Goal: Task Accomplishment & Management: Complete application form

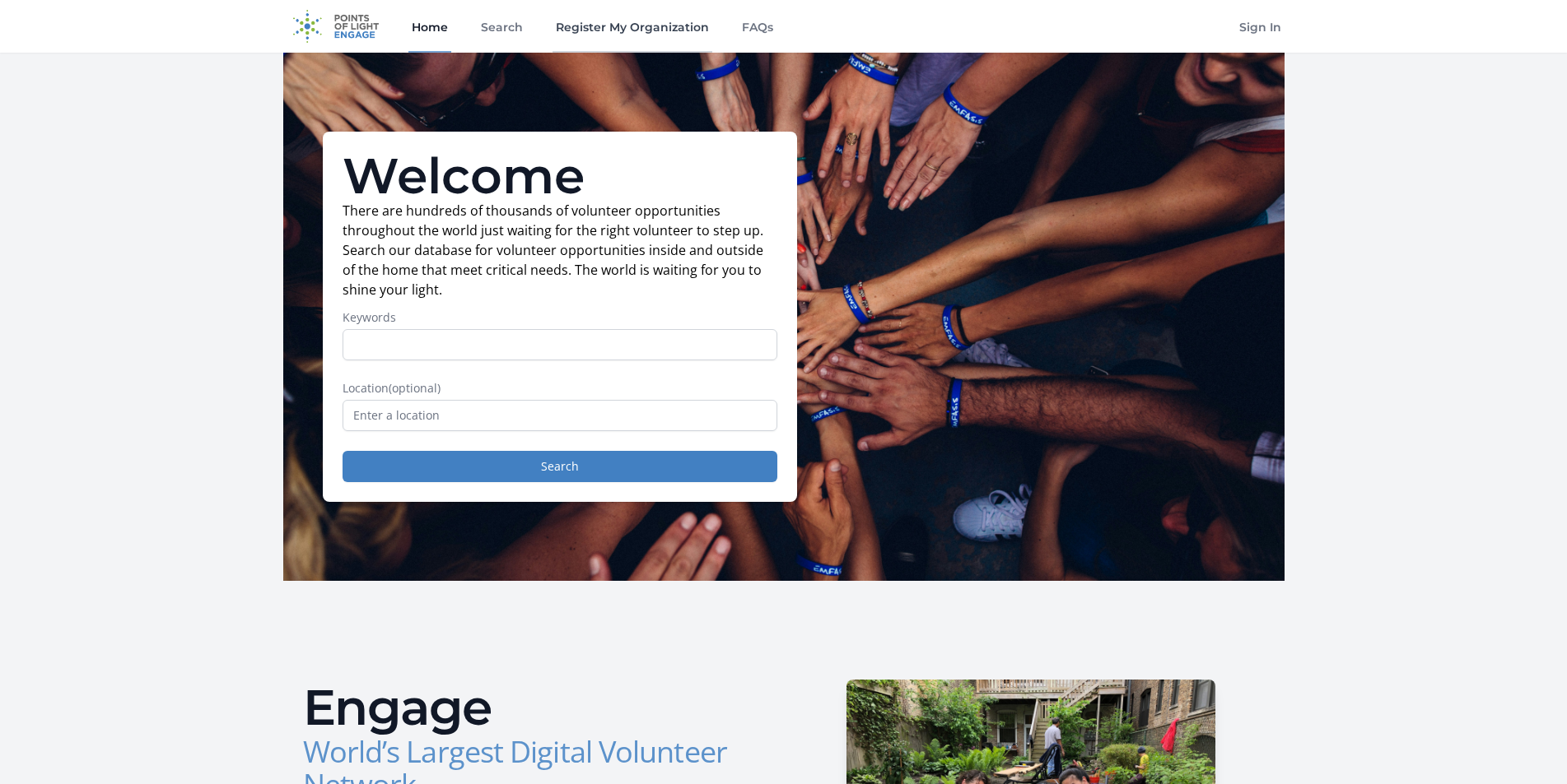
click at [621, 29] on link "Register My Organization" at bounding box center [632, 26] width 159 height 52
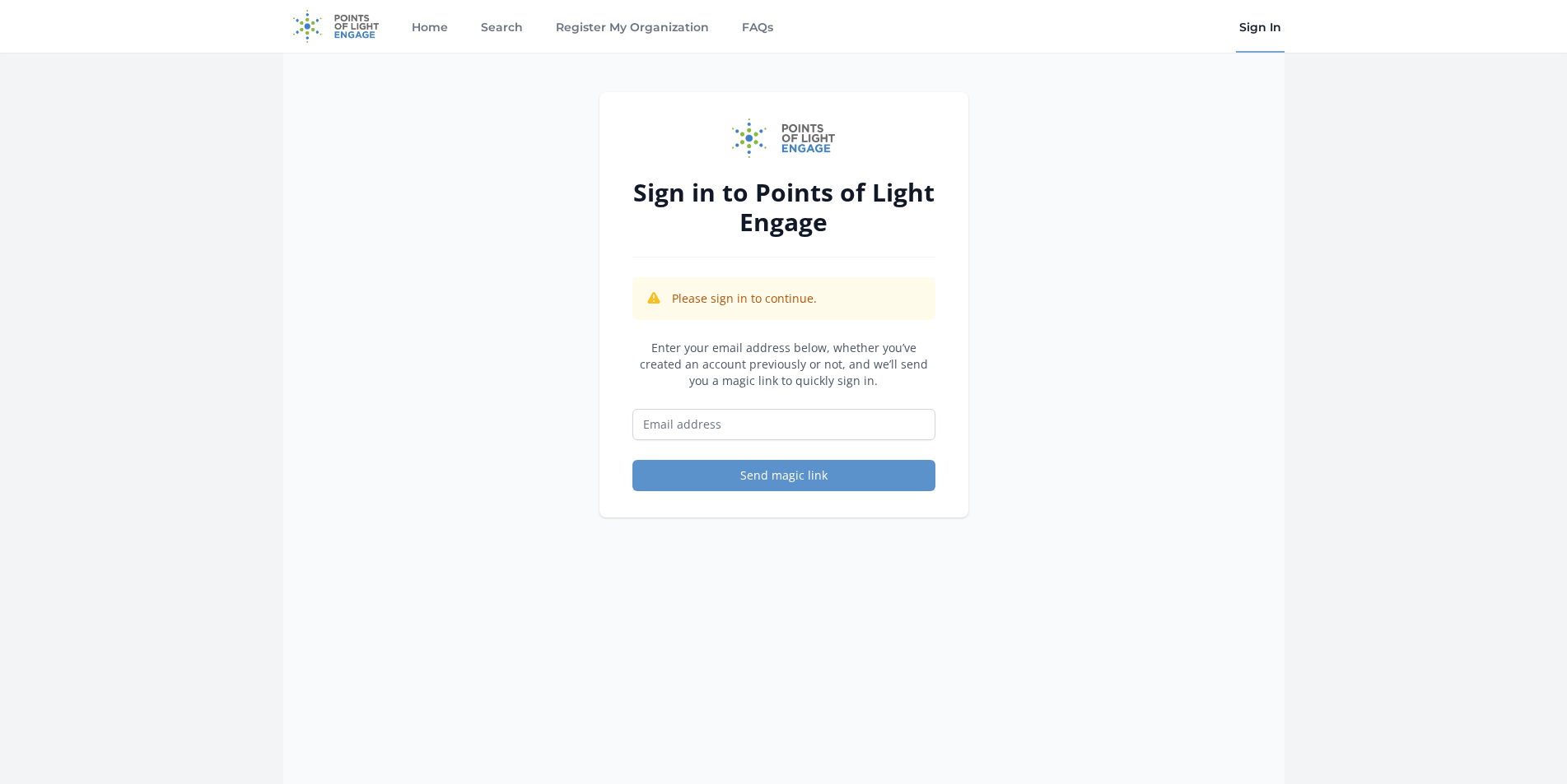
click at [740, 299] on p "Please sign in to continue." at bounding box center [744, 299] width 145 height 17
click at [689, 426] on input "Email address" at bounding box center [784, 425] width 303 height 32
drag, startPoint x: 820, startPoint y: 428, endPoint x: 359, endPoint y: 442, distance: 461.2
click at [359, 442] on div "Sign in to Points of Light Engage Please sign in to continue. Enter your email …" at bounding box center [784, 444] width 1001 height 784
type input "m"
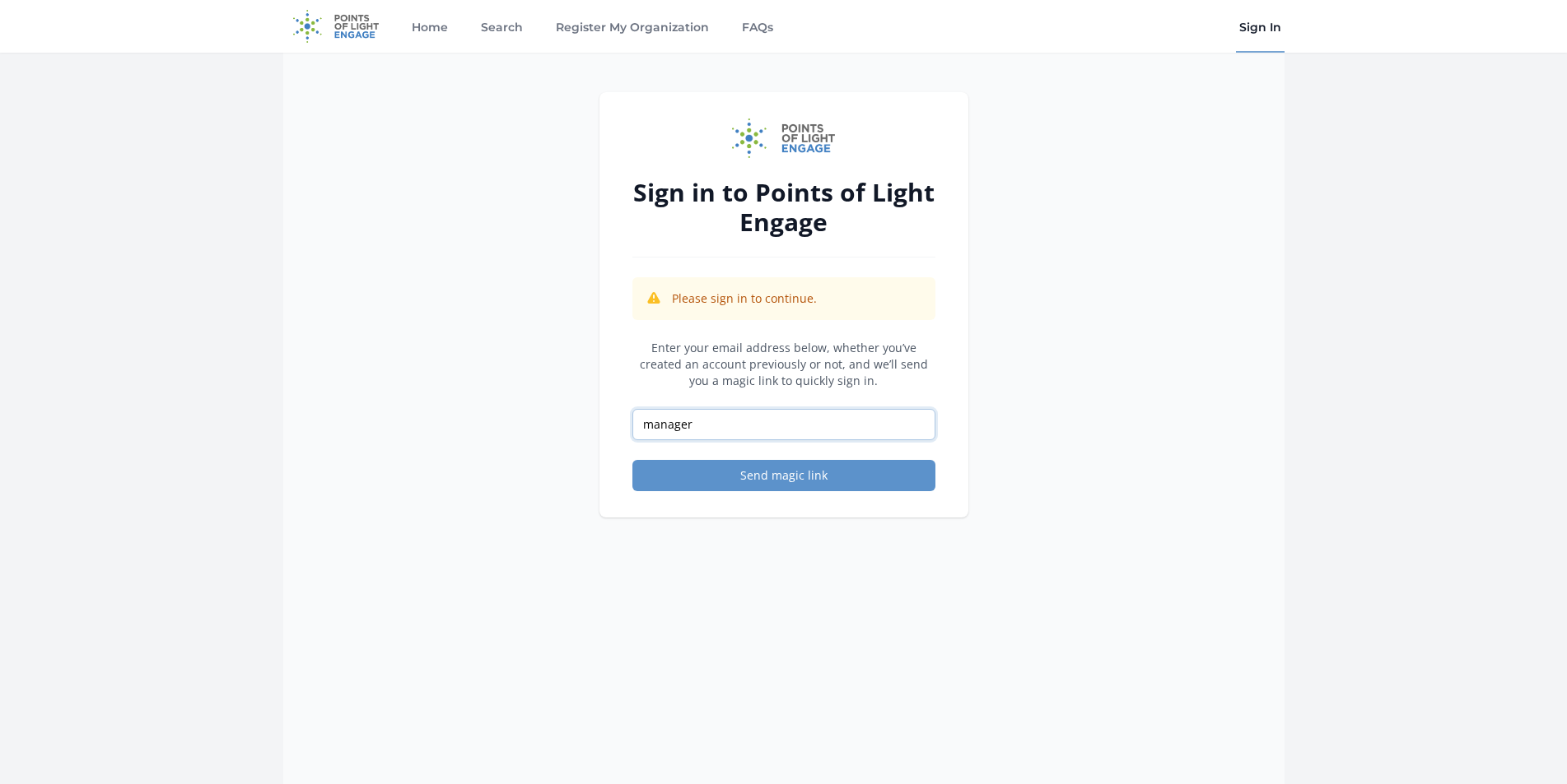
type input "manager@lacomida.org"
click at [786, 473] on button "Send magic link" at bounding box center [784, 476] width 303 height 32
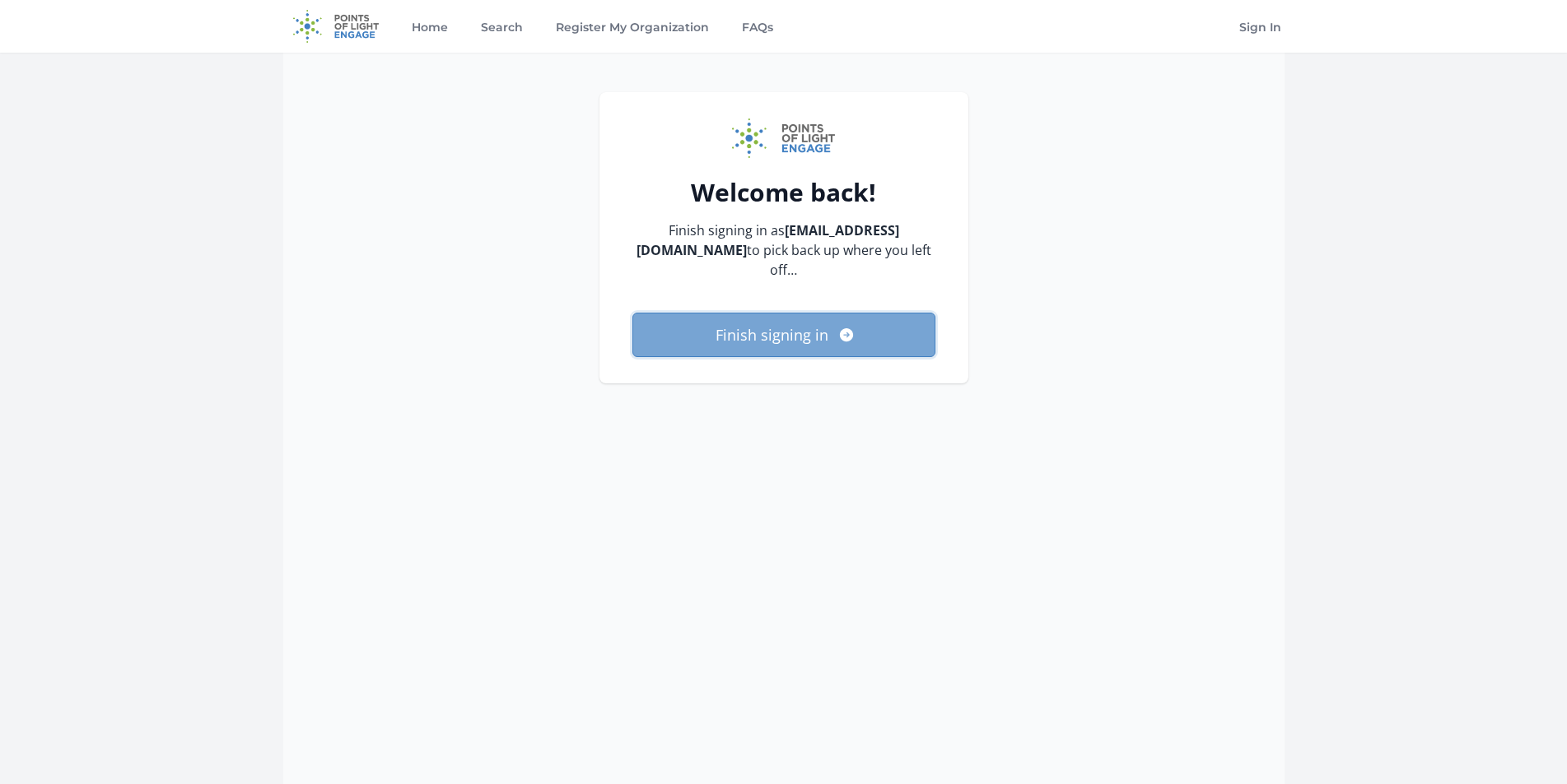
click at [752, 314] on button "Finish signing in" at bounding box center [784, 335] width 303 height 45
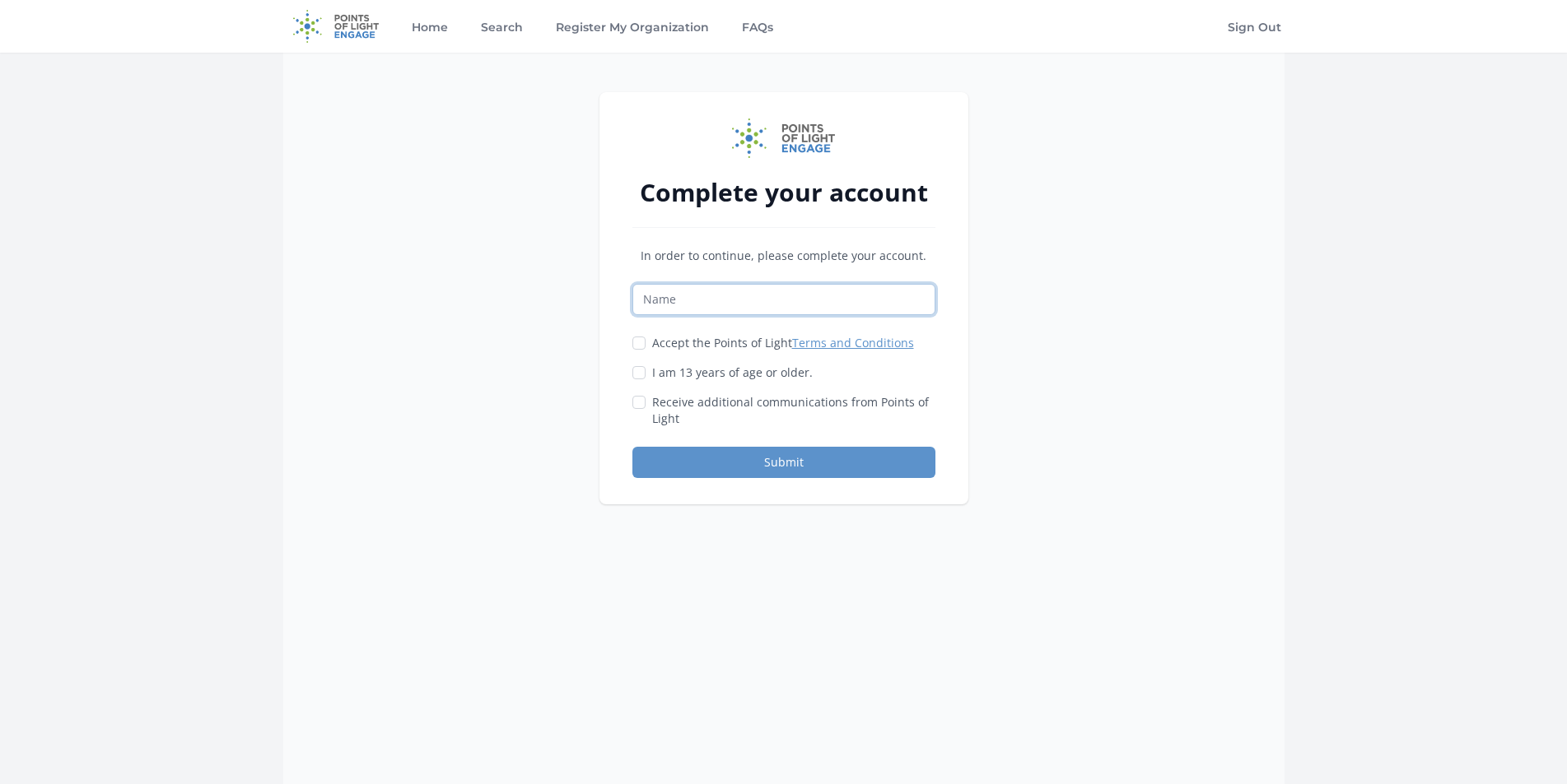
click at [701, 299] on input "Name" at bounding box center [784, 299] width 303 height 32
type input "[PERSON_NAME]"
click at [633, 344] on input "Accept the Points of Light Terms and Conditions" at bounding box center [639, 343] width 13 height 13
checkbox input "true"
click at [639, 373] on input "I am 13 years of age or older." at bounding box center [639, 373] width 13 height 13
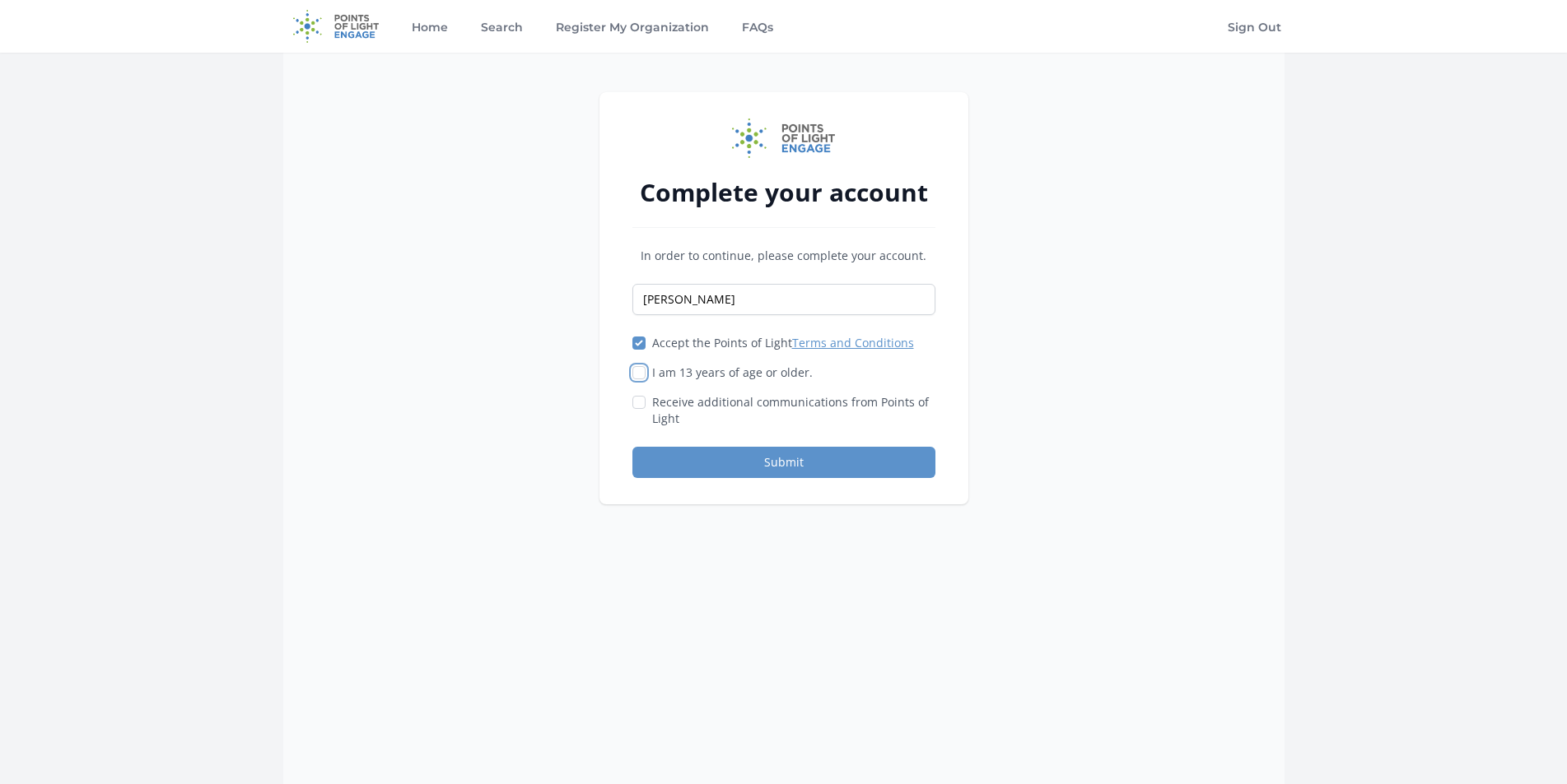
checkbox input "true"
click at [640, 402] on input "Receive additional communications from Points of Light" at bounding box center [639, 402] width 13 height 13
checkbox input "true"
click at [806, 465] on button "Submit" at bounding box center [784, 463] width 303 height 32
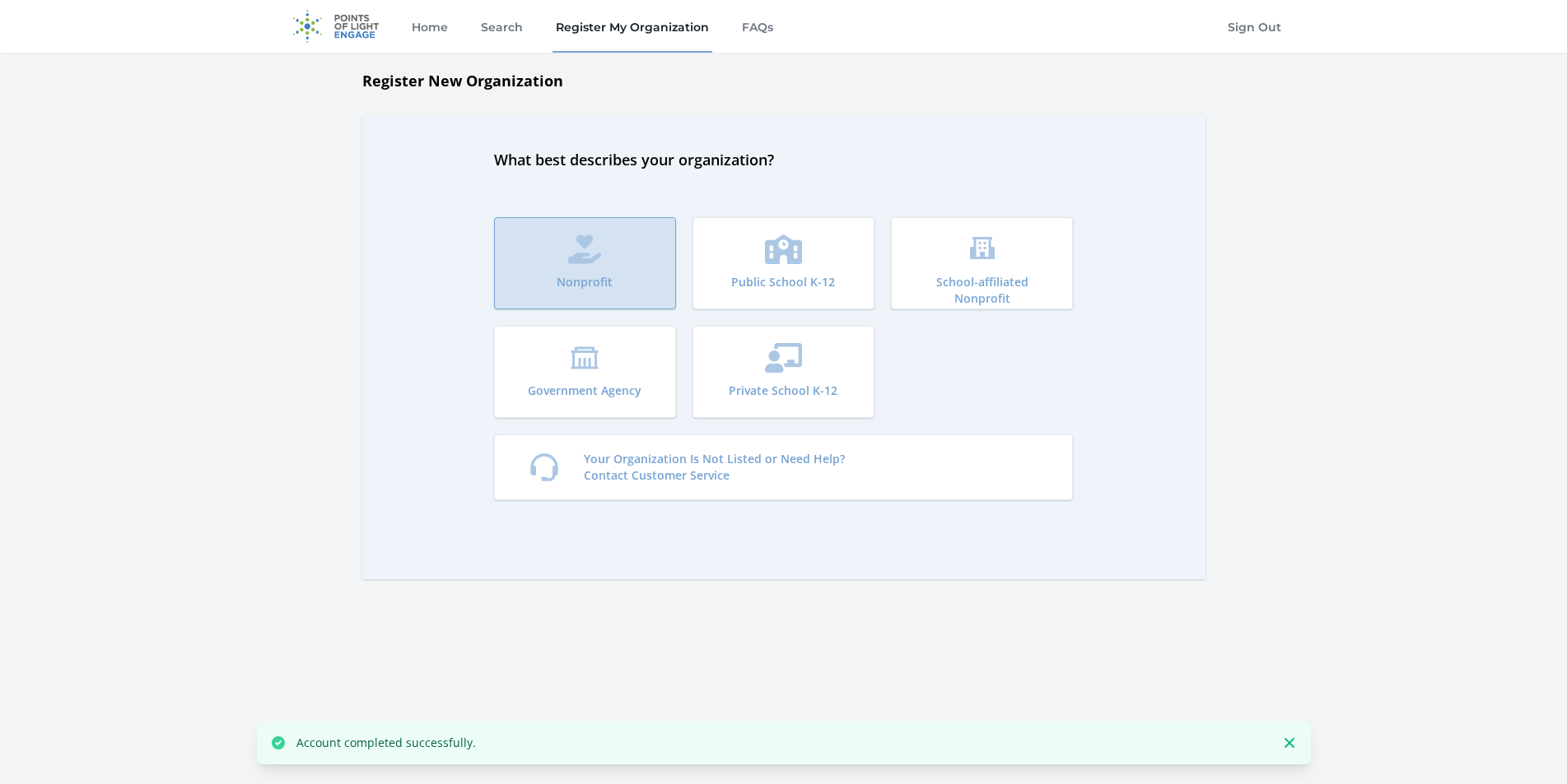
click at [602, 262] on button "Nonprofit" at bounding box center [584, 263] width 182 height 92
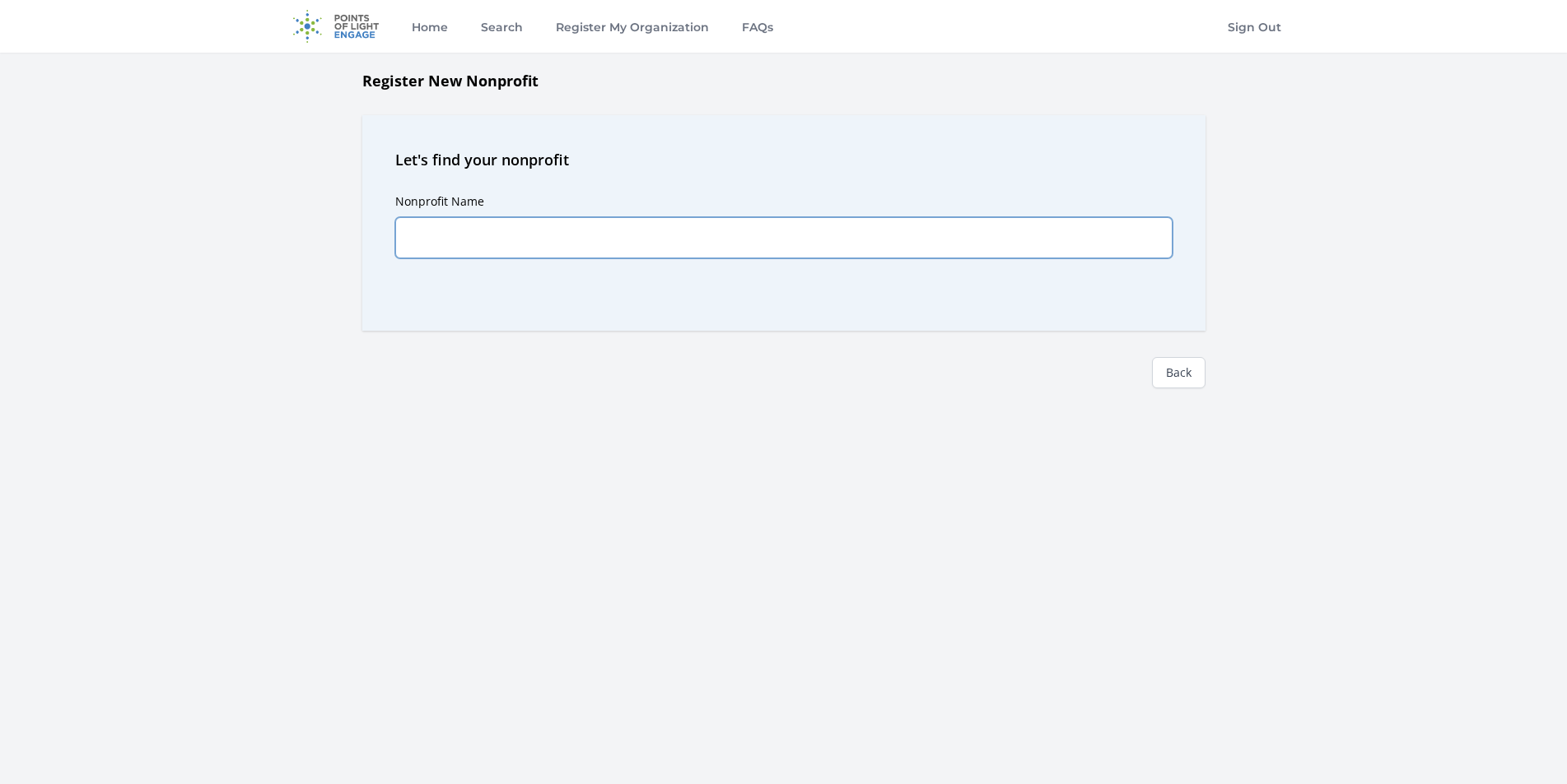
drag, startPoint x: 510, startPoint y: 223, endPoint x: 510, endPoint y: 232, distance: 9.0
click at [510, 231] on input "Nonprofit Name" at bounding box center [784, 238] width 778 height 41
click at [536, 236] on input "Nonprofit Name" at bounding box center [784, 238] width 778 height 41
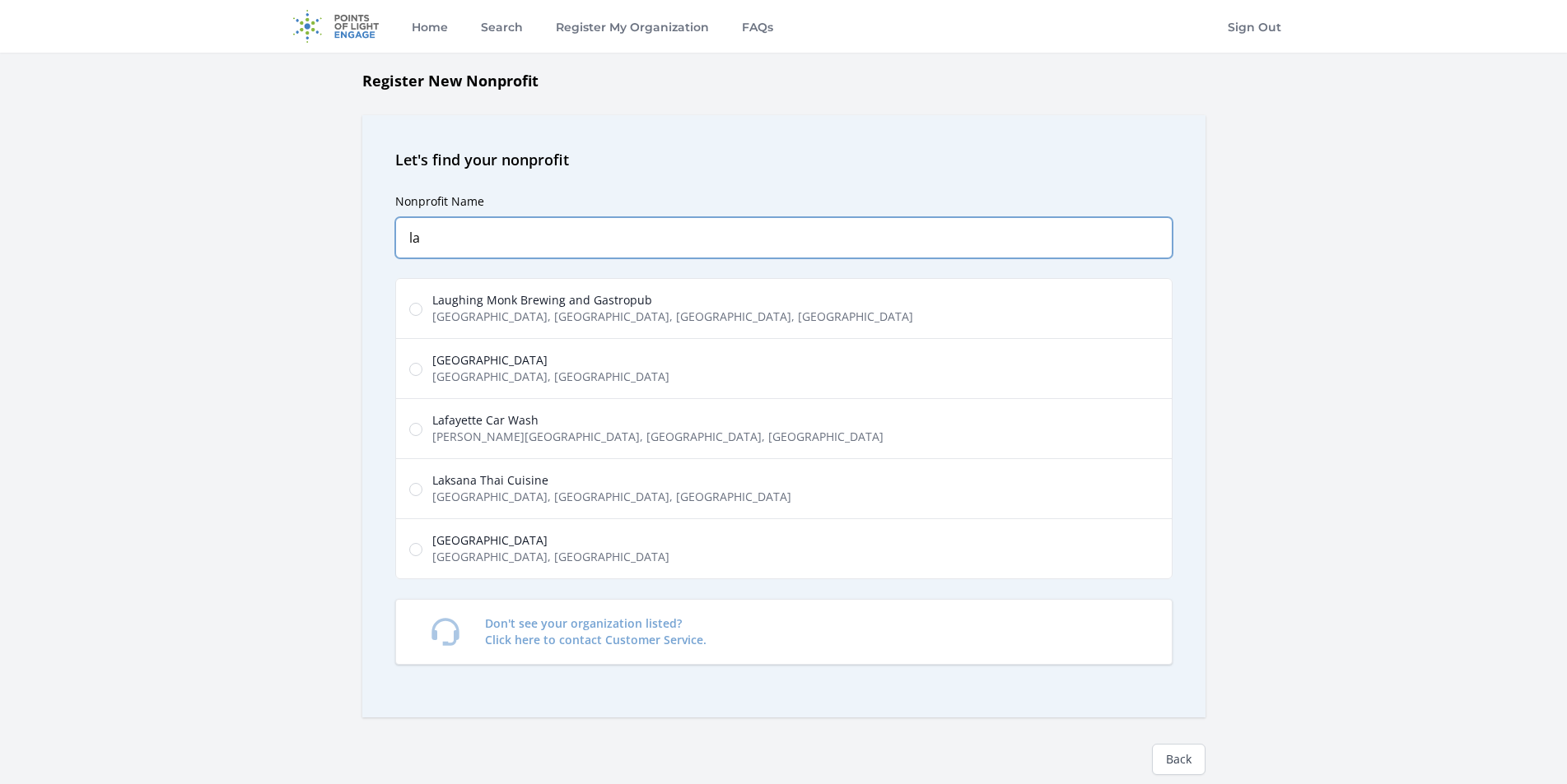
type input "l"
type input "la Comida"
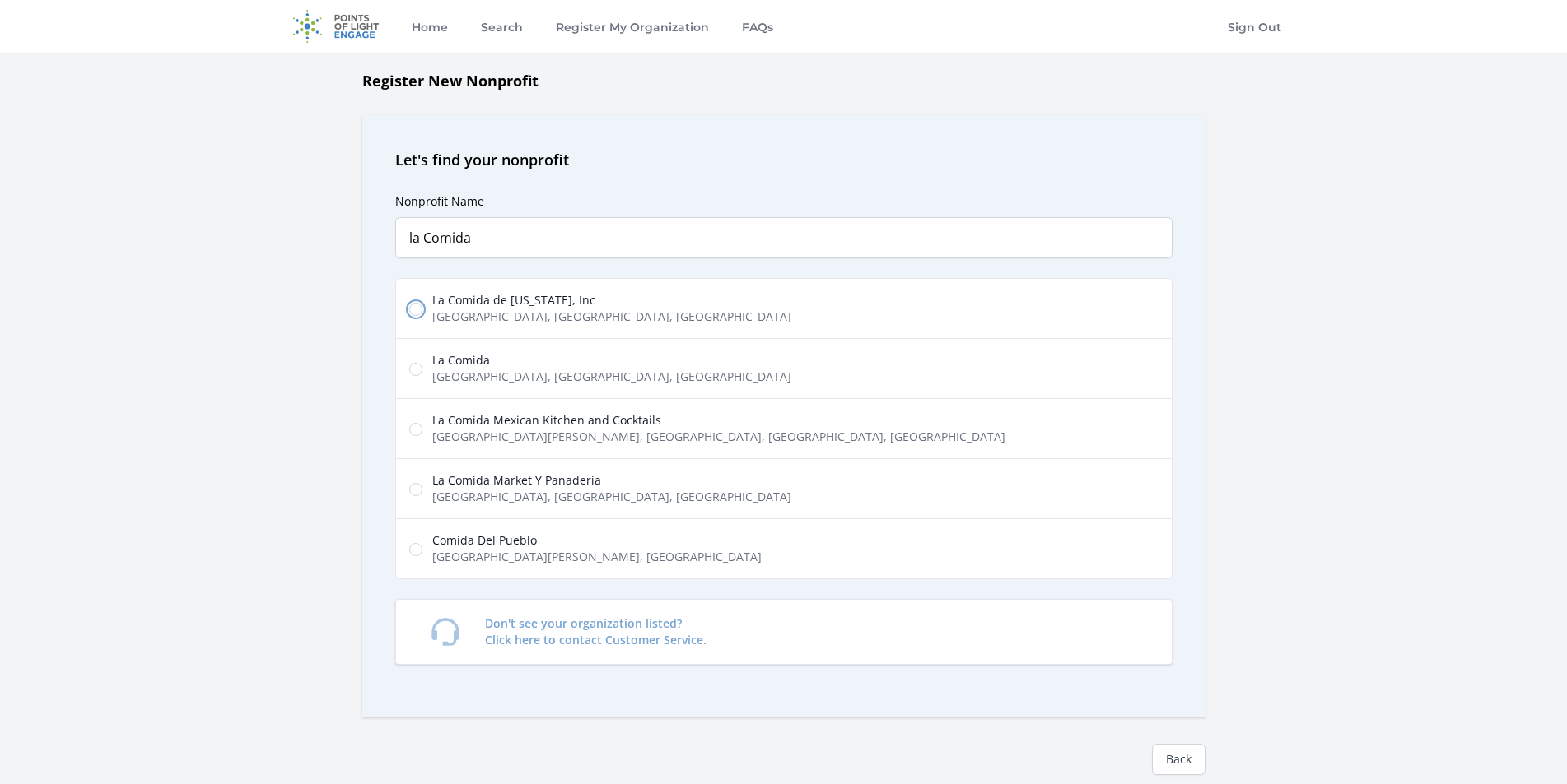
click at [419, 305] on input "La Comida de California, Inc East Charleston Road, Palo Alto, CA, USA" at bounding box center [416, 309] width 13 height 13
radio input "true"
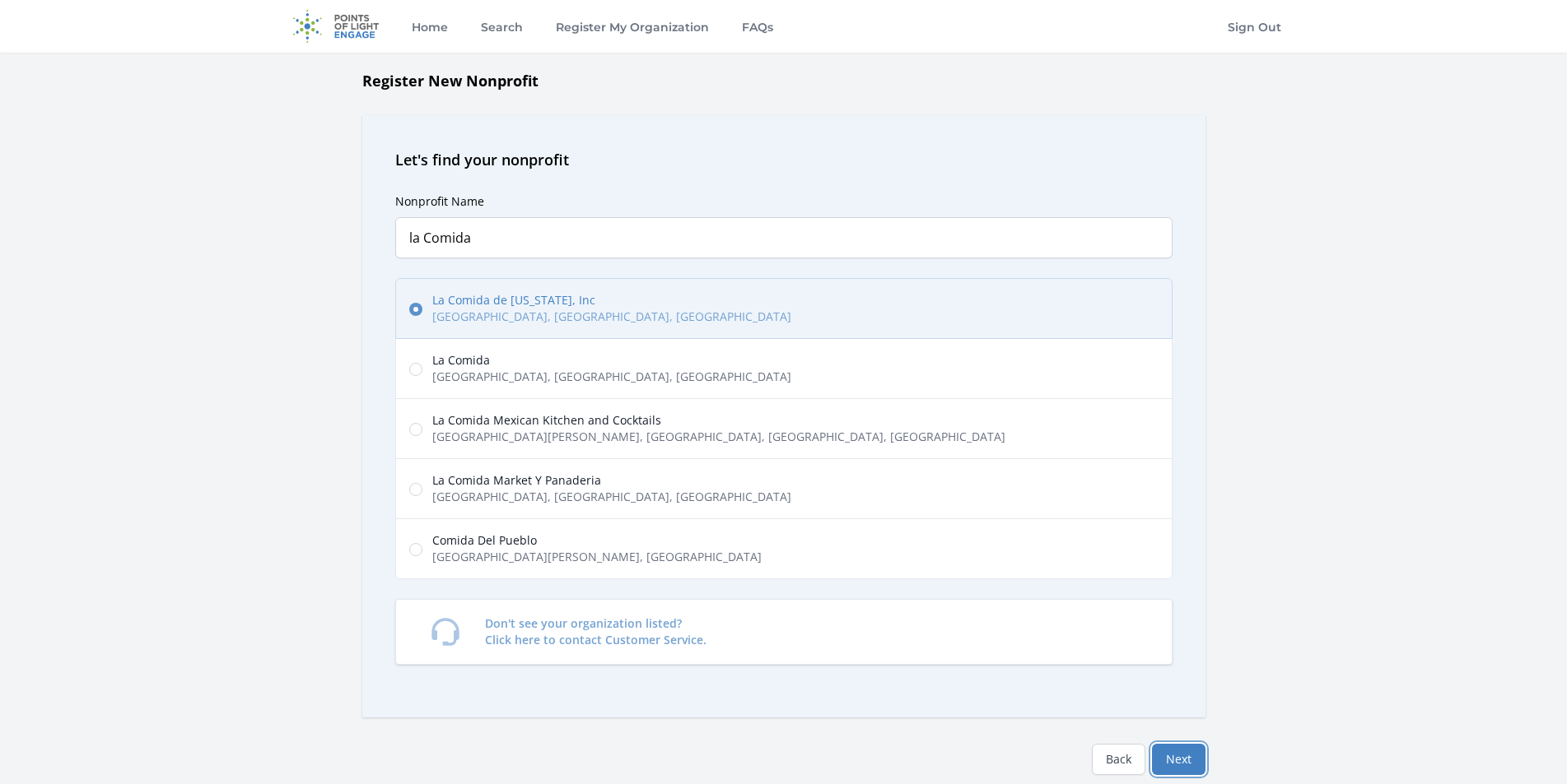
click at [1190, 764] on button "Next" at bounding box center [1179, 760] width 53 height 32
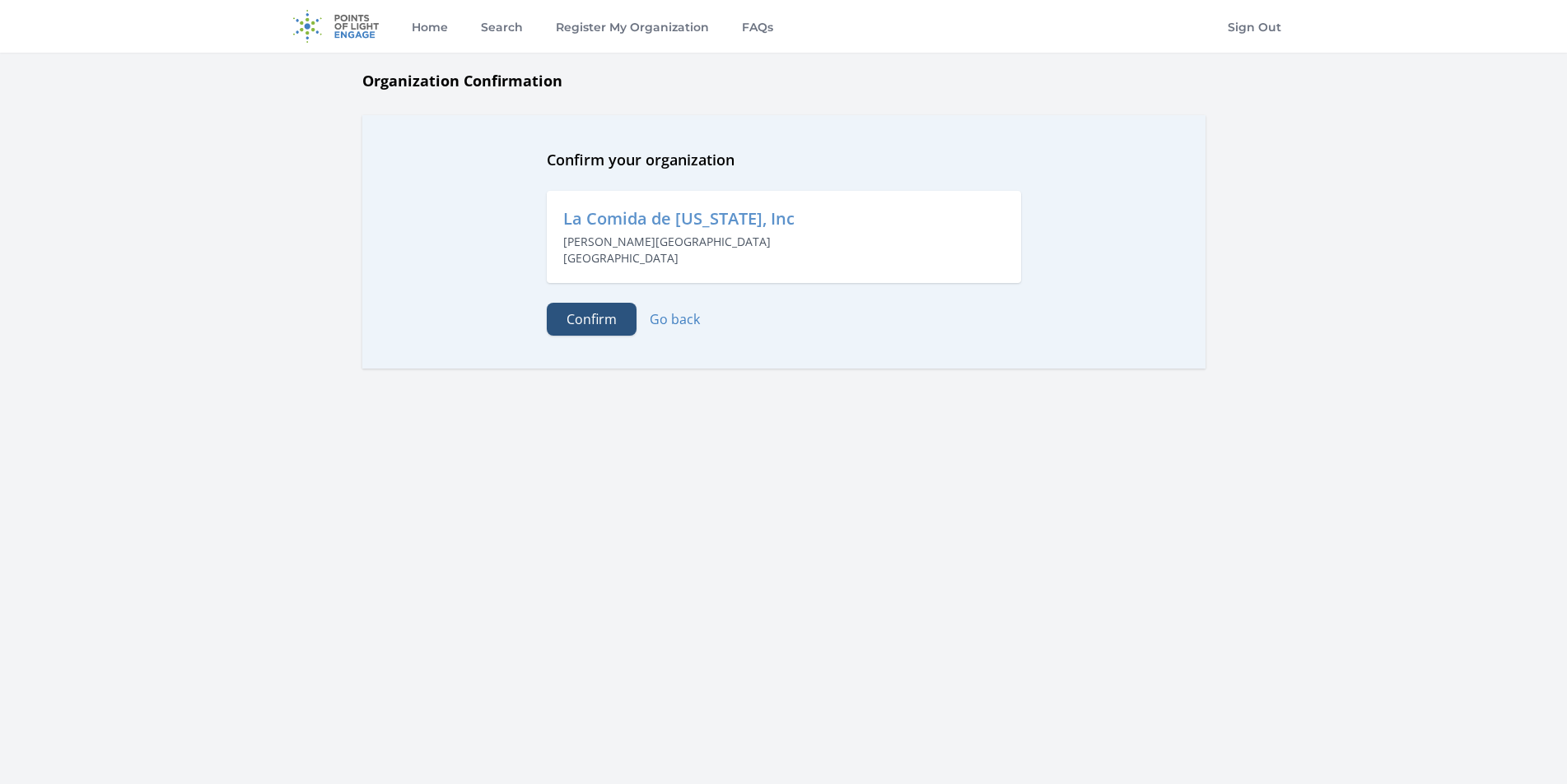
click at [588, 324] on button "Confirm" at bounding box center [592, 319] width 90 height 33
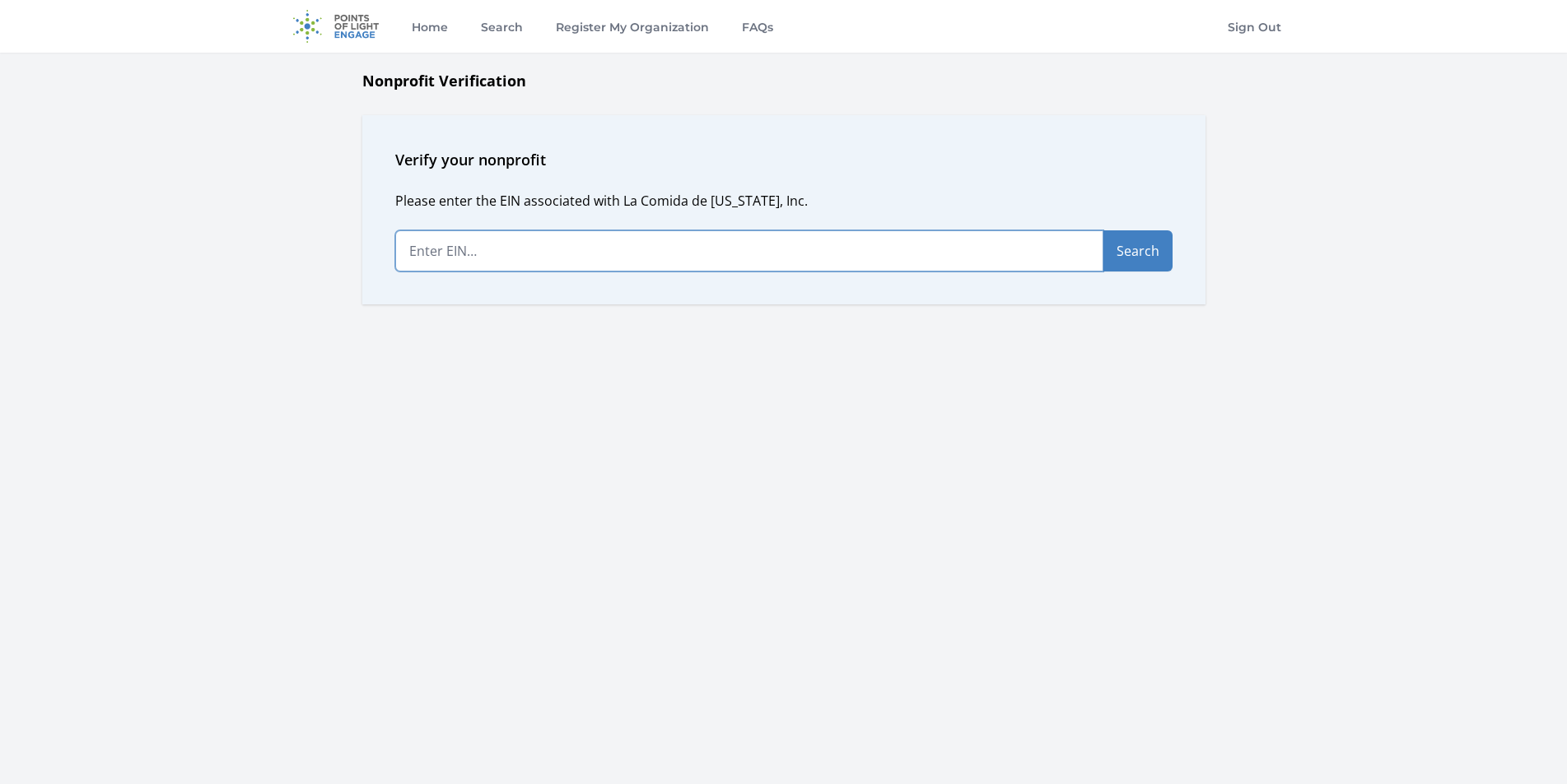
click at [502, 255] on input "text" at bounding box center [749, 251] width 708 height 41
click at [535, 256] on input "text" at bounding box center [749, 251] width 708 height 41
paste input "94-2170907"
type input "94-2170907"
click at [1134, 245] on button "Search" at bounding box center [1137, 251] width 69 height 41
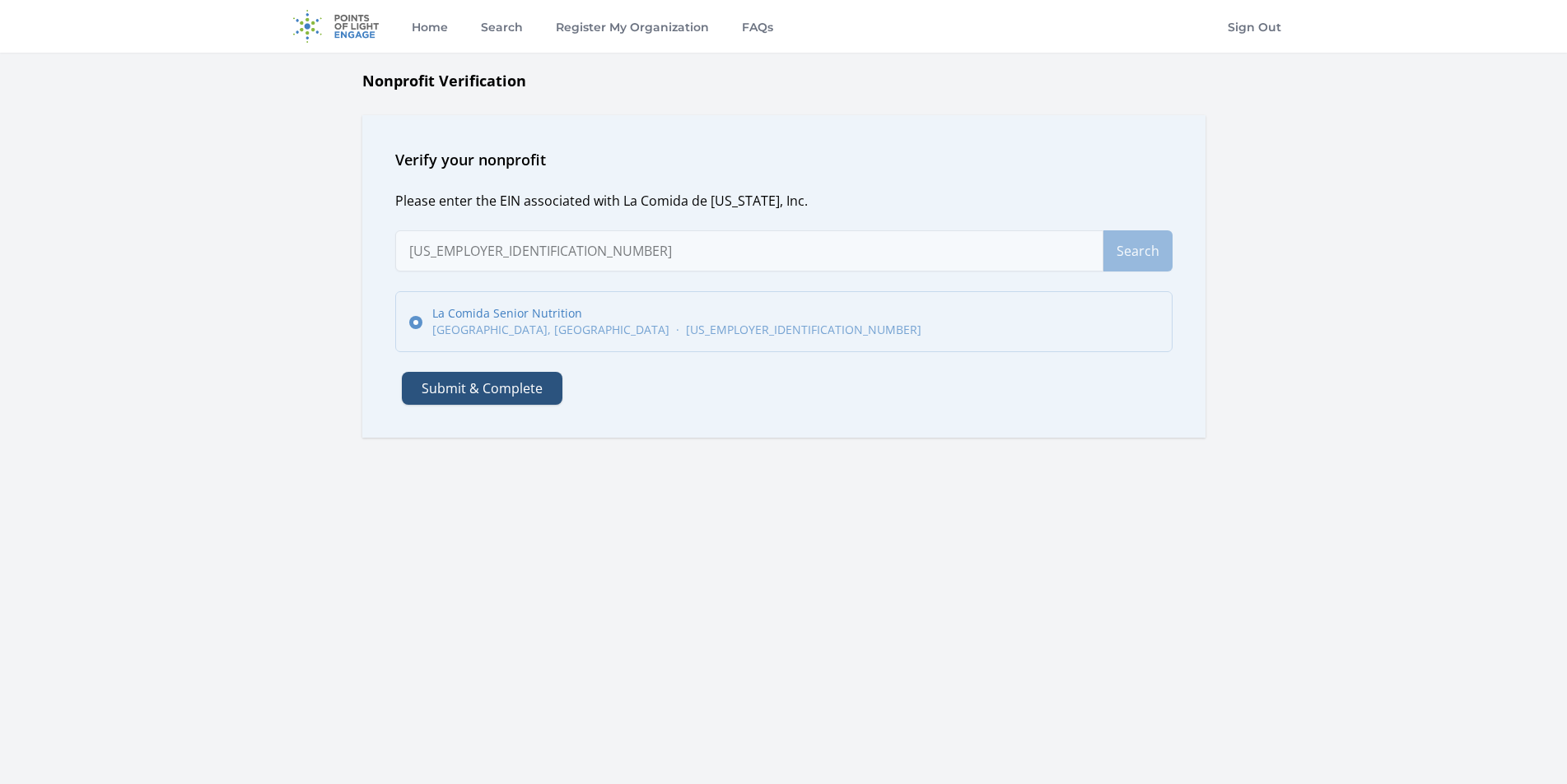
click at [458, 392] on button "Submit & Complete" at bounding box center [481, 388] width 160 height 33
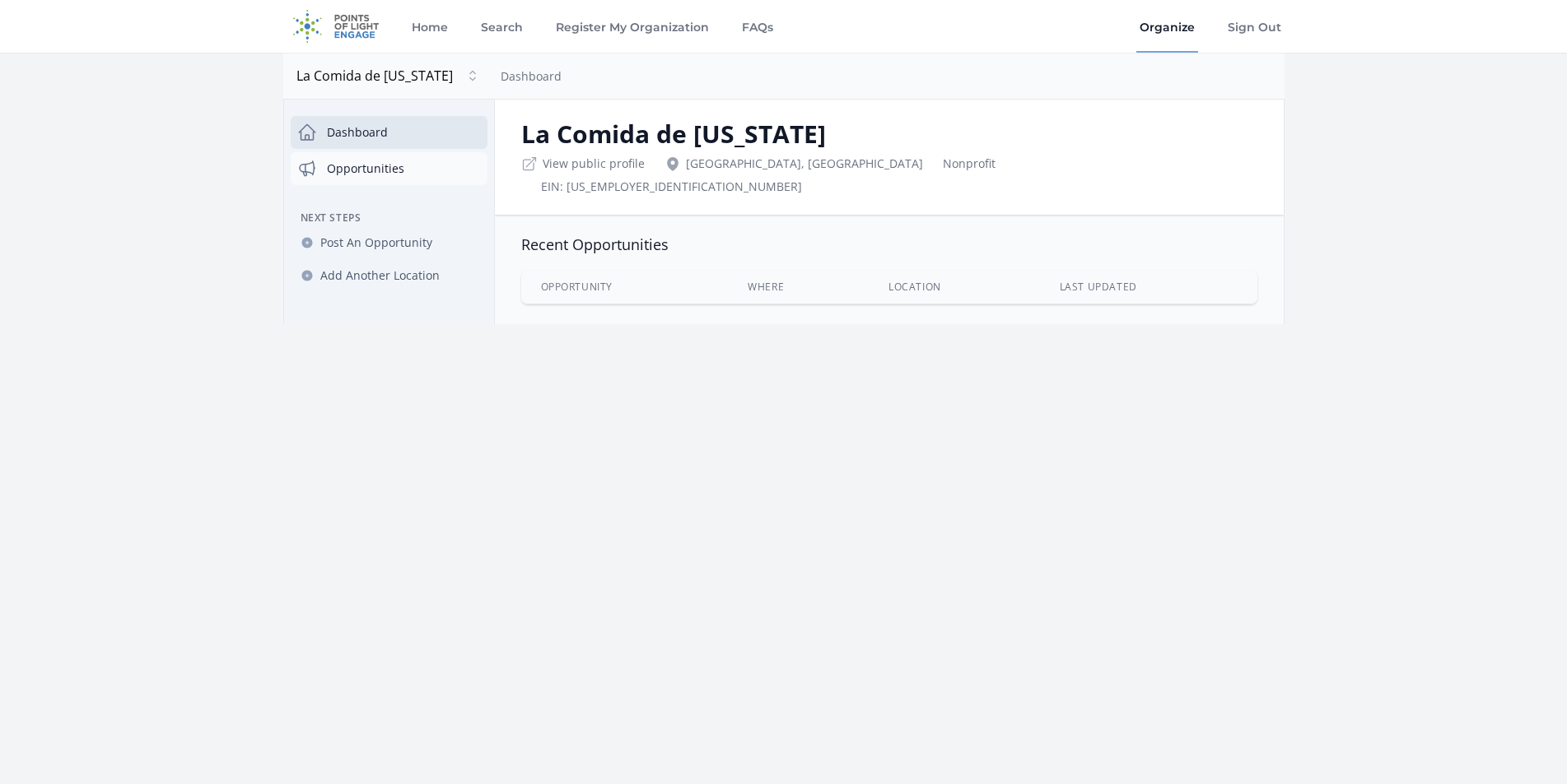
click at [349, 168] on link "Opportunities" at bounding box center [388, 169] width 197 height 33
click at [351, 130] on link "Dashboard" at bounding box center [388, 133] width 197 height 33
click at [359, 239] on span "Post An Opportunity" at bounding box center [376, 243] width 112 height 17
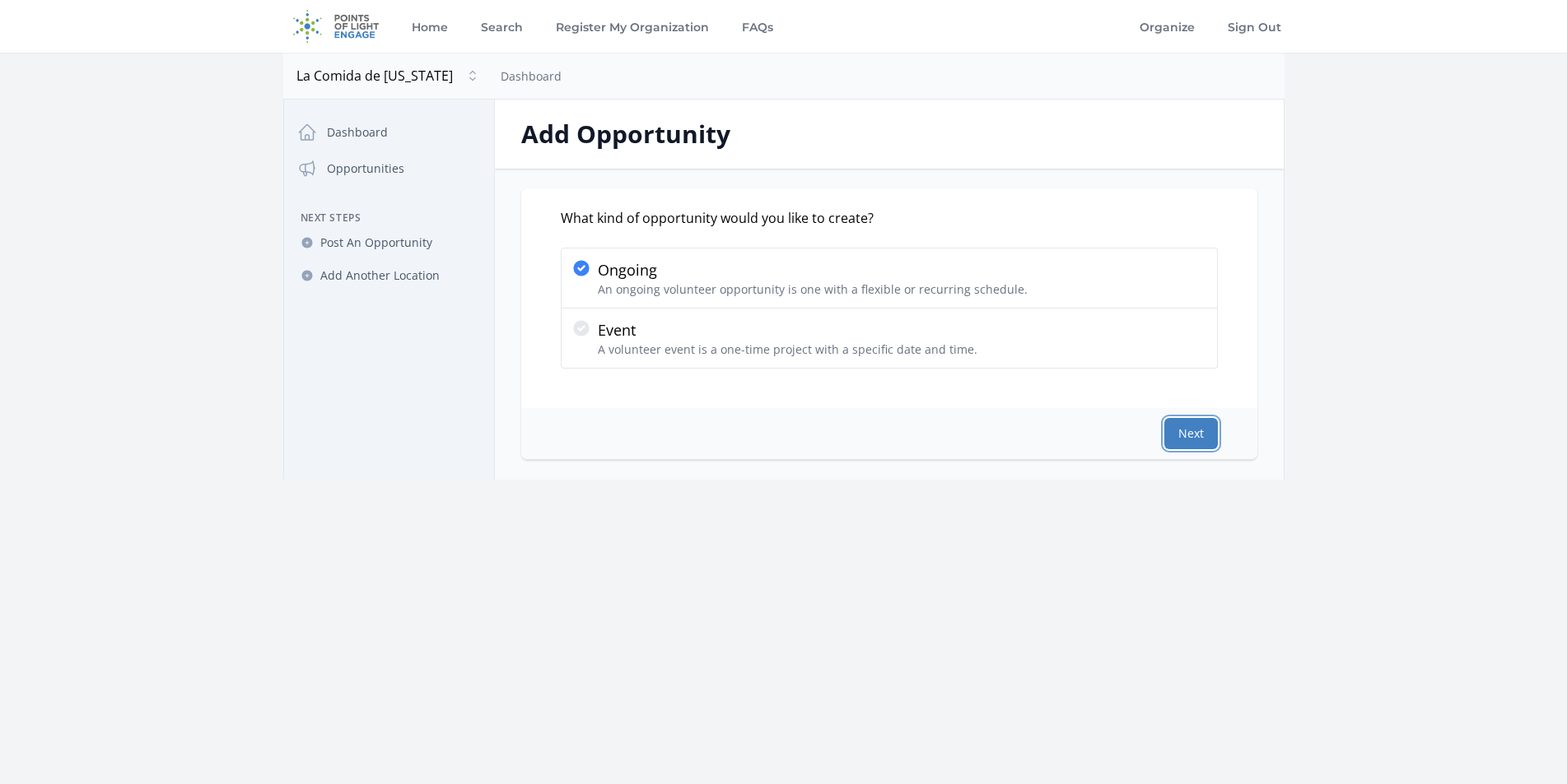
click at [1184, 432] on button "Next" at bounding box center [1191, 434] width 53 height 32
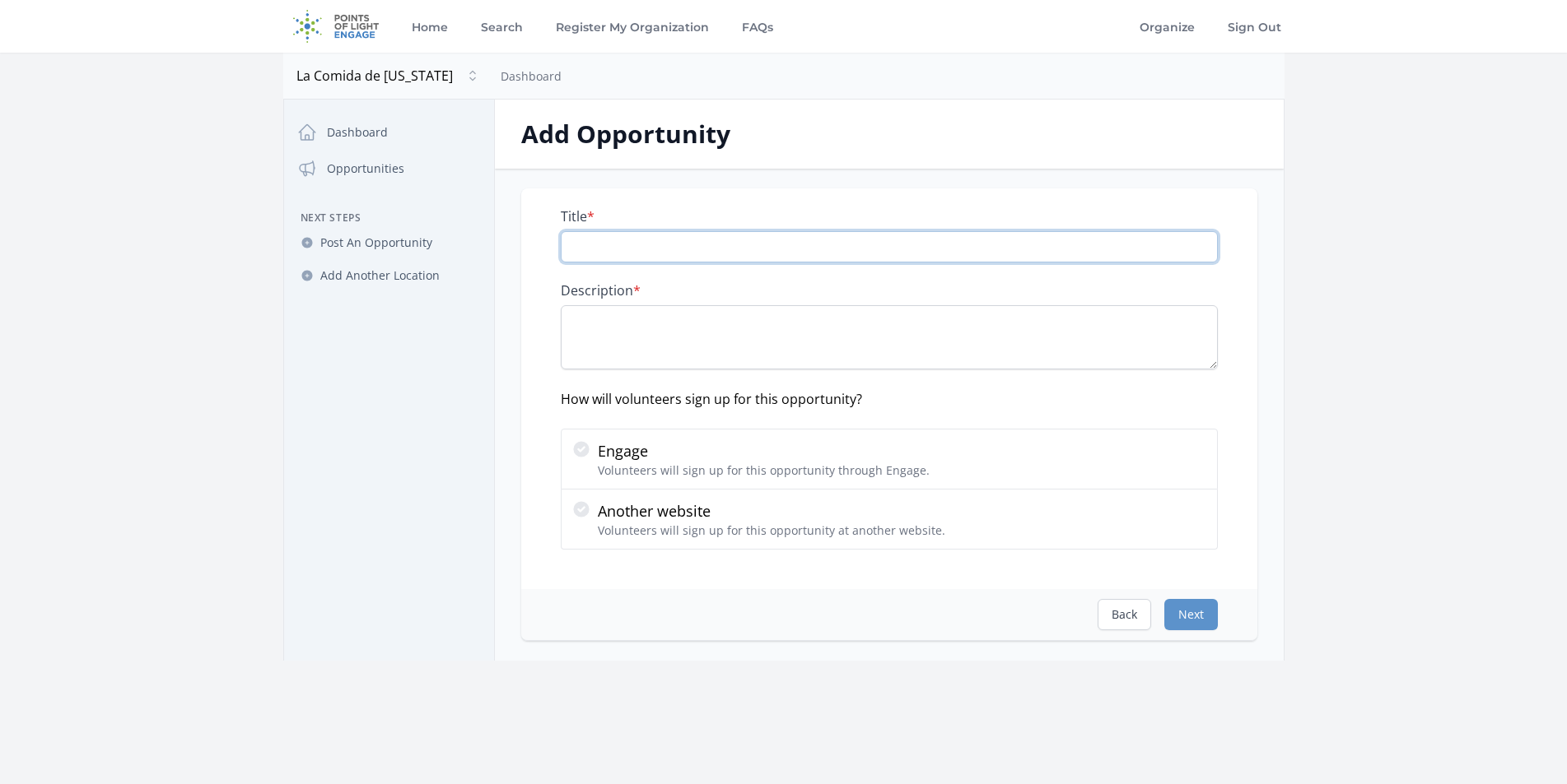
click at [629, 250] on input "Title *" at bounding box center [890, 247] width 657 height 32
click at [652, 240] on input "Title *" at bounding box center [890, 247] width 657 height 32
paste input "Help at the Senior Nutrition Program!"
type input "Help at the Senior Nutrition Program!"
drag, startPoint x: 588, startPoint y: 308, endPoint x: 588, endPoint y: 319, distance: 11.0
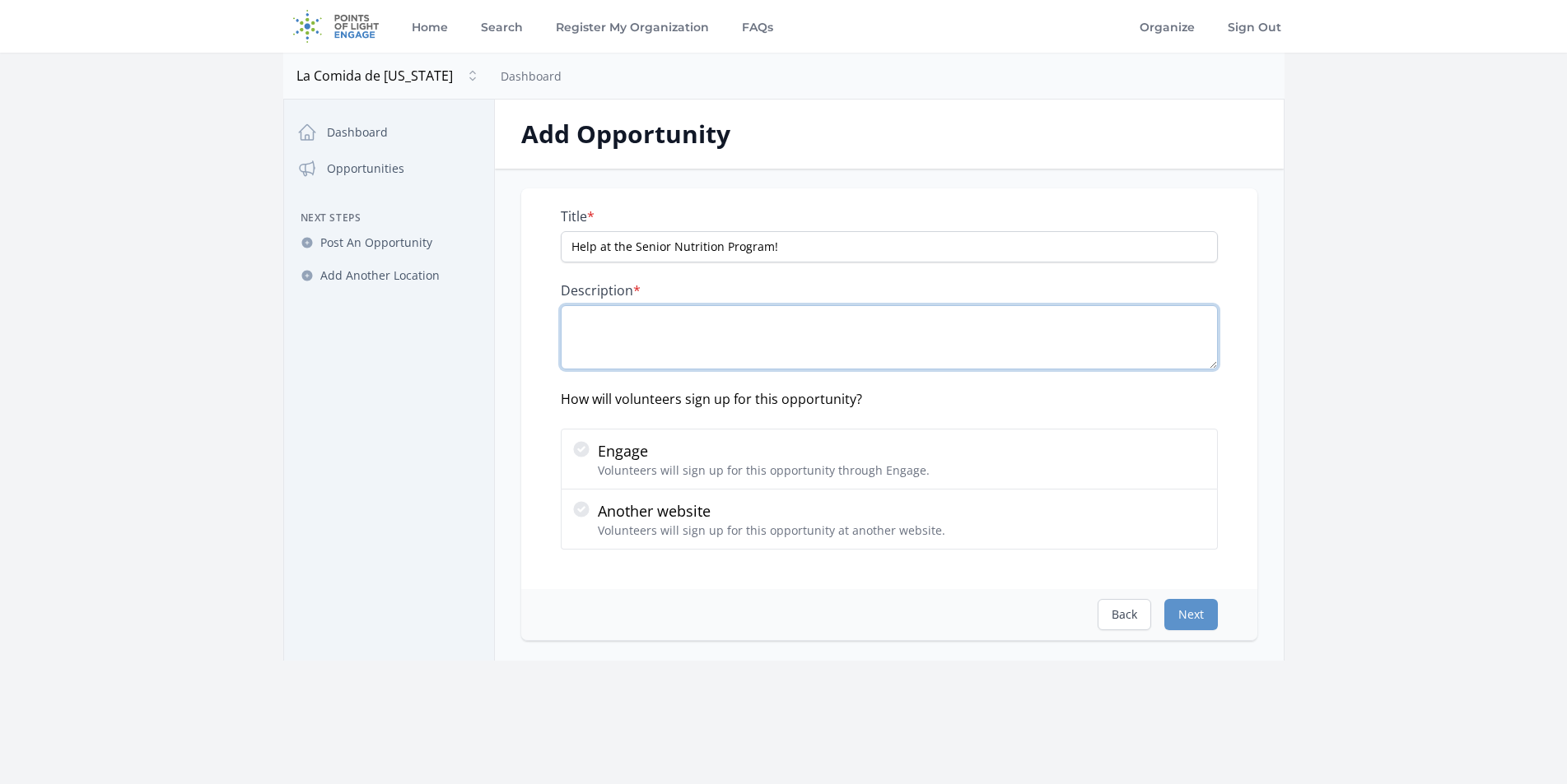
click at [588, 309] on textarea "Description *" at bounding box center [890, 337] width 657 height 64
paste textarea "Location: La Comida Senior Nutrition site; 2 sites-One in South Palo Alto & one…"
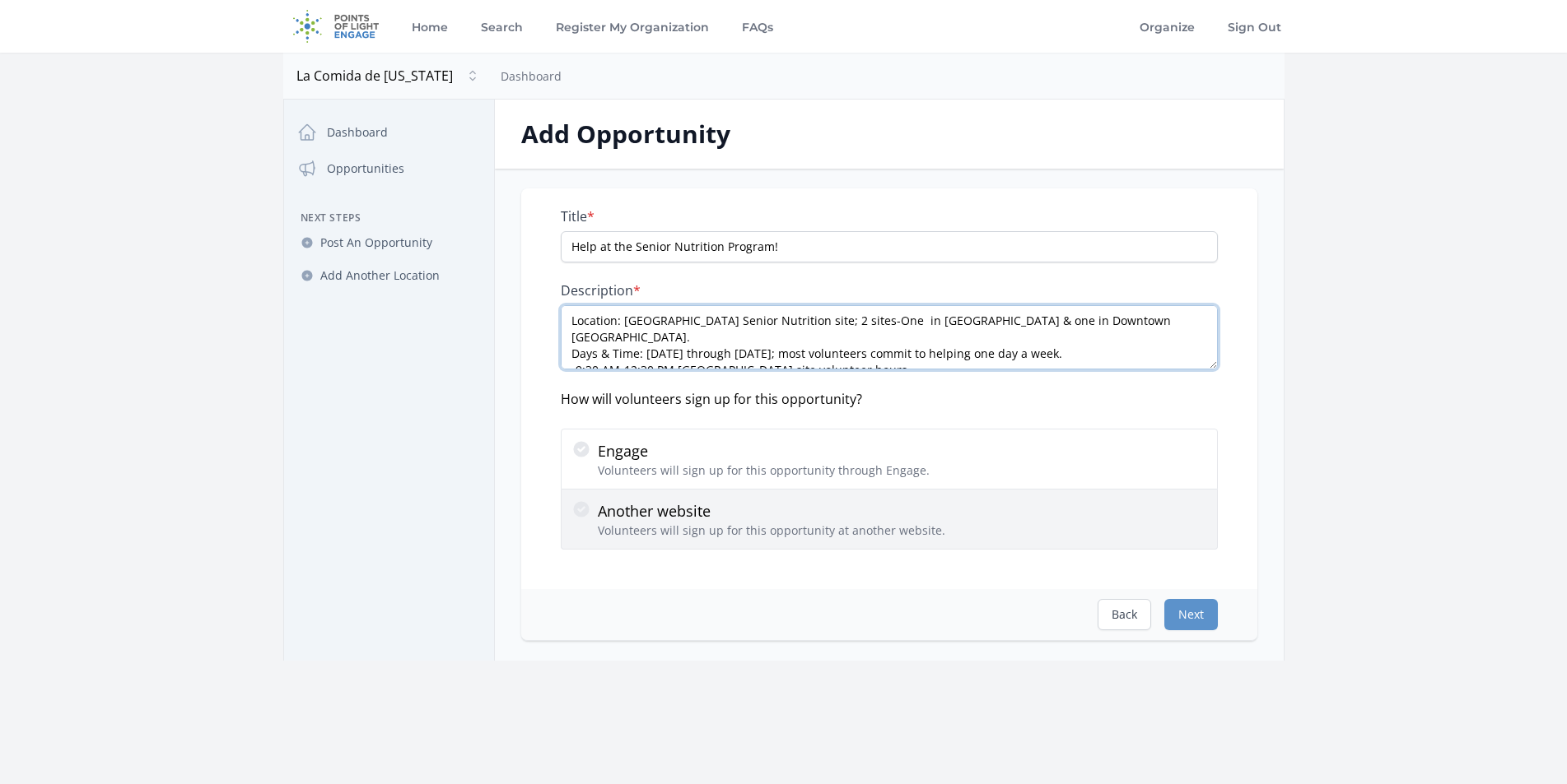
scroll to position [223, 0]
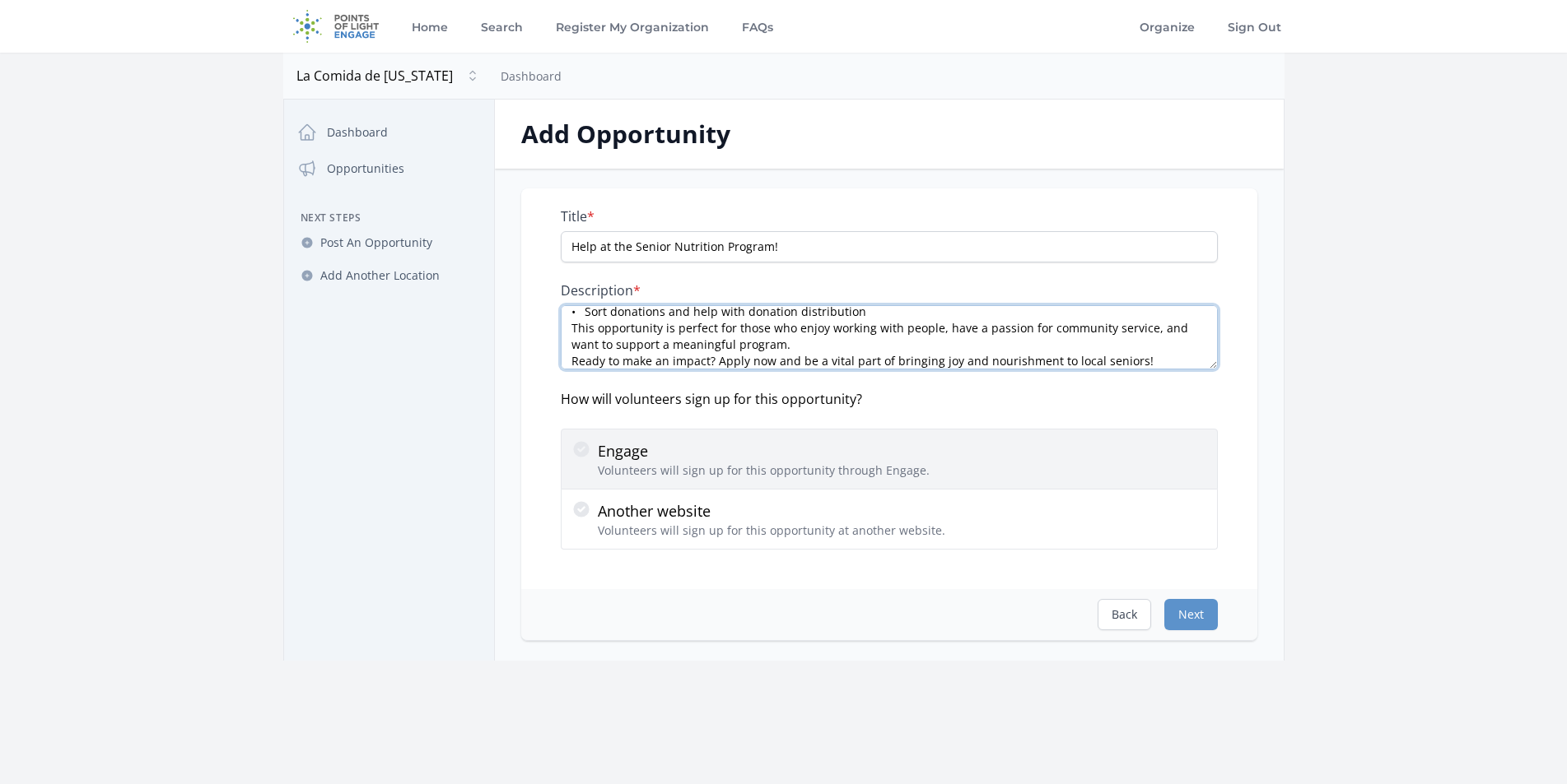
type textarea "Location: La Comida Senior Nutrition site; 2 sites-One in South Palo Alto & one…"
click at [583, 451] on icon at bounding box center [580, 449] width 16 height 16
click at [0, 0] on input "Engage Volunteers will sign up for this opportunity through Engage." at bounding box center [0, 0] width 0 height 0
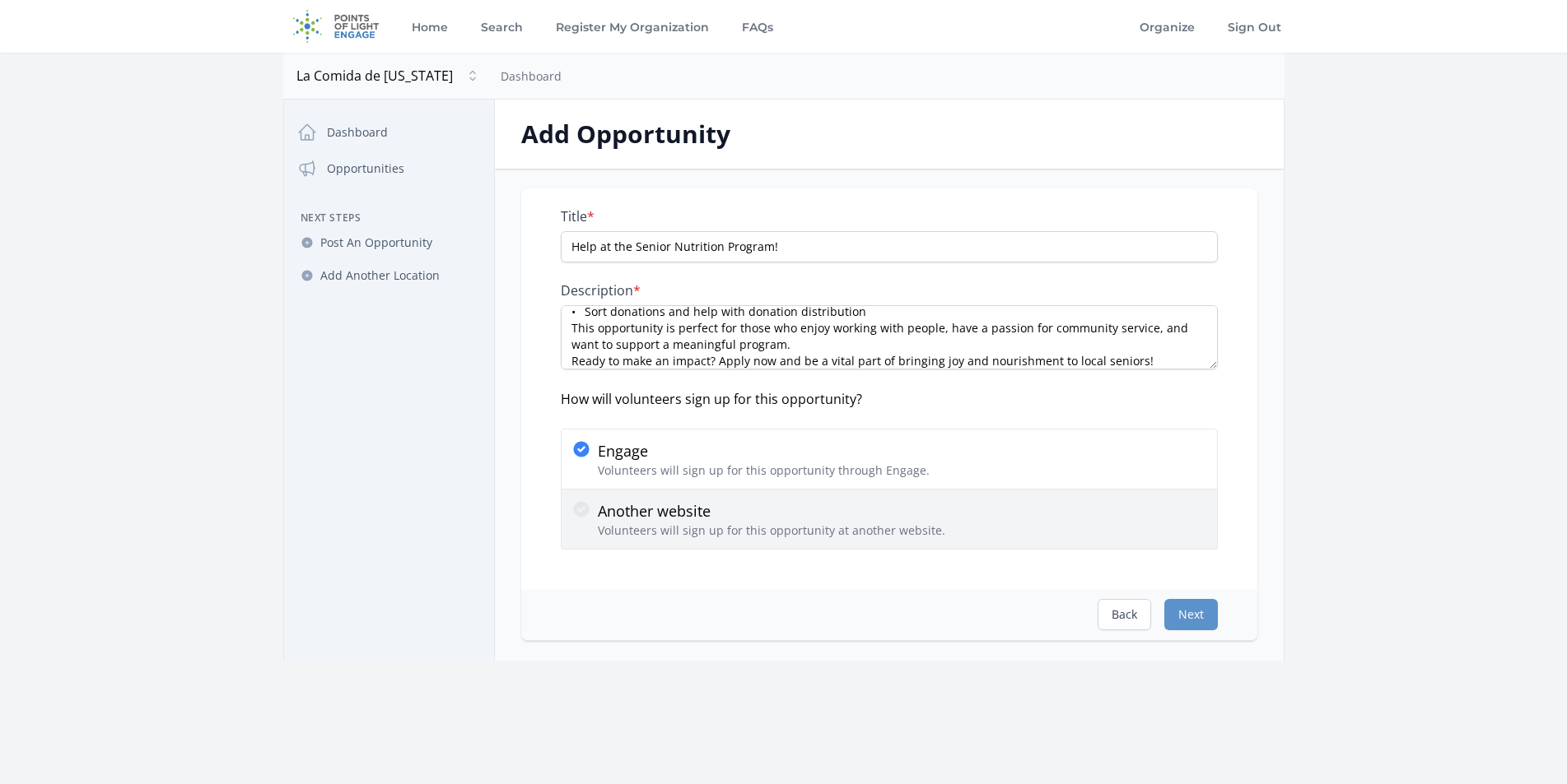
click at [579, 507] on icon at bounding box center [580, 509] width 16 height 16
click at [0, 0] on input "Another website Volunteers will sign up for this opportunity at another website." at bounding box center [0, 0] width 0 height 0
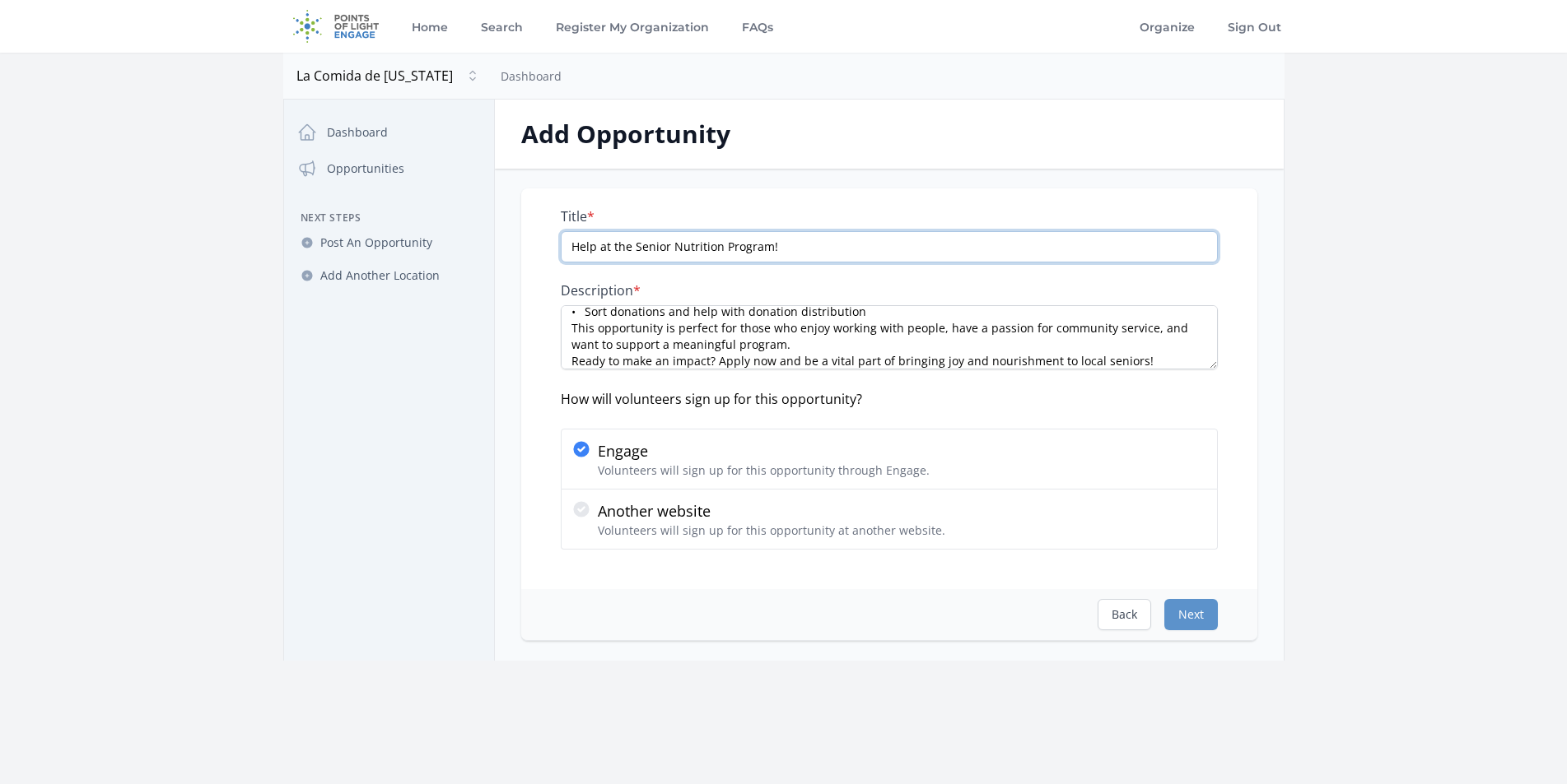
click at [841, 246] on input "Help at the Senior Nutrition Program!" at bounding box center [890, 247] width 657 height 32
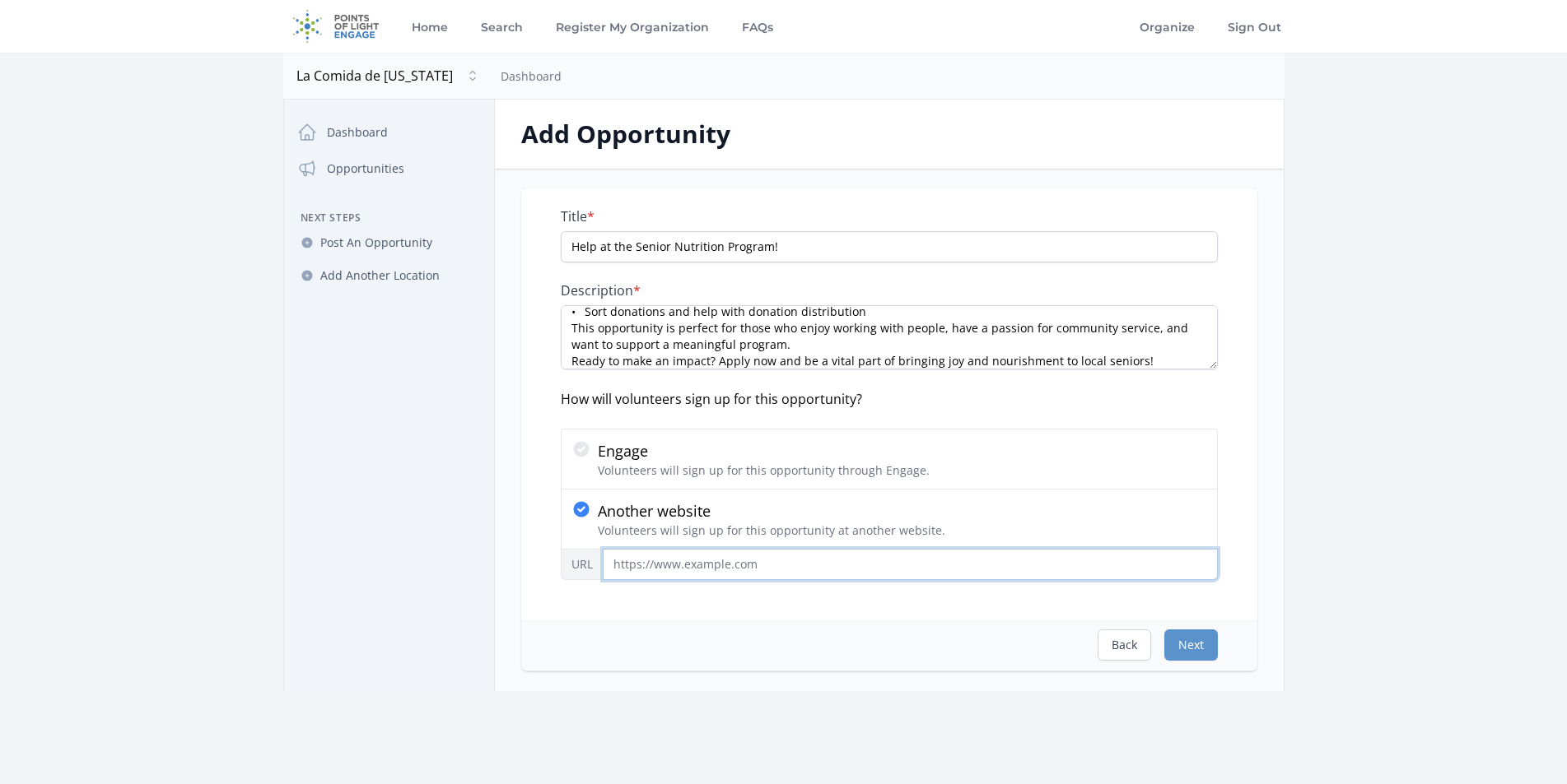
click at [795, 566] on input "URL" at bounding box center [910, 565] width 615 height 32
type input "www.lacomida.org"
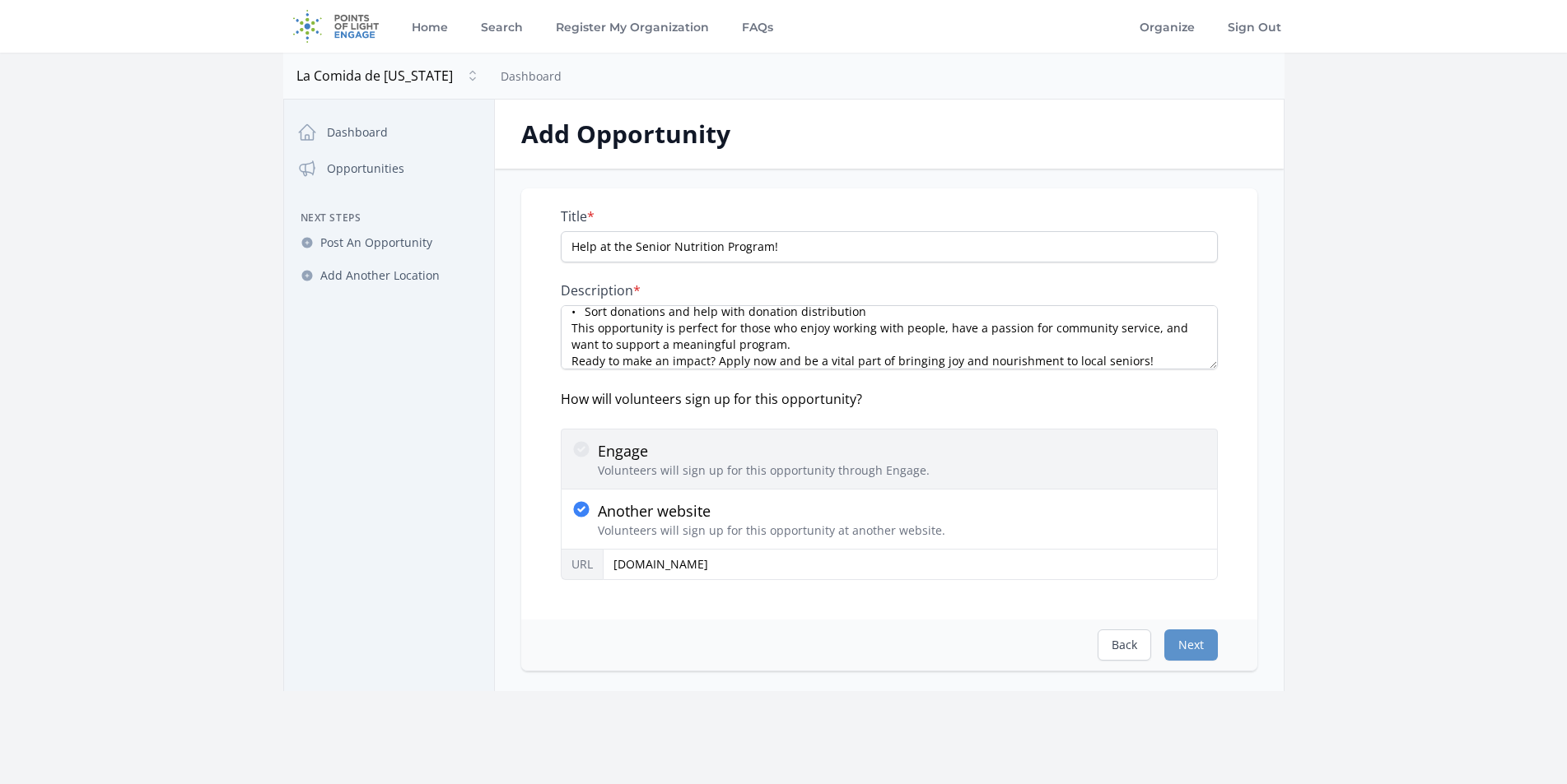
click at [578, 448] on icon at bounding box center [580, 449] width 16 height 16
click at [0, 0] on input "Engage Volunteers will sign up for this opportunity through Engage." at bounding box center [0, 0] width 0 height 0
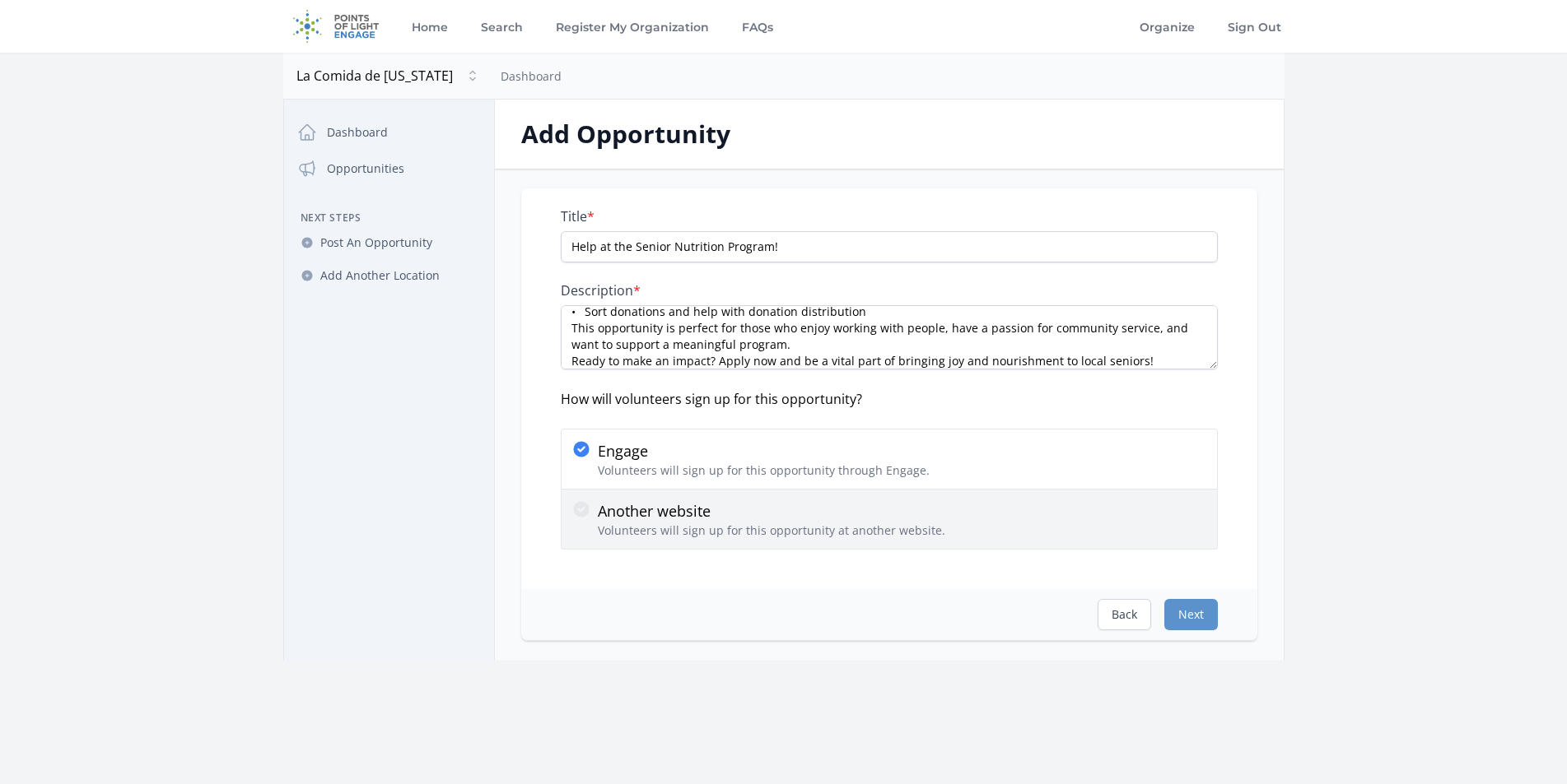
click at [575, 509] on icon at bounding box center [580, 509] width 16 height 16
click at [0, 0] on input "Another website Volunteers will sign up for this opportunity at another website." at bounding box center [0, 0] width 0 height 0
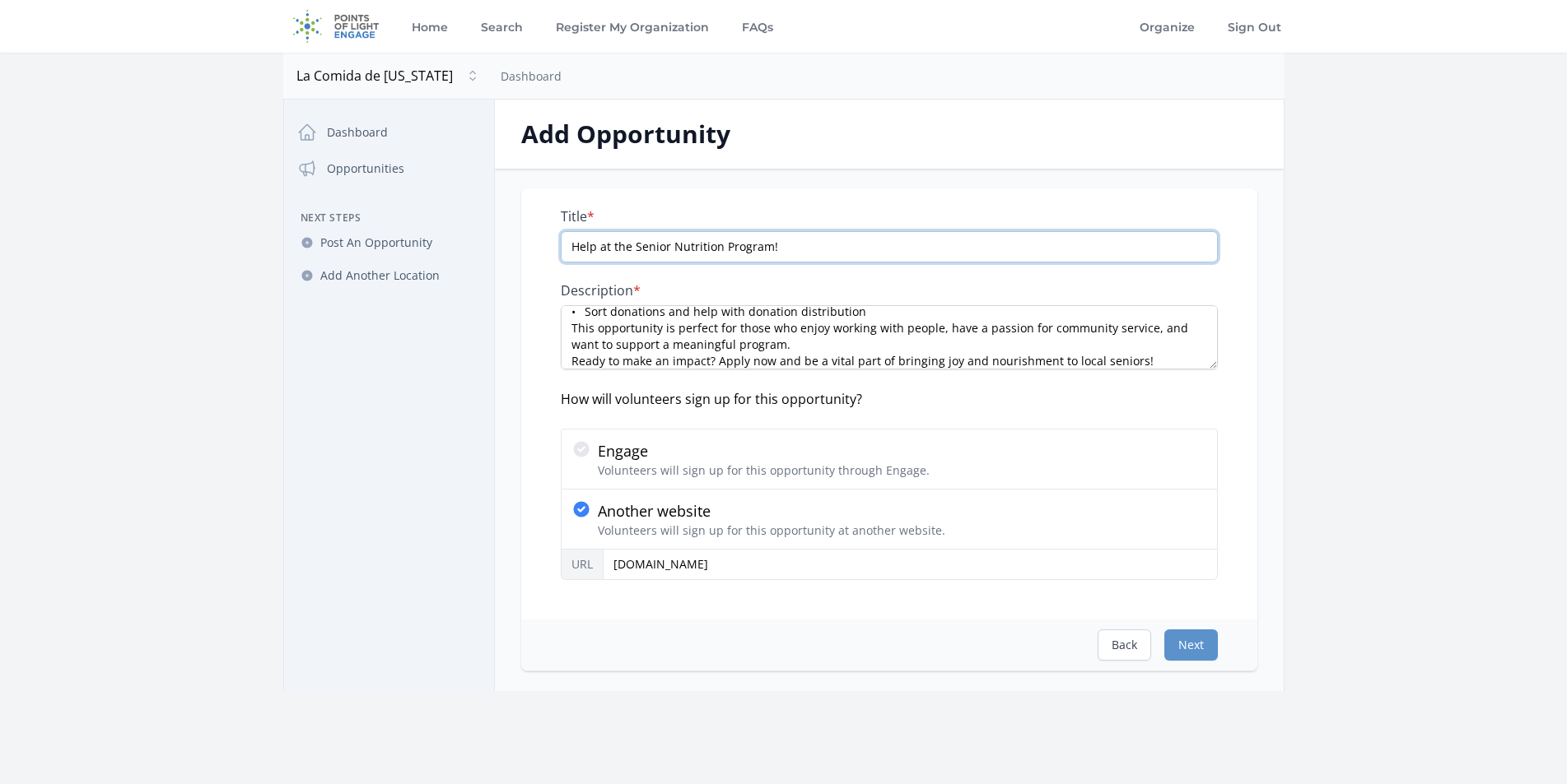
click at [815, 245] on input "Help at the Senior Nutrition Program!" at bounding box center [890, 247] width 657 height 32
type input "Help at the Senior Nutrition Program! La Comida need your help."
click at [1193, 646] on button "Next" at bounding box center [1191, 645] width 53 height 32
type input "http://www.lacomida.org"
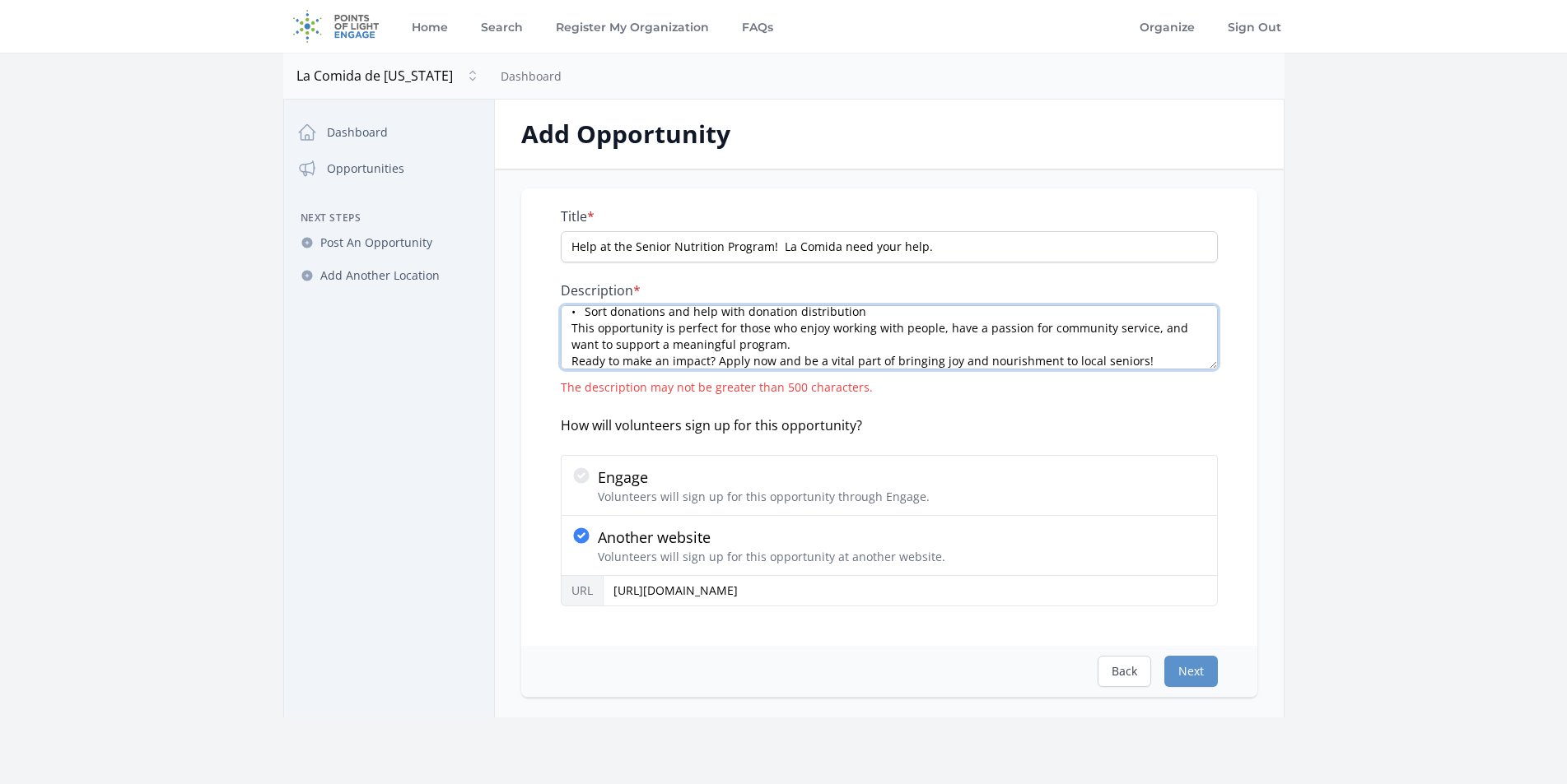
scroll to position [0, 0]
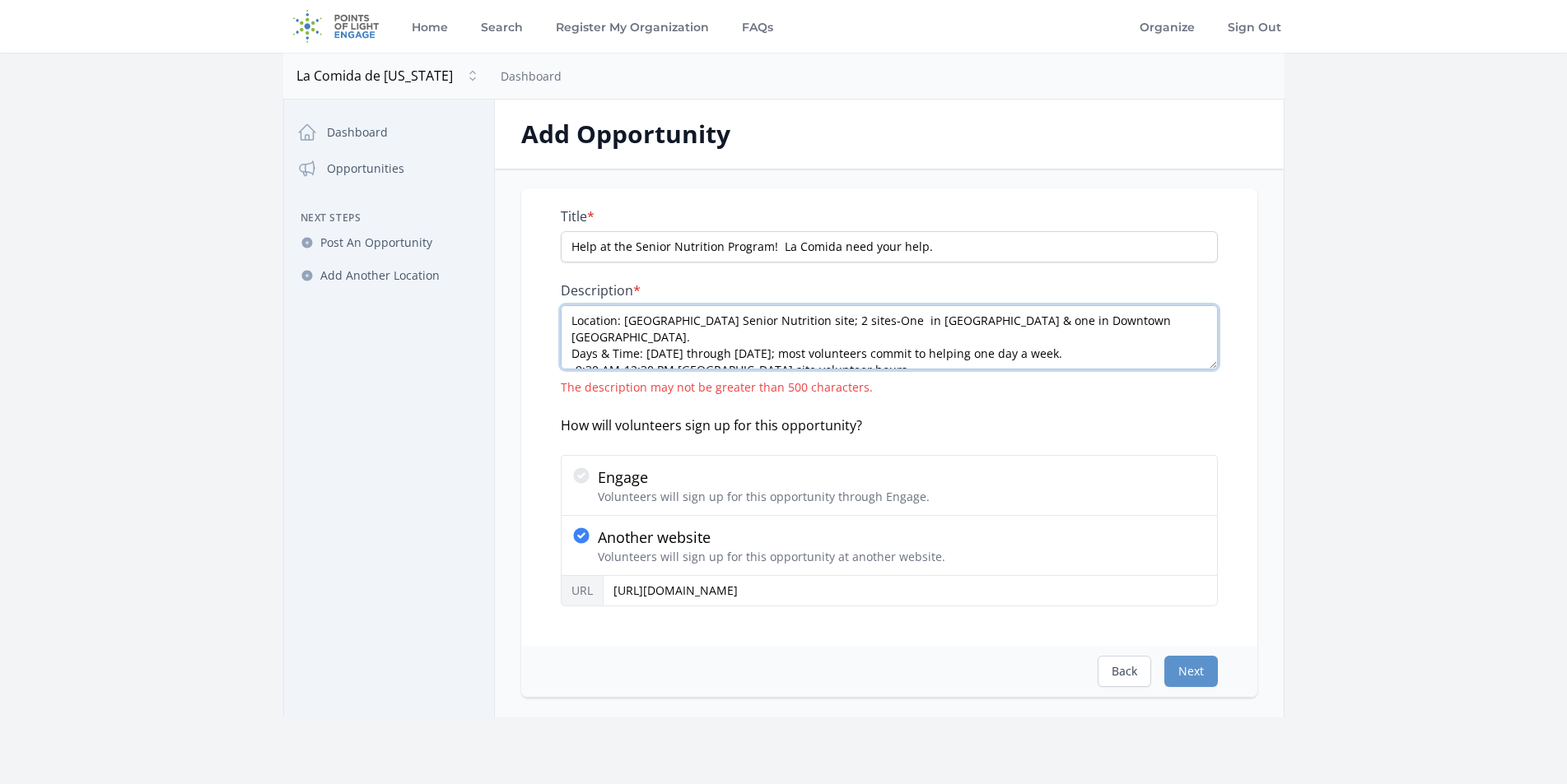
click at [1033, 359] on textarea "Location: La Comida Senior Nutrition site; 2 sites-One in South Palo Alto & one…" at bounding box center [890, 337] width 657 height 64
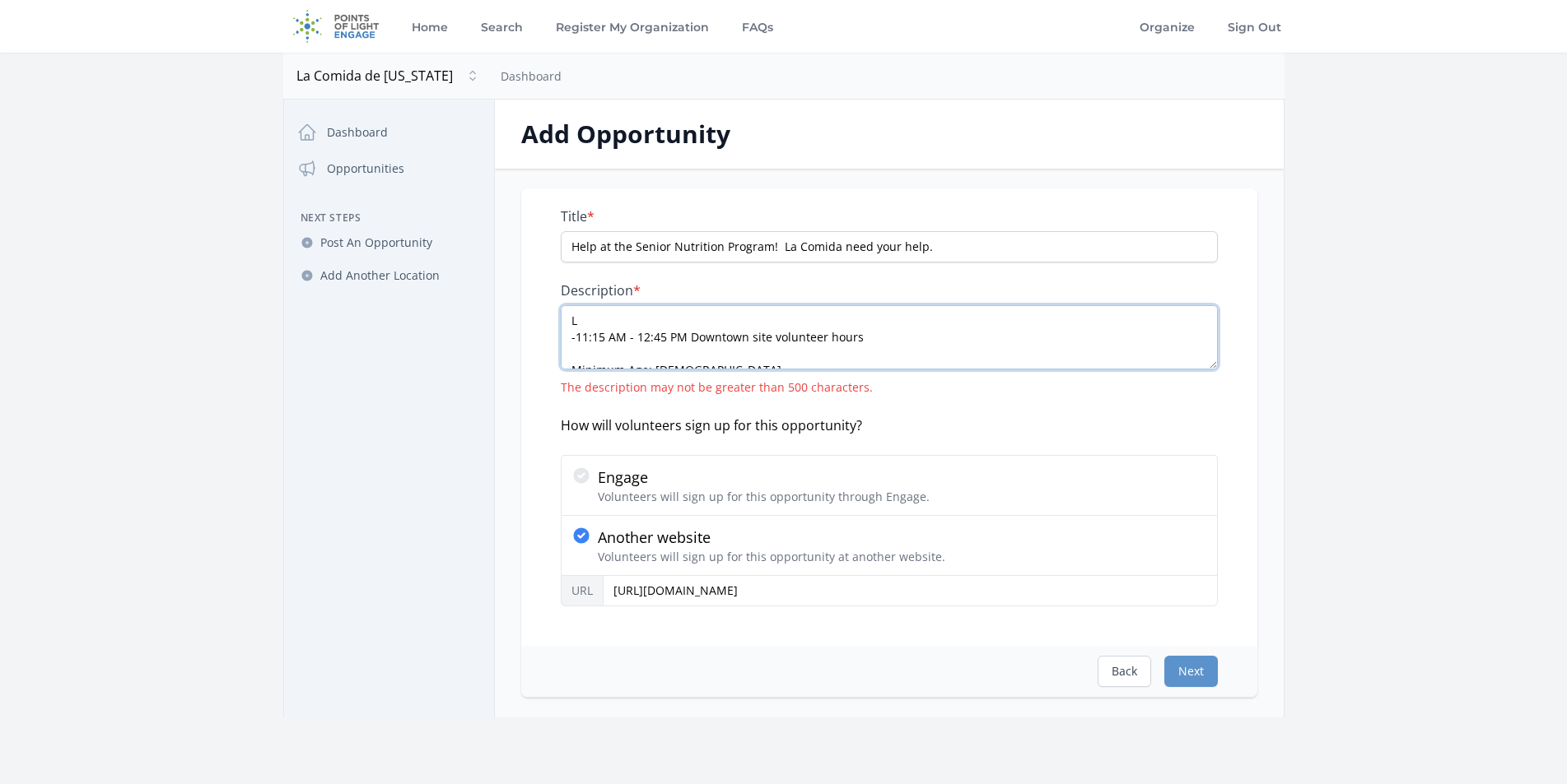
type textarea "-11:15 AM - 12:45 PM Downtown site volunteer hours Minimum Age: 18 Commitment: …"
drag, startPoint x: 1150, startPoint y: 337, endPoint x: 476, endPoint y: 224, distance: 683.4
click at [476, 224] on div "Close dialog La Comida de California La Comida de California Dashboard Opportun…" at bounding box center [784, 408] width 1001 height 618
paste textarea "Are you looking for a rewarding way to make a difference in the lives of senior…"
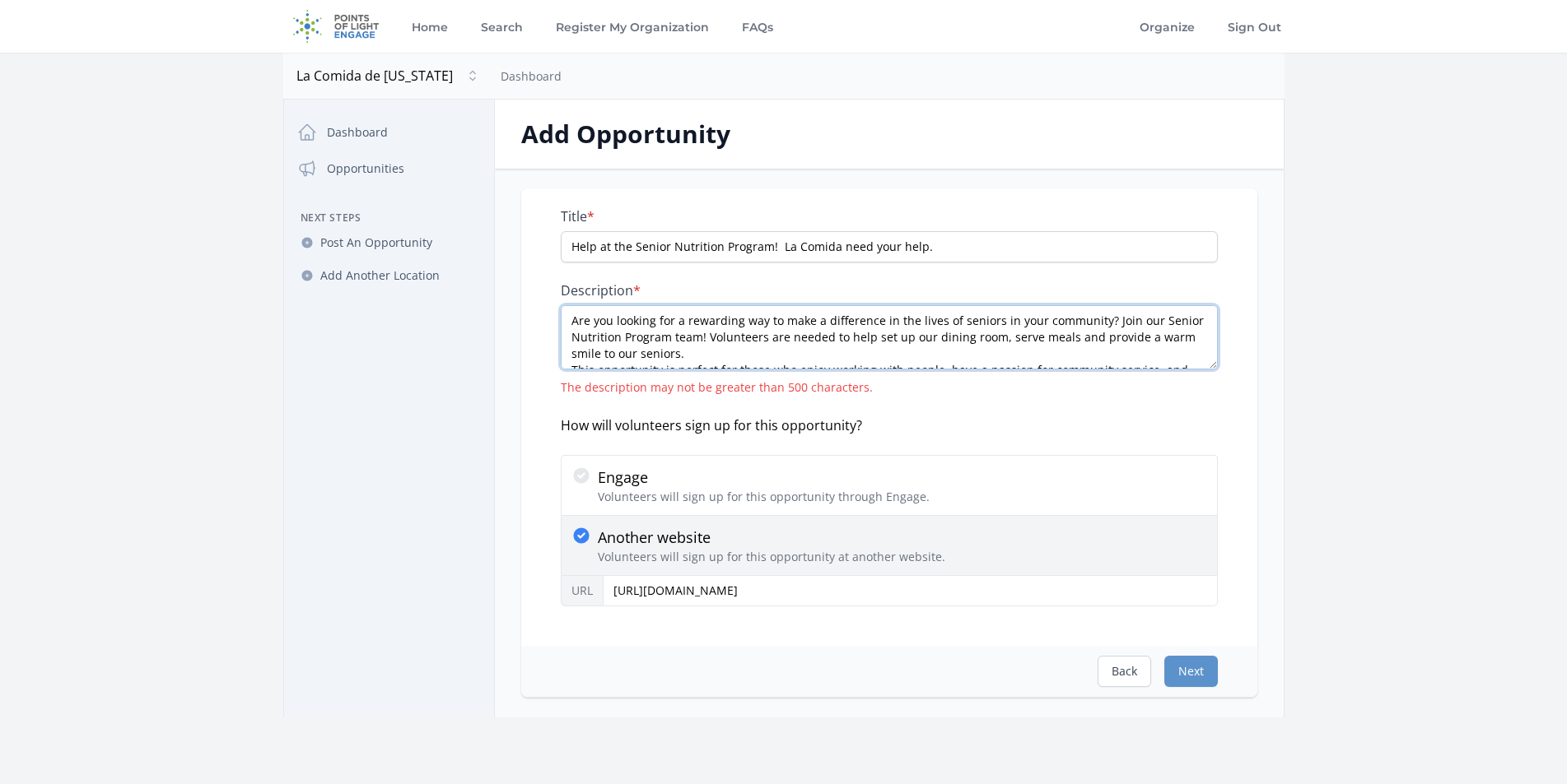
scroll to position [190, 0]
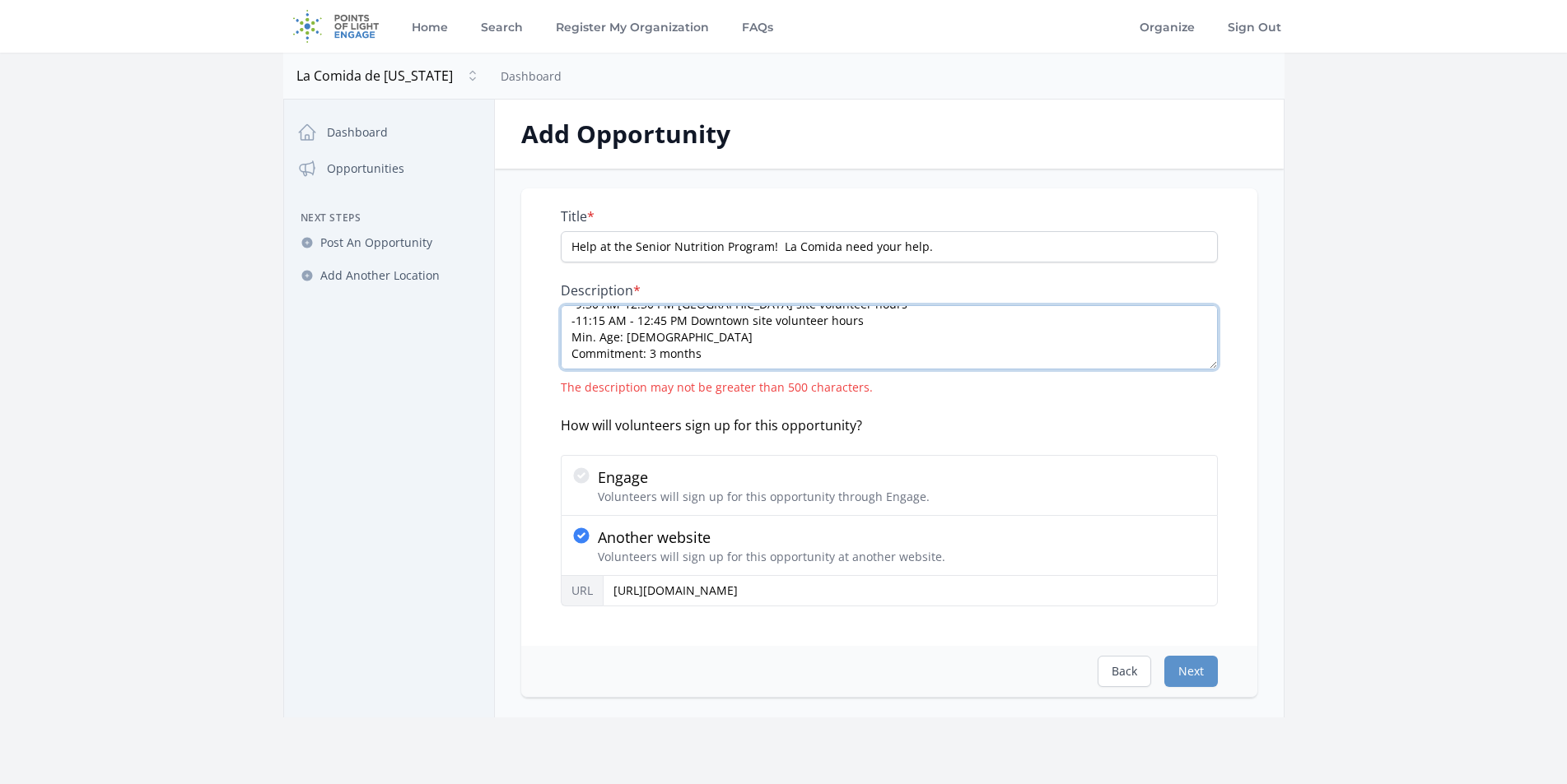
drag, startPoint x: 723, startPoint y: 342, endPoint x: 554, endPoint y: 334, distance: 169.2
click at [554, 334] on div "Title * Help at the Senior Nutrition Program! La Comida need your help. Descrip…" at bounding box center [889, 417] width 736 height 458
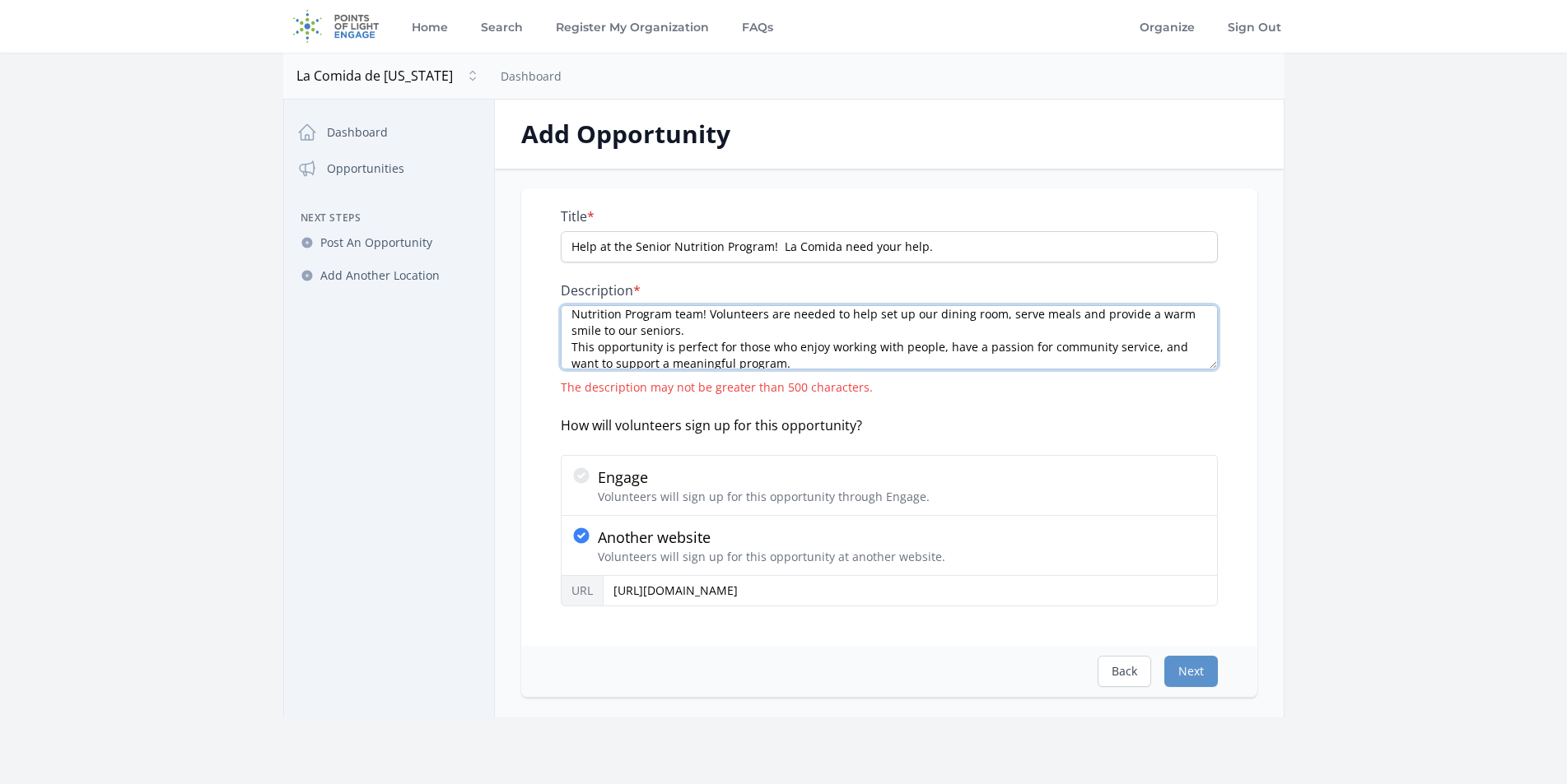
scroll to position [0, 0]
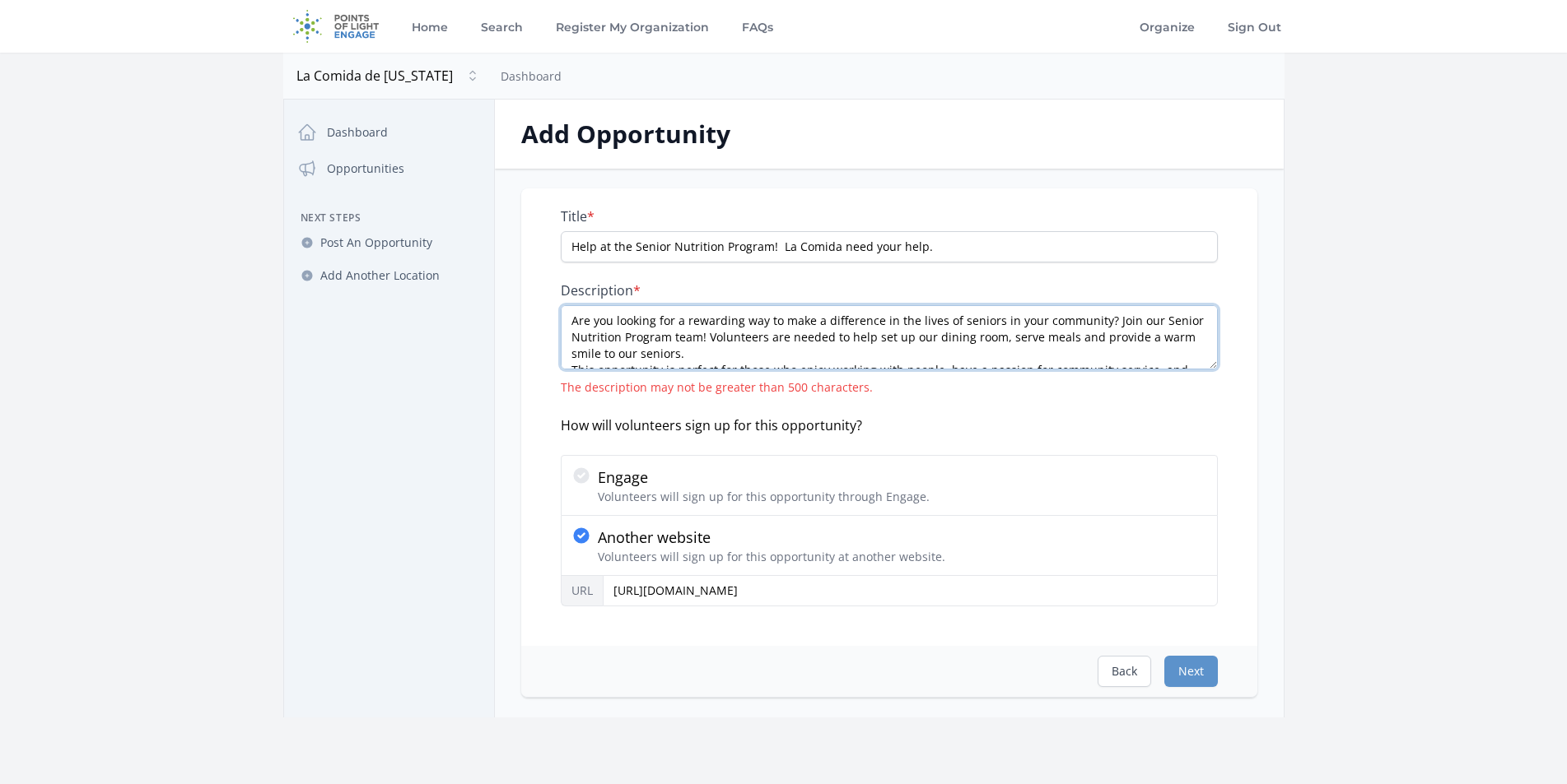
click at [566, 352] on textarea "Are you looking for a rewarding way to make a difference in the lives of senior…" at bounding box center [890, 337] width 657 height 64
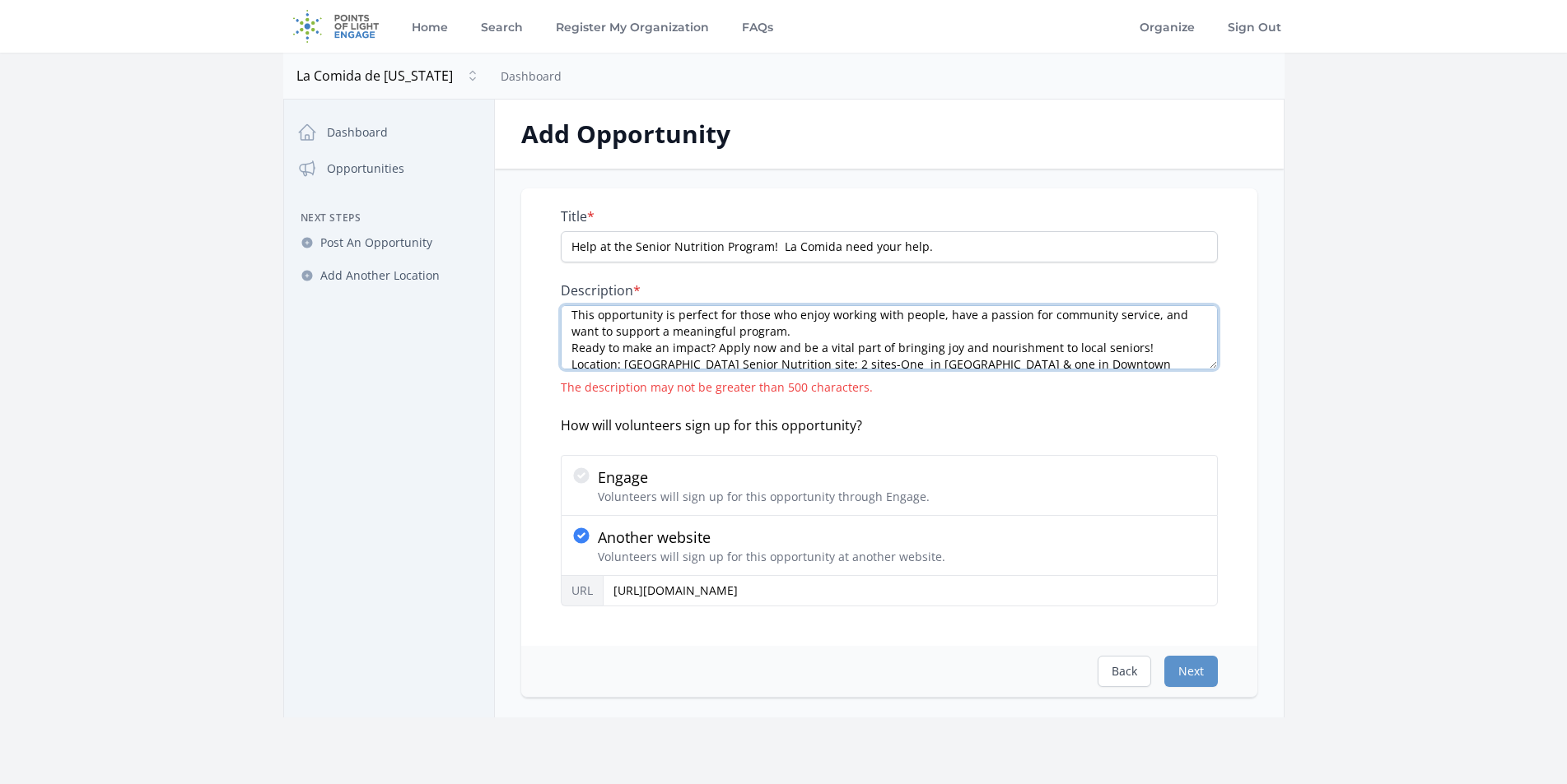
scroll to position [66, 0]
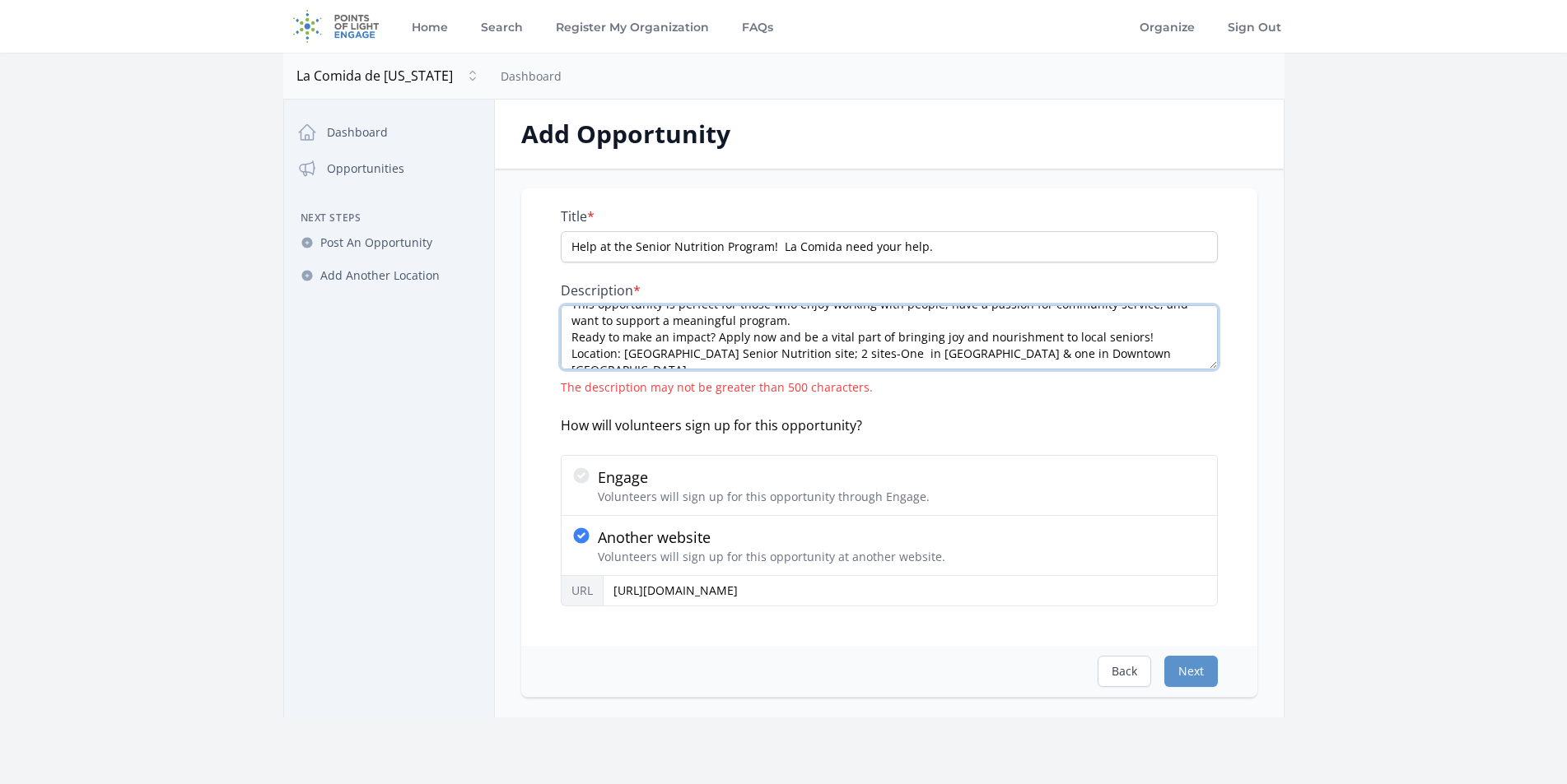
drag, startPoint x: 1115, startPoint y: 339, endPoint x: 572, endPoint y: 342, distance: 543.0
click at [572, 342] on textarea "Are you looking for a rewarding way to make a difference in the lives of senior…" at bounding box center [890, 337] width 657 height 64
click at [571, 352] on textarea "Are you looking for a rewarding way to make a difference in the lives of senior…" at bounding box center [890, 337] width 657 height 64
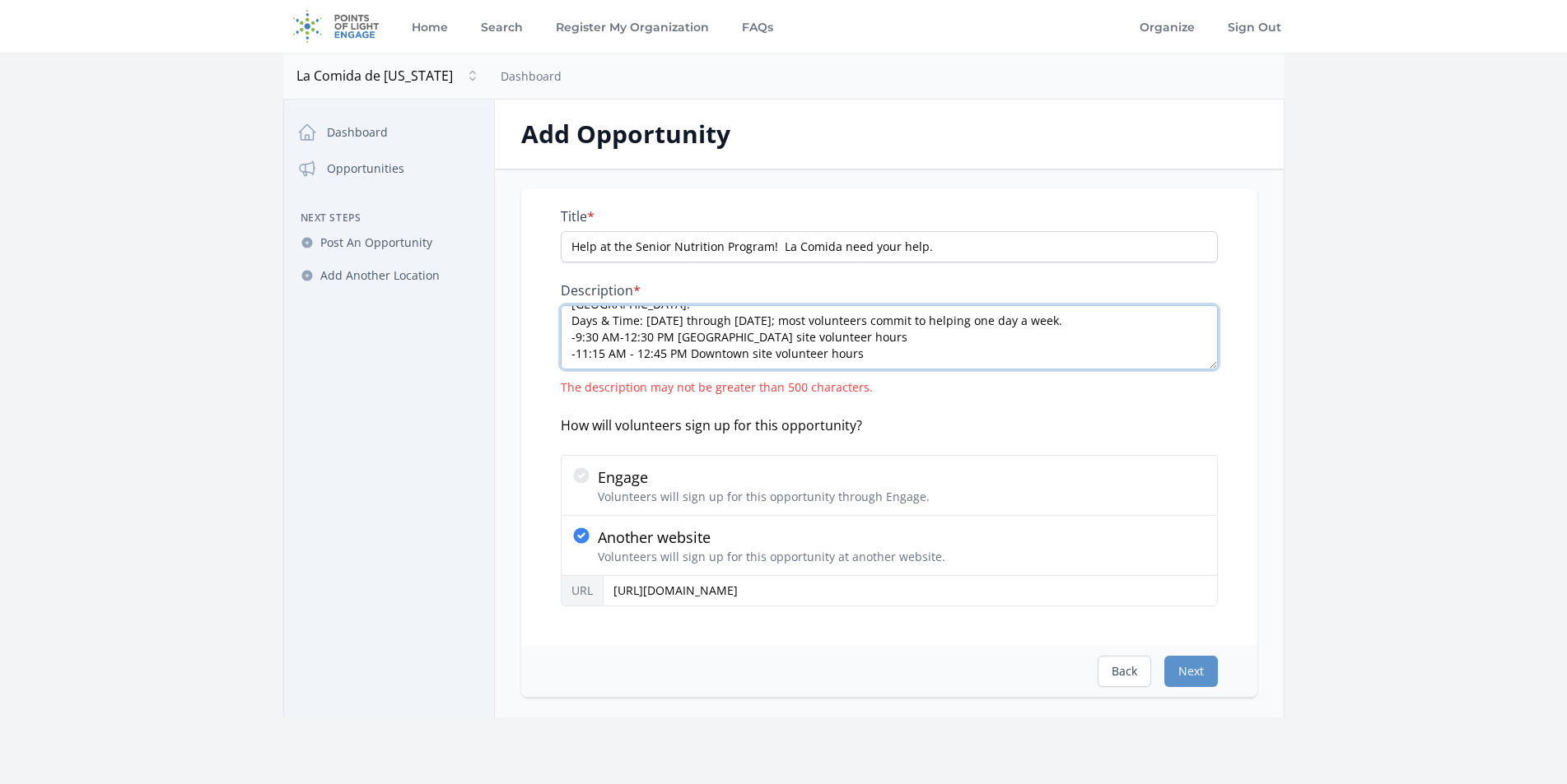
scroll to position [0, 0]
drag, startPoint x: 1186, startPoint y: 317, endPoint x: 1155, endPoint y: 324, distance: 31.8
click at [1152, 328] on textarea "Are you looking for a rewarding way to make a difference in the lives of senior…" at bounding box center [890, 337] width 657 height 64
drag, startPoint x: 886, startPoint y: 320, endPoint x: 789, endPoint y: 349, distance: 101.2
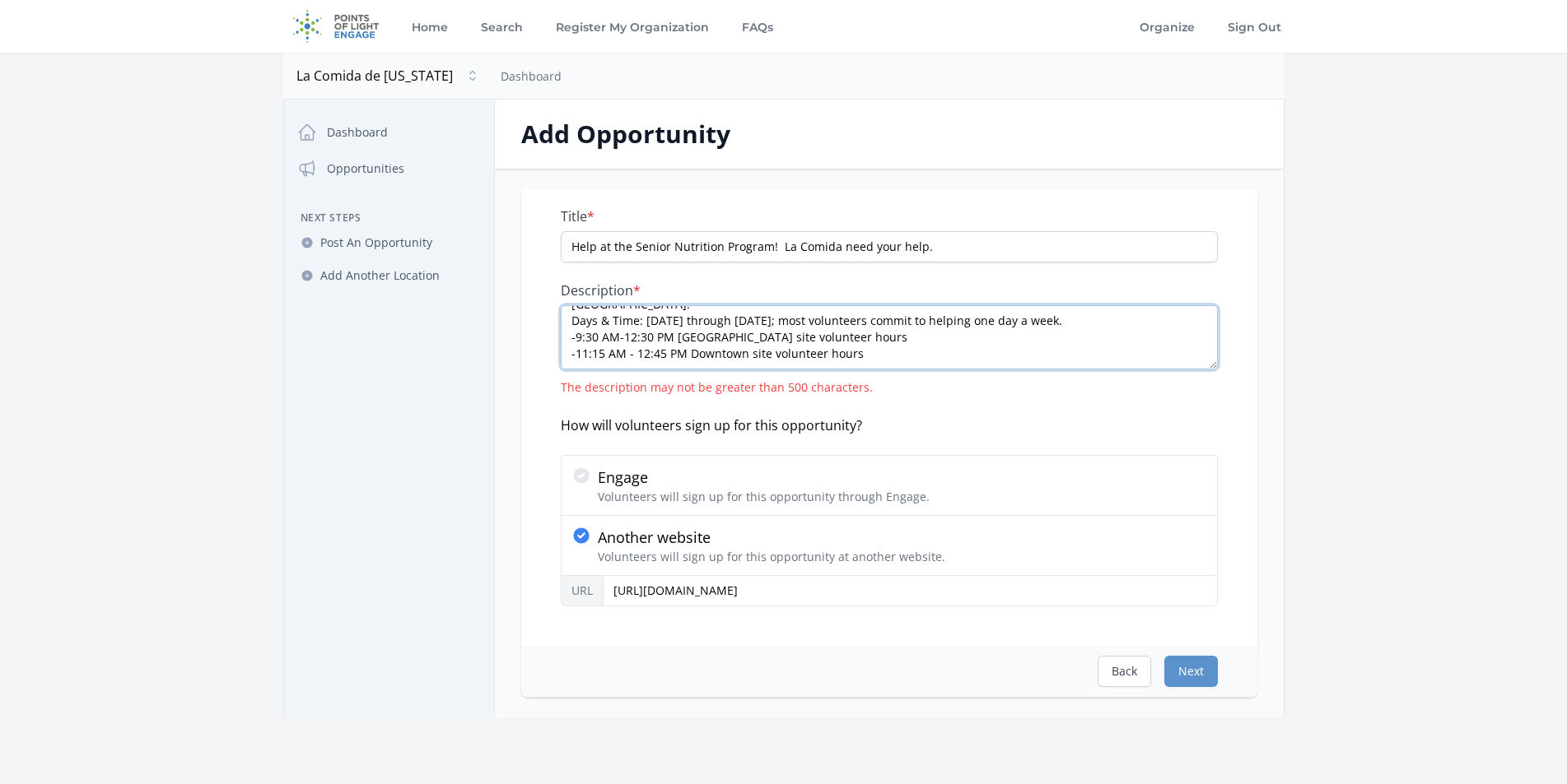
click at [549, 360] on div "Title * Help at the Senior Nutrition Program! La Comida need your help. Descrip…" at bounding box center [889, 417] width 736 height 458
click at [735, 363] on textarea "Are you looking for a rewarding way to make a difference in the lives of senior…" at bounding box center [890, 337] width 657 height 64
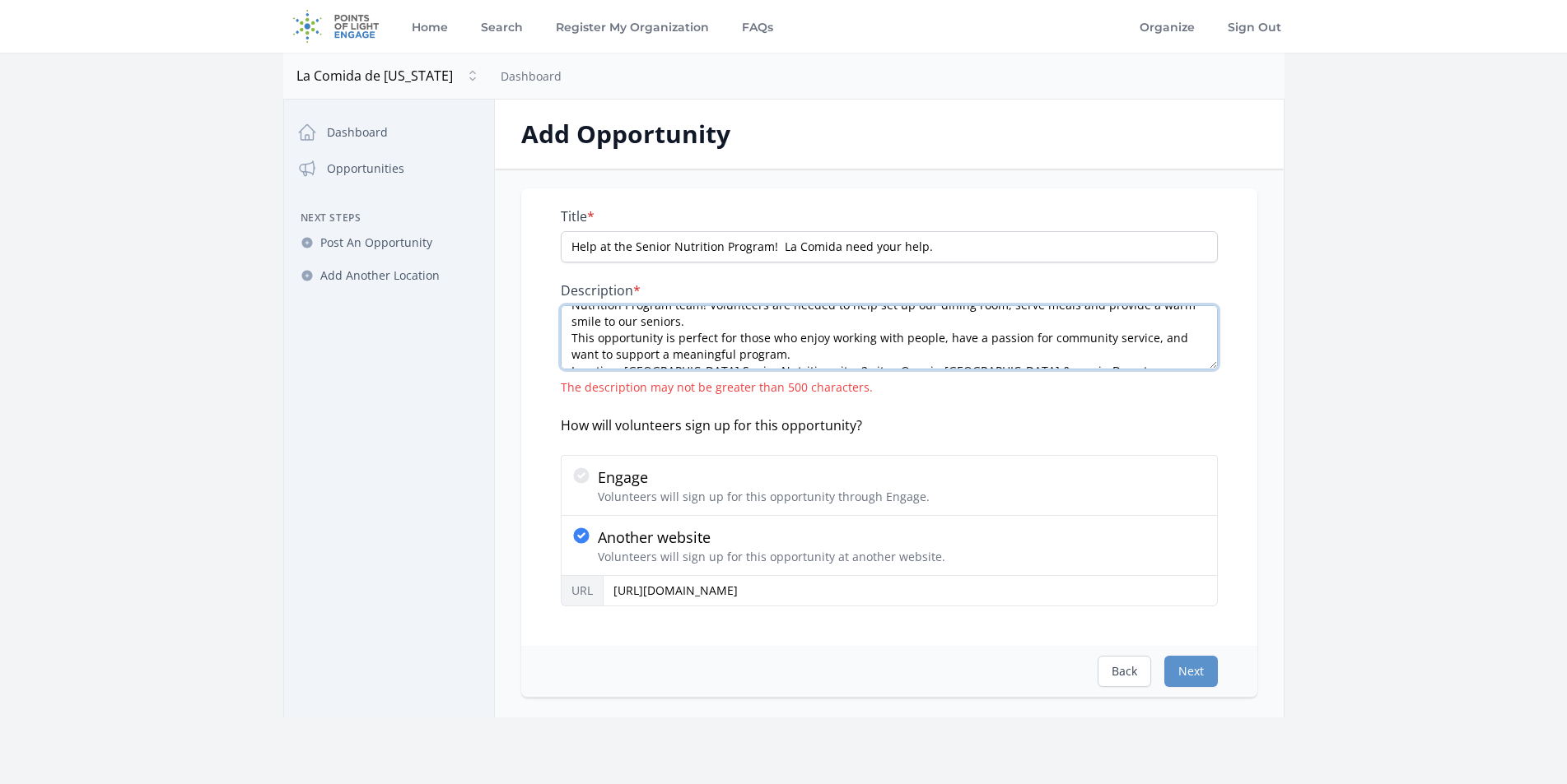
click at [879, 358] on textarea "Are you looking for a rewarding way to make a difference in the lives of senior…" at bounding box center [890, 337] width 657 height 64
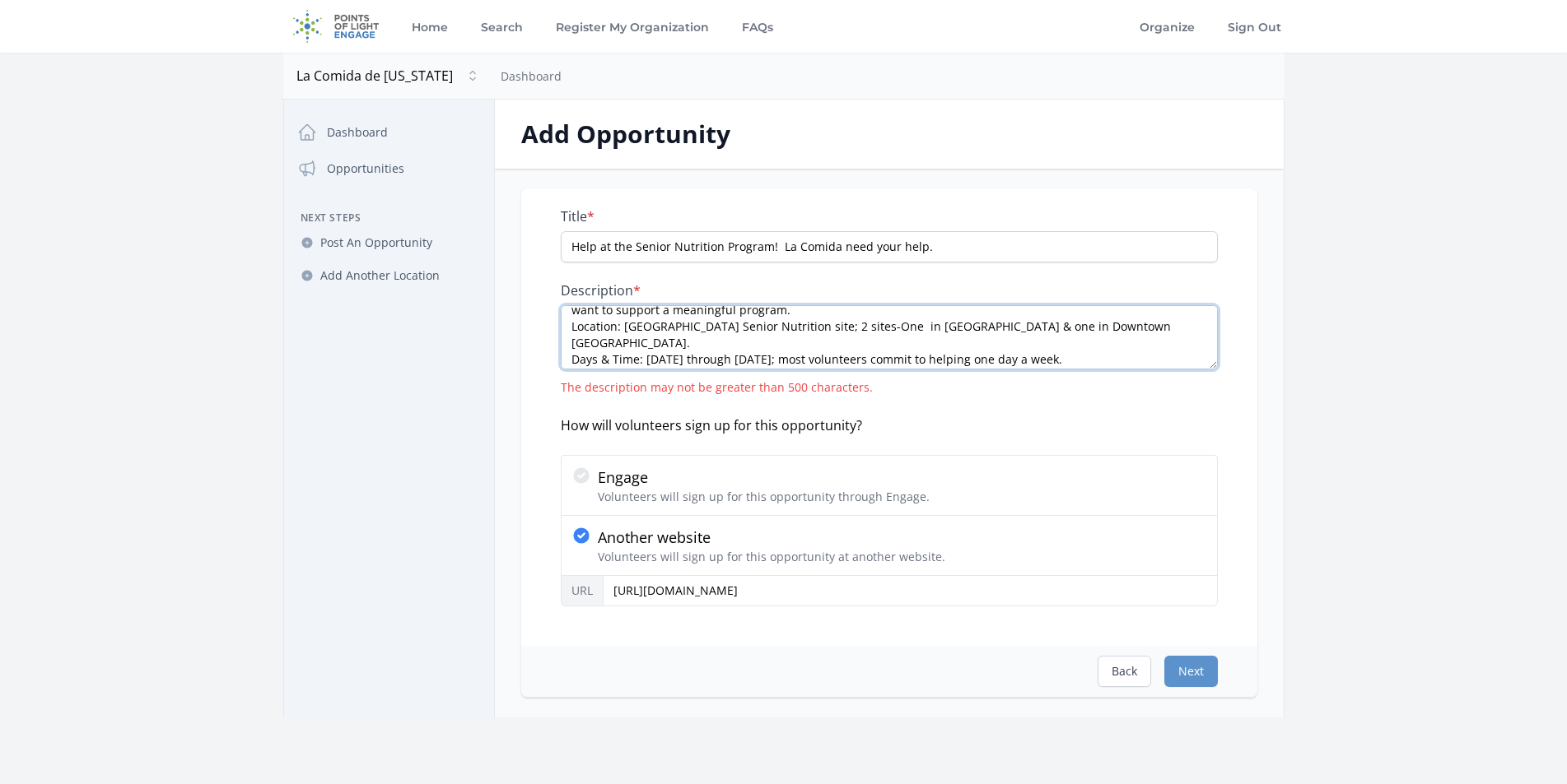
scroll to position [65, 0]
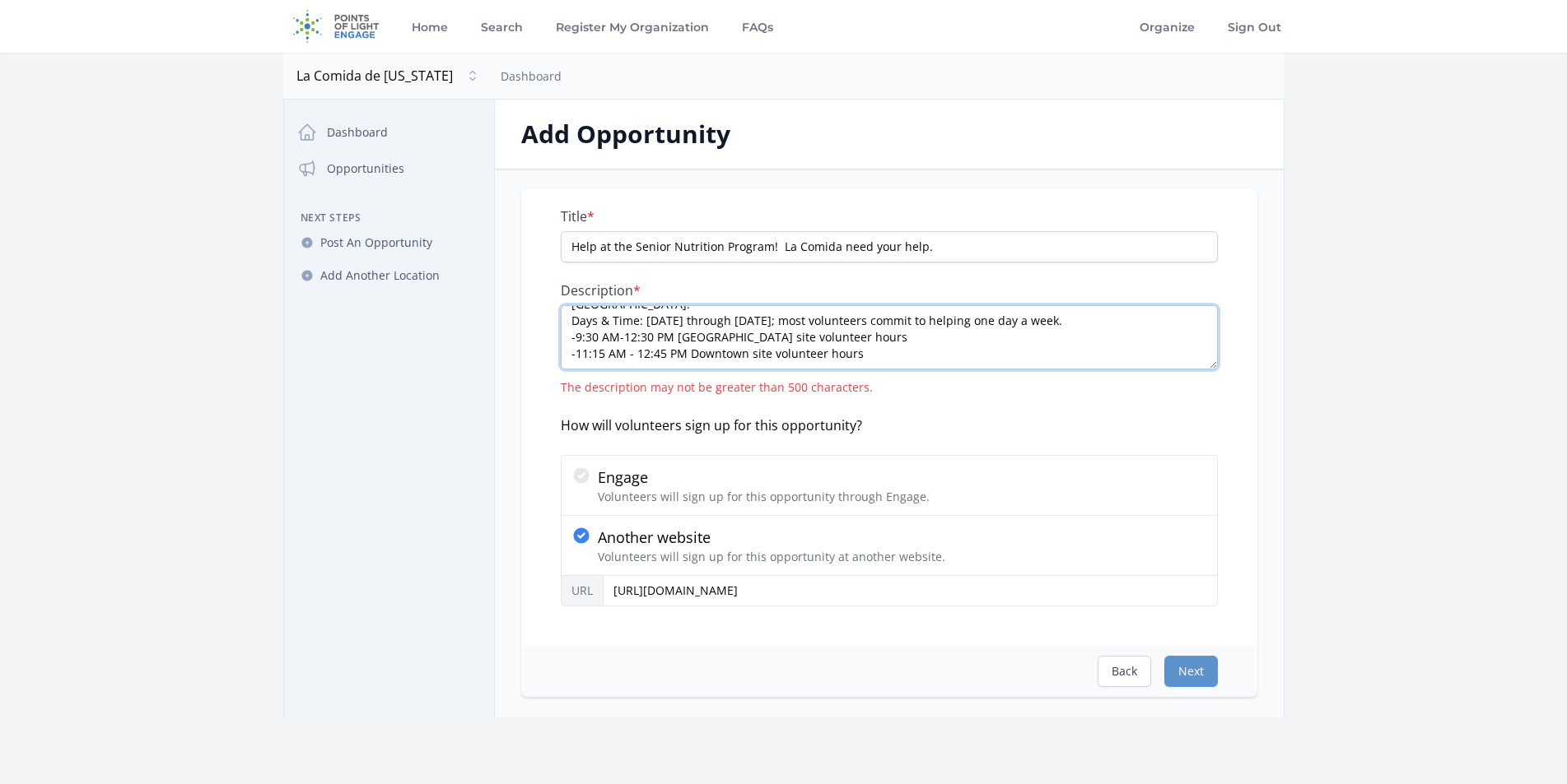
drag, startPoint x: 573, startPoint y: 356, endPoint x: 1111, endPoint y: 390, distance: 539.1
click at [1106, 390] on div "Description * Are you looking for a rewarding way to make a difference in the l…" at bounding box center [890, 338] width 657 height 114
drag, startPoint x: 1122, startPoint y: 337, endPoint x: 556, endPoint y: 344, distance: 566.0
click at [556, 344] on div "Title * Help at the Senior Nutrition Program! La Comida need your help. Descrip…" at bounding box center [889, 417] width 736 height 458
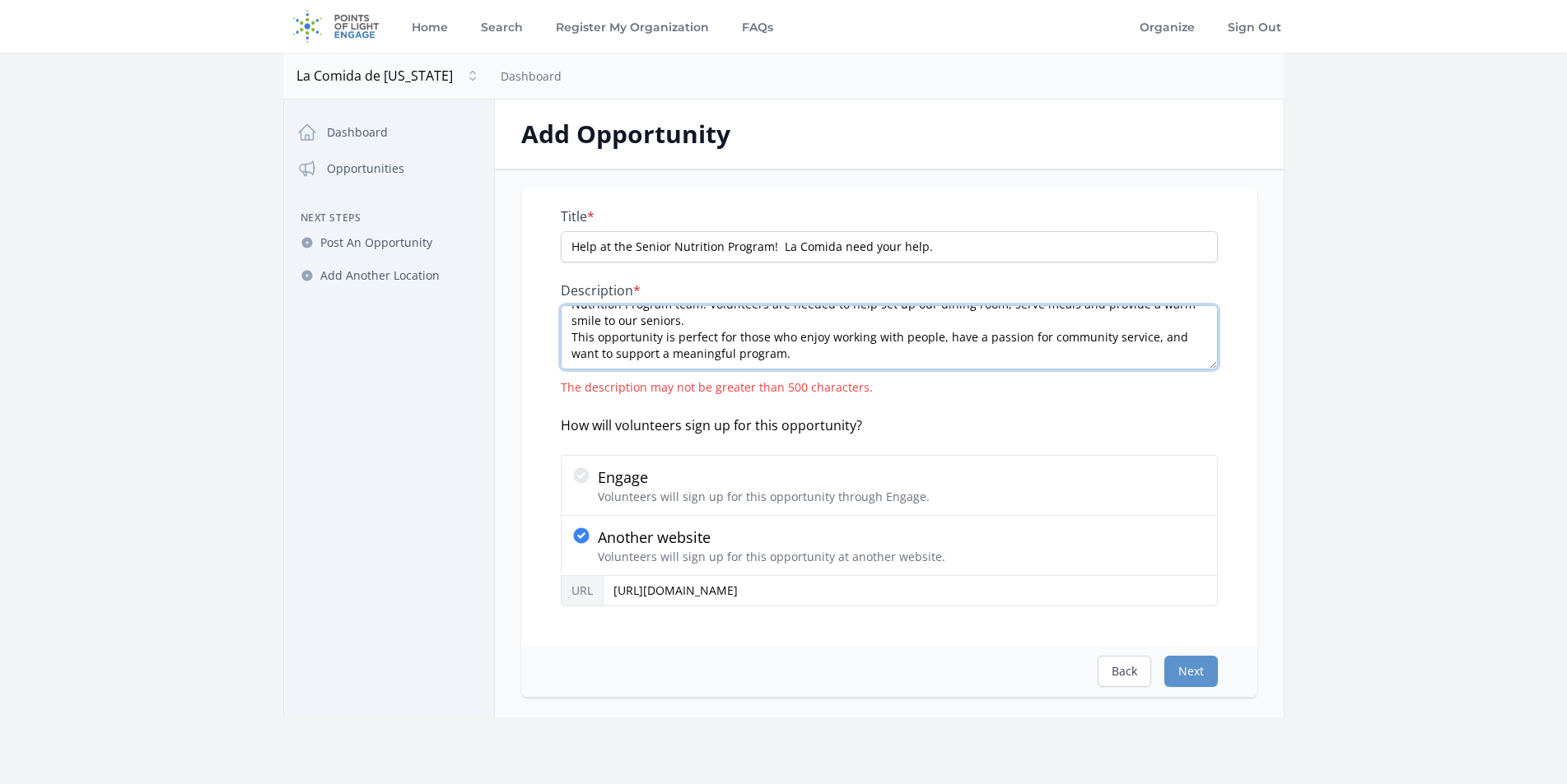
scroll to position [0, 0]
click at [565, 320] on textarea "Are you looking for a rewarding way to make a difference in the lives of senior…" at bounding box center [890, 337] width 657 height 64
drag, startPoint x: 736, startPoint y: 346, endPoint x: 568, endPoint y: 324, distance: 169.4
click at [568, 324] on textarea "Are you looking for a rewarding way to make a difference in the lives of senior…" at bounding box center [890, 337] width 657 height 64
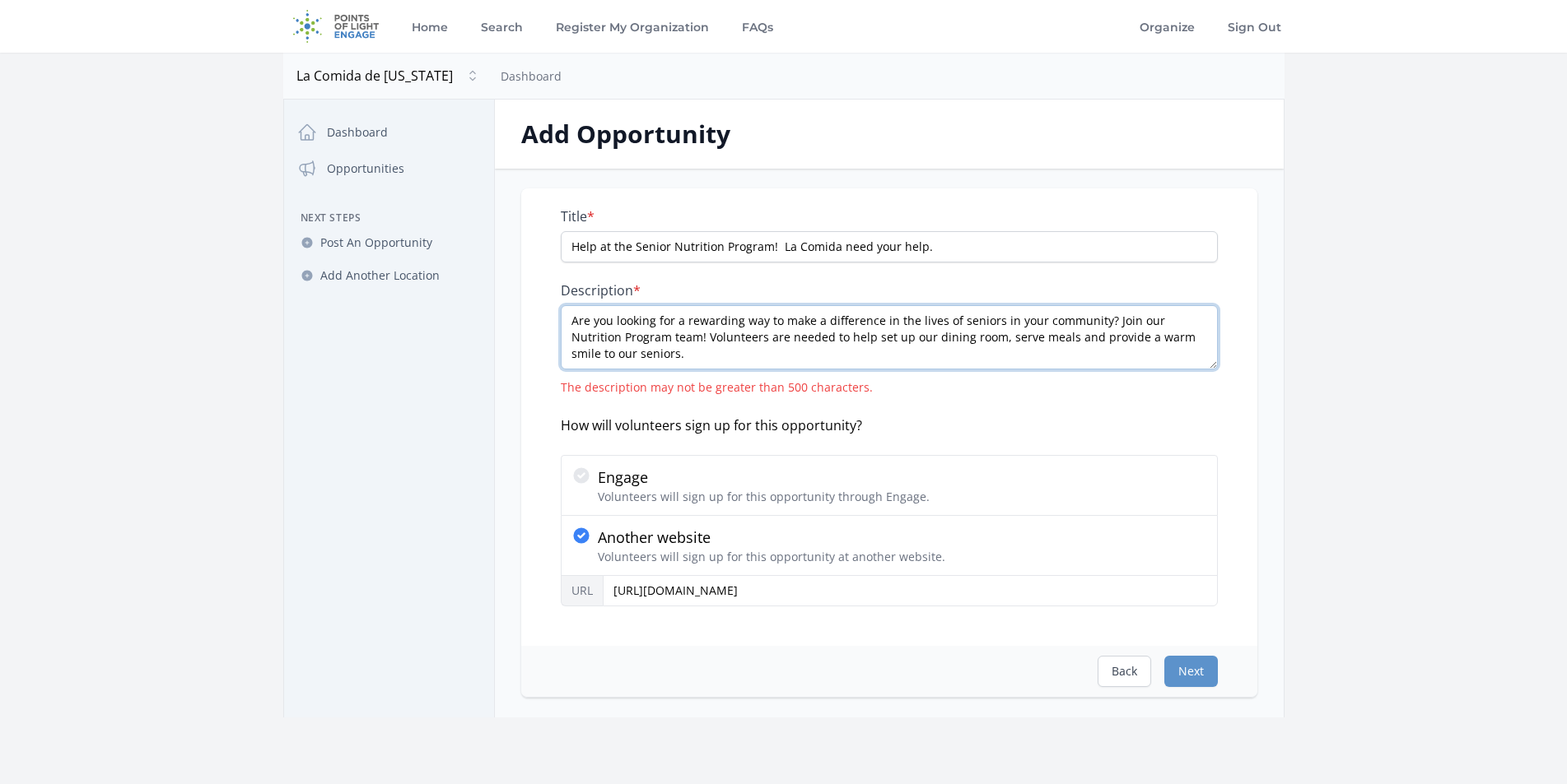
scroll to position [33, 0]
click at [789, 344] on textarea "Are you looking for a rewarding way to make a difference in the lives of senior…" at bounding box center [890, 337] width 657 height 64
type textarea "Are you looking for a rewarding way to make a difference in the lives of senior…"
drag, startPoint x: 737, startPoint y: 338, endPoint x: 420, endPoint y: 212, distance: 341.1
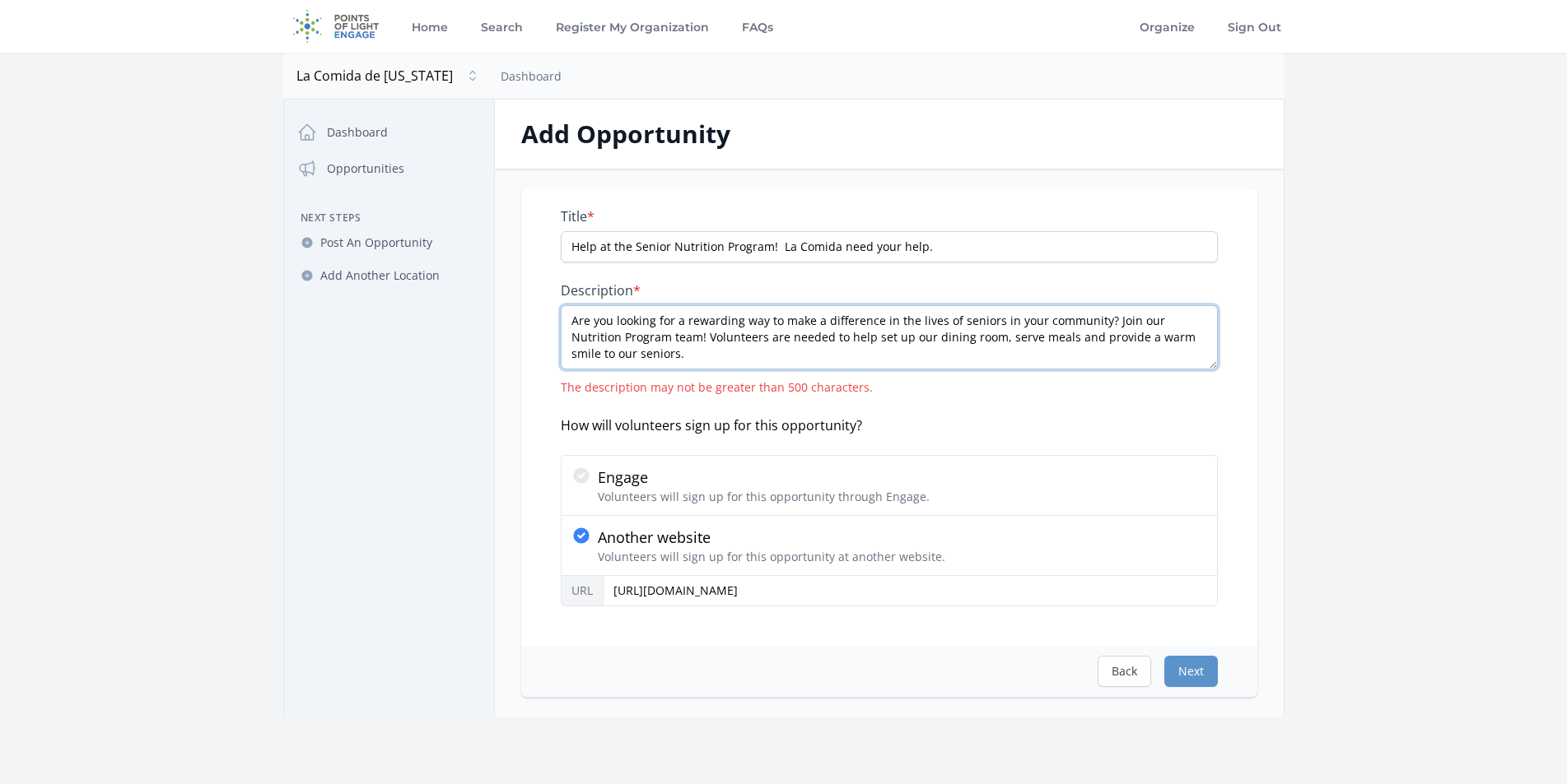
click at [420, 212] on div "Close dialog La Comida de California La Comida de California Dashboard Opportun…" at bounding box center [784, 408] width 1001 height 618
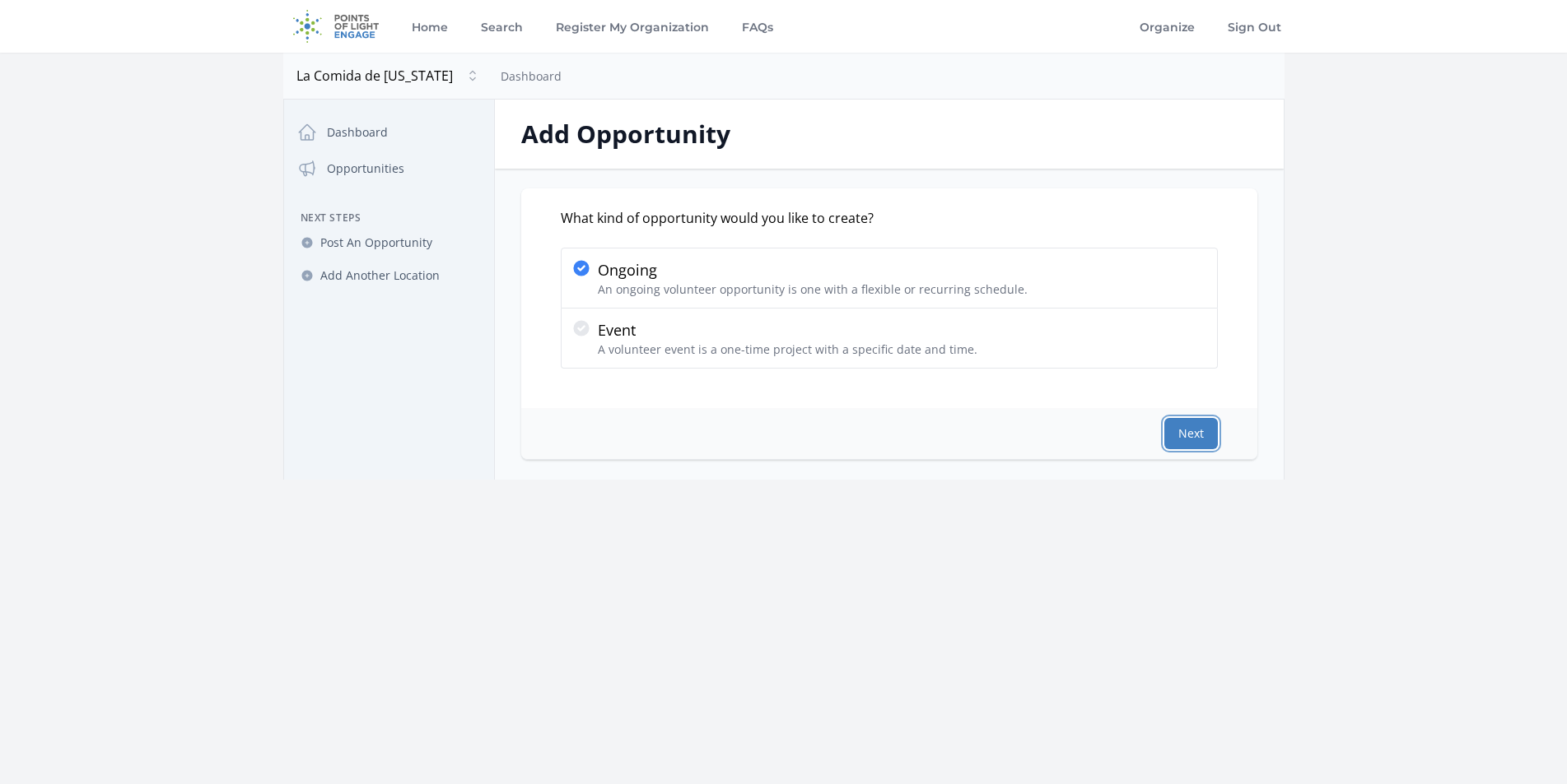
click at [1182, 432] on button "Next" at bounding box center [1191, 434] width 53 height 32
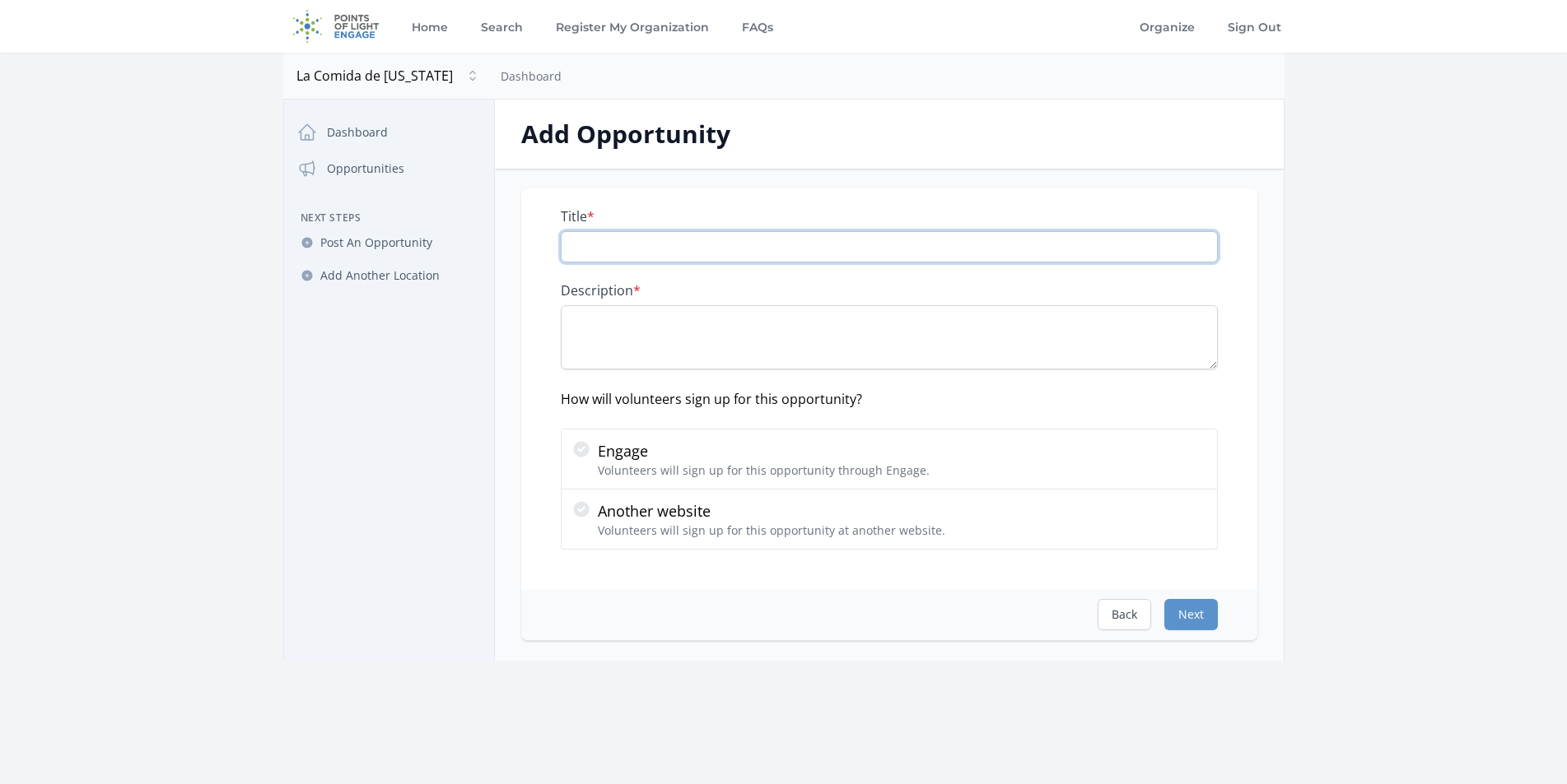
click at [608, 247] on input "Title *" at bounding box center [890, 247] width 657 height 32
click at [620, 243] on input "Title *" at bounding box center [890, 247] width 657 height 32
paste input "Help at the Senior Nutrition Program!"
type input "Help at the Senior Nutrition Program!"
click at [594, 315] on textarea "Description *" at bounding box center [890, 337] width 657 height 64
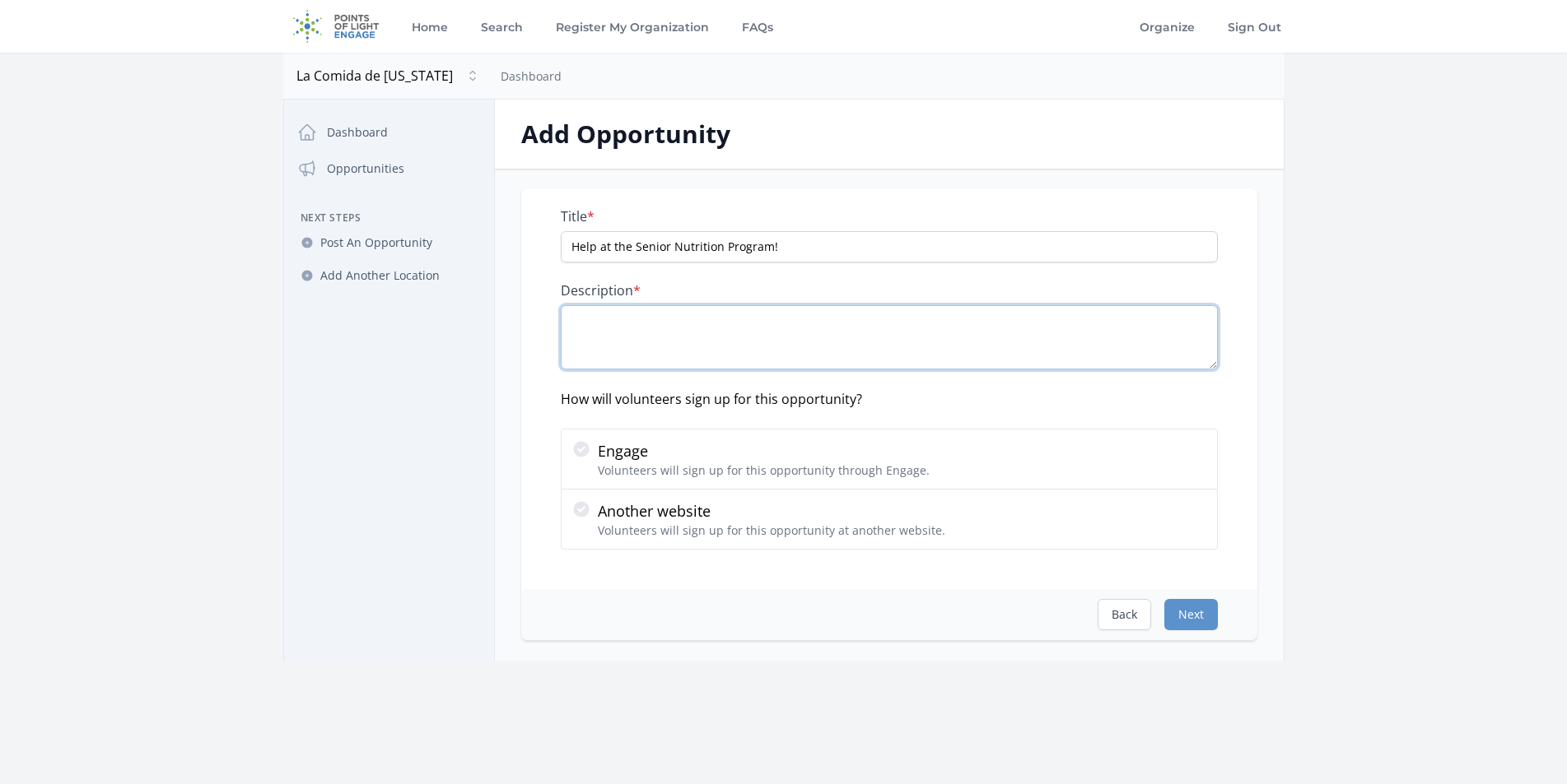
click at [592, 330] on textarea "Description *" at bounding box center [890, 337] width 657 height 64
paste textarea "Are you looking for a rewarding way to make a difference in the lives of senior…"
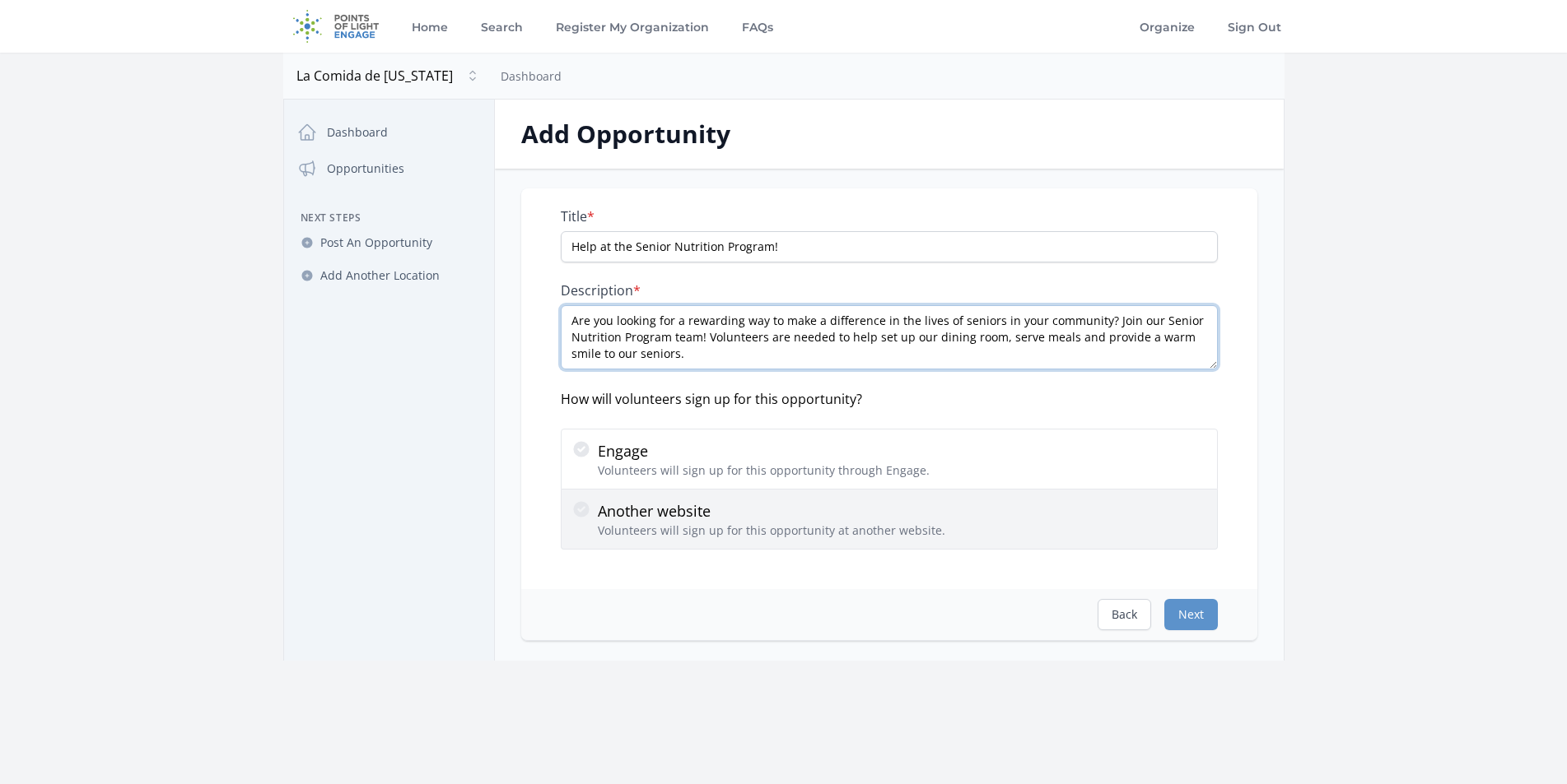
type textarea "Are you looking for a rewarding way to make a difference in the lives of senior…"
click at [584, 505] on icon at bounding box center [580, 509] width 16 height 16
click at [0, 0] on input "Another website Volunteers will sign up for this opportunity at another website." at bounding box center [0, 0] width 0 height 0
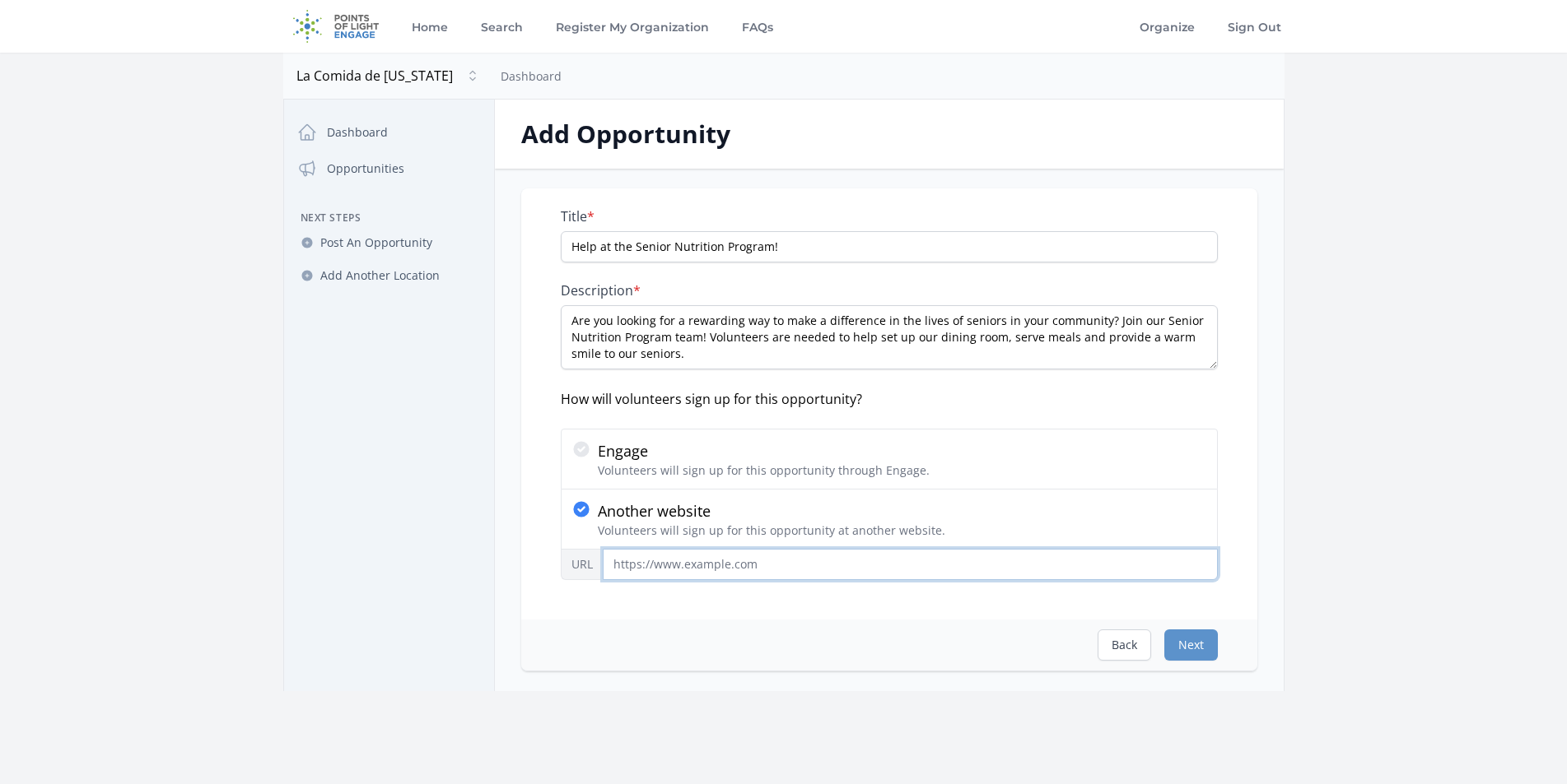
click at [615, 567] on input "URL" at bounding box center [910, 565] width 615 height 32
type input "www.lacomida.org"
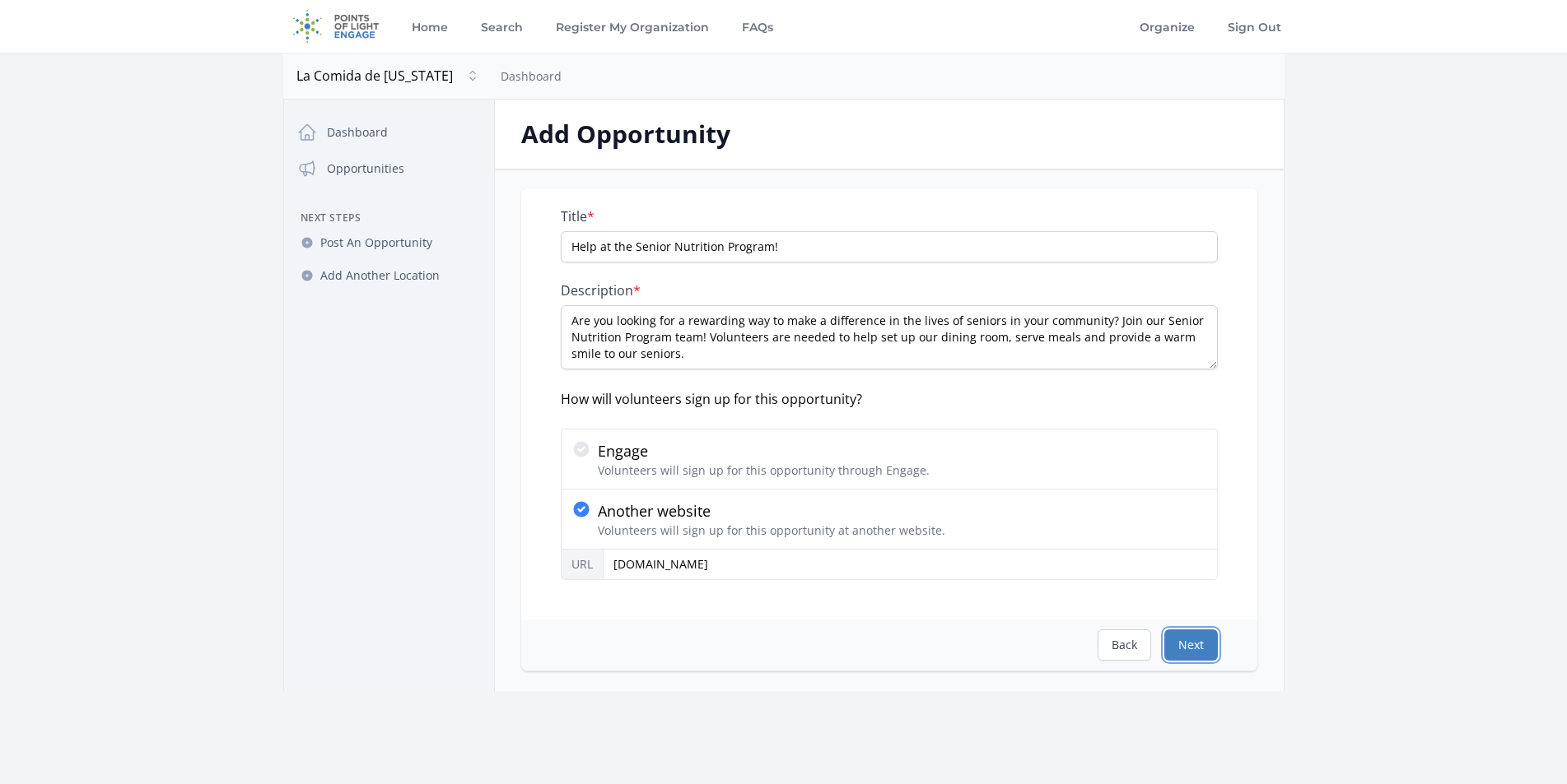
click at [1203, 640] on button "Next" at bounding box center [1191, 645] width 53 height 32
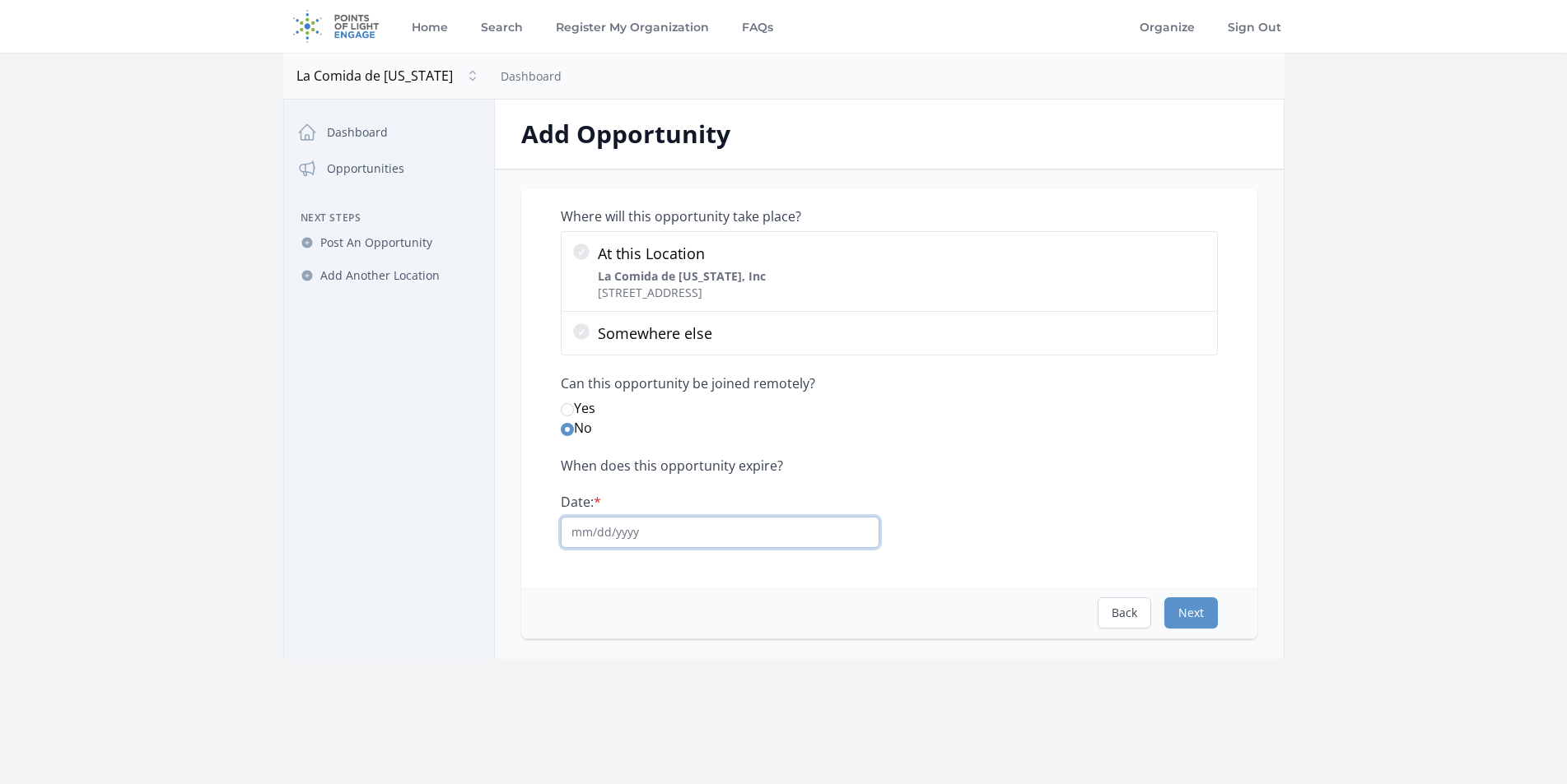
click at [666, 532] on input "Date: *" at bounding box center [720, 533] width 319 height 32
drag, startPoint x: 686, startPoint y: 534, endPoint x: 408, endPoint y: 519, distance: 278.4
click at [408, 519] on div "Close dialog La Comida de California La Comida de California Dashboard Opportun…" at bounding box center [784, 379] width 1001 height 560
click at [1209, 609] on button "Next" at bounding box center [1191, 613] width 53 height 32
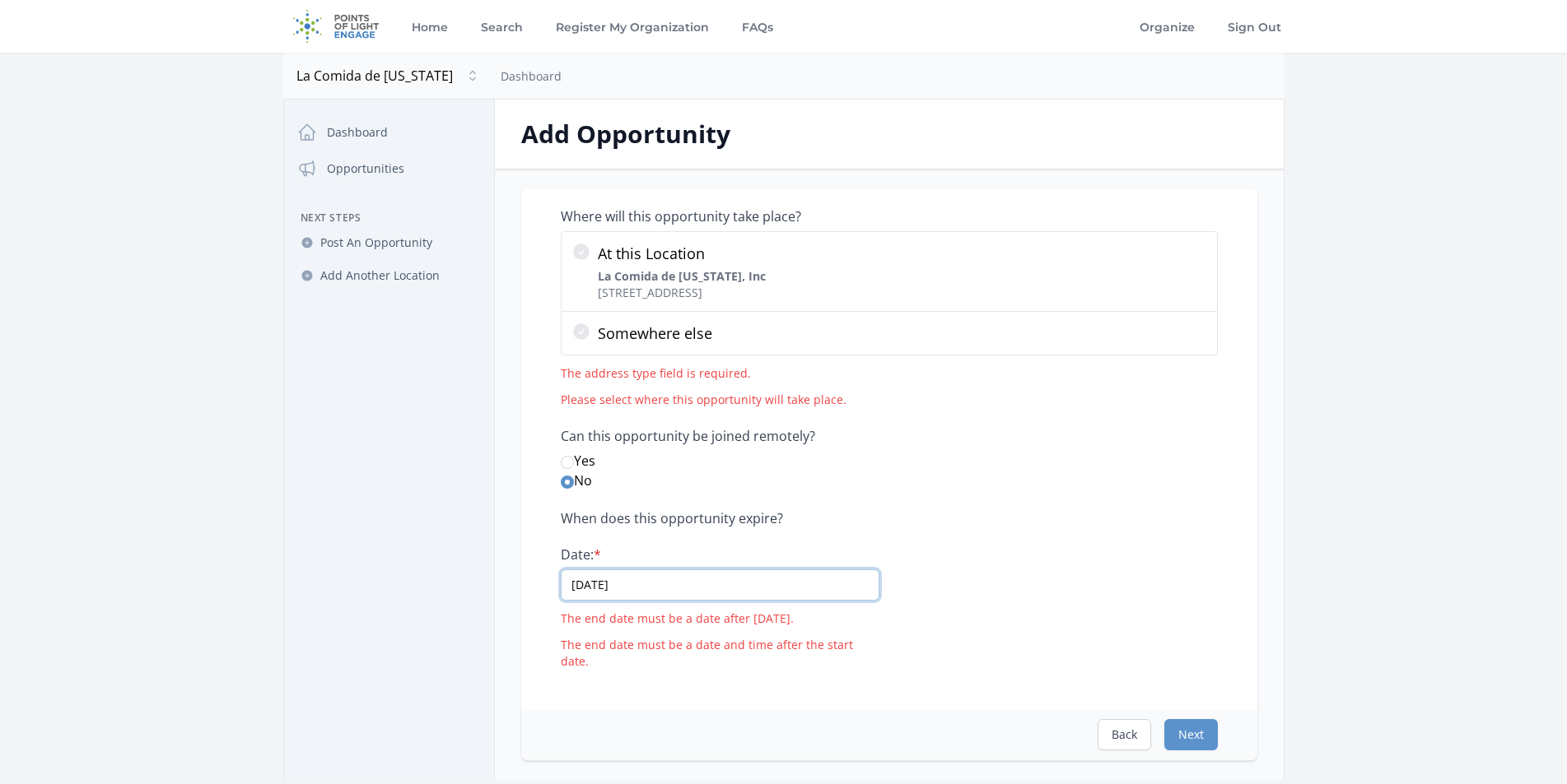
drag, startPoint x: 652, startPoint y: 587, endPoint x: 471, endPoint y: 584, distance: 181.0
click at [471, 584] on div "Close dialog La Comida de California La Comida de California Dashboard Opportun…" at bounding box center [784, 440] width 1001 height 681
type input "10/31/2025"
click at [1199, 719] on button "Next" at bounding box center [1191, 735] width 53 height 32
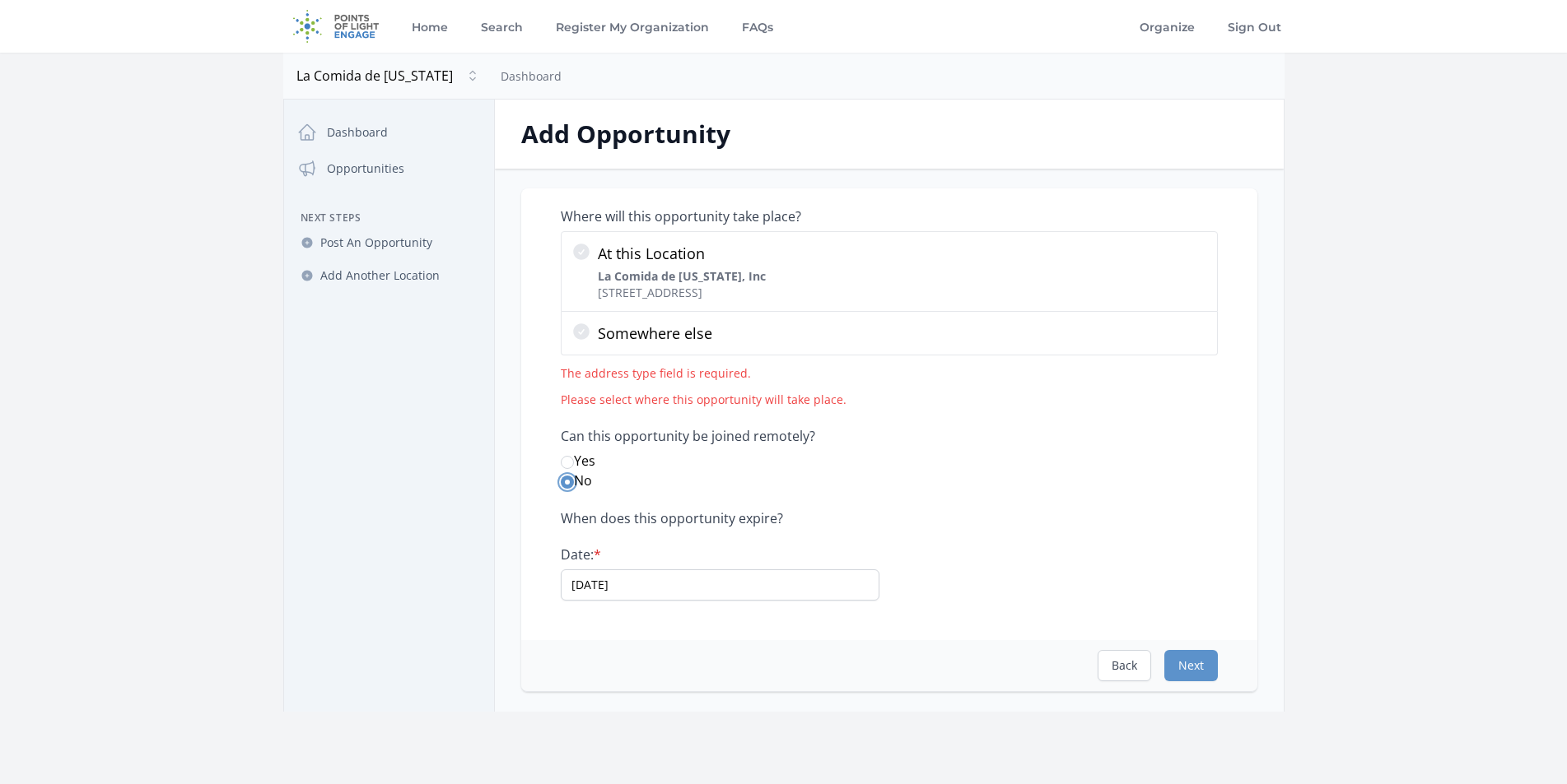
click at [565, 480] on input "No" at bounding box center [568, 482] width 13 height 13
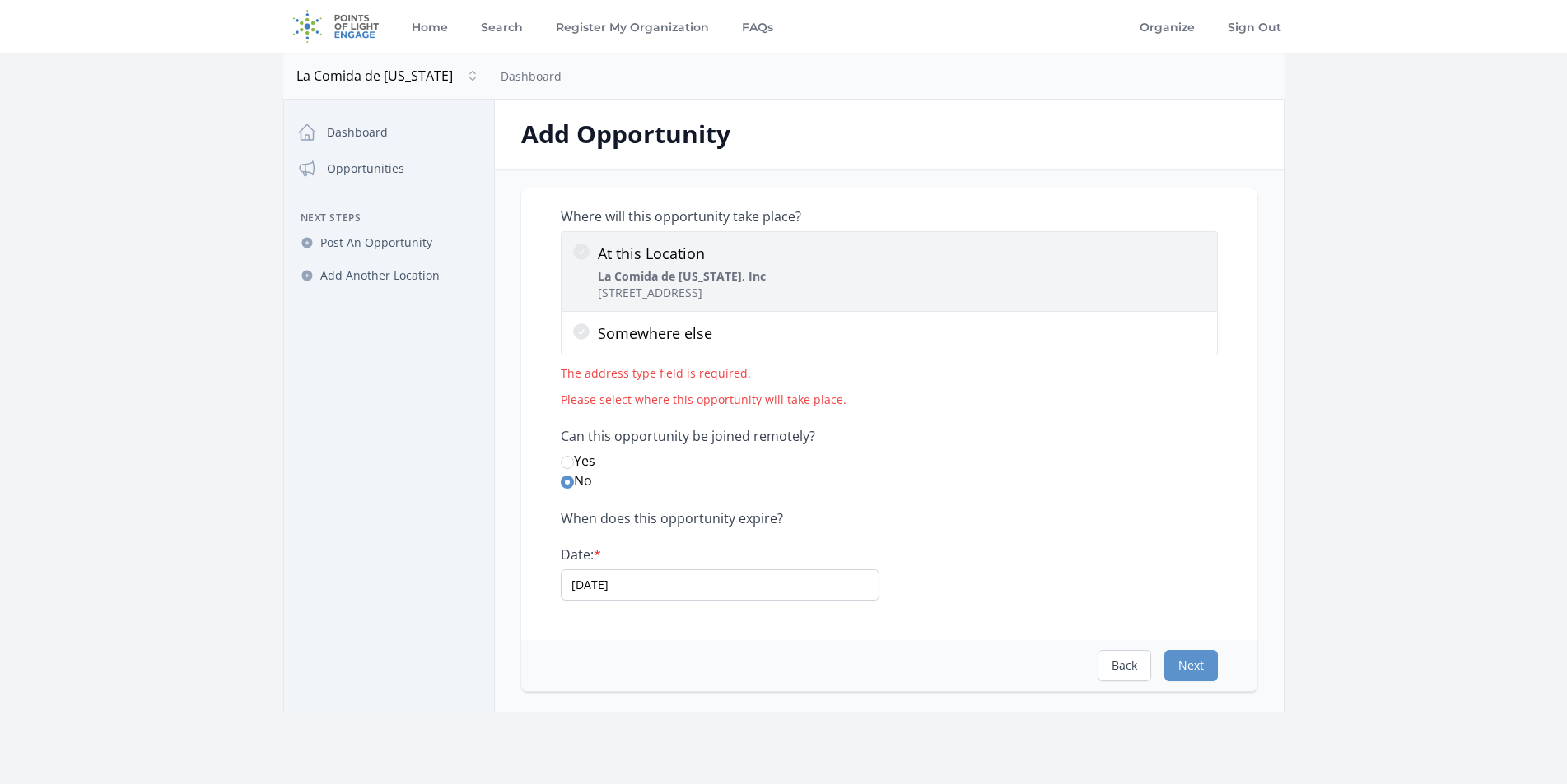
click at [587, 248] on icon at bounding box center [581, 252] width 17 height 17
click at [0, 0] on input "At this Location La Comida de California, Inc 455 E Charleston Rd, Palo Alto, C…" at bounding box center [0, 0] width 0 height 0
click at [725, 297] on p "La Comida de California, Inc 455 E Charleston Rd, Palo Alto, CA 94306" at bounding box center [681, 285] width 168 height 33
click at [0, 0] on input "At this Location La Comida de California, Inc 455 E Charleston Rd, Palo Alto, C…" at bounding box center [0, 0] width 0 height 0
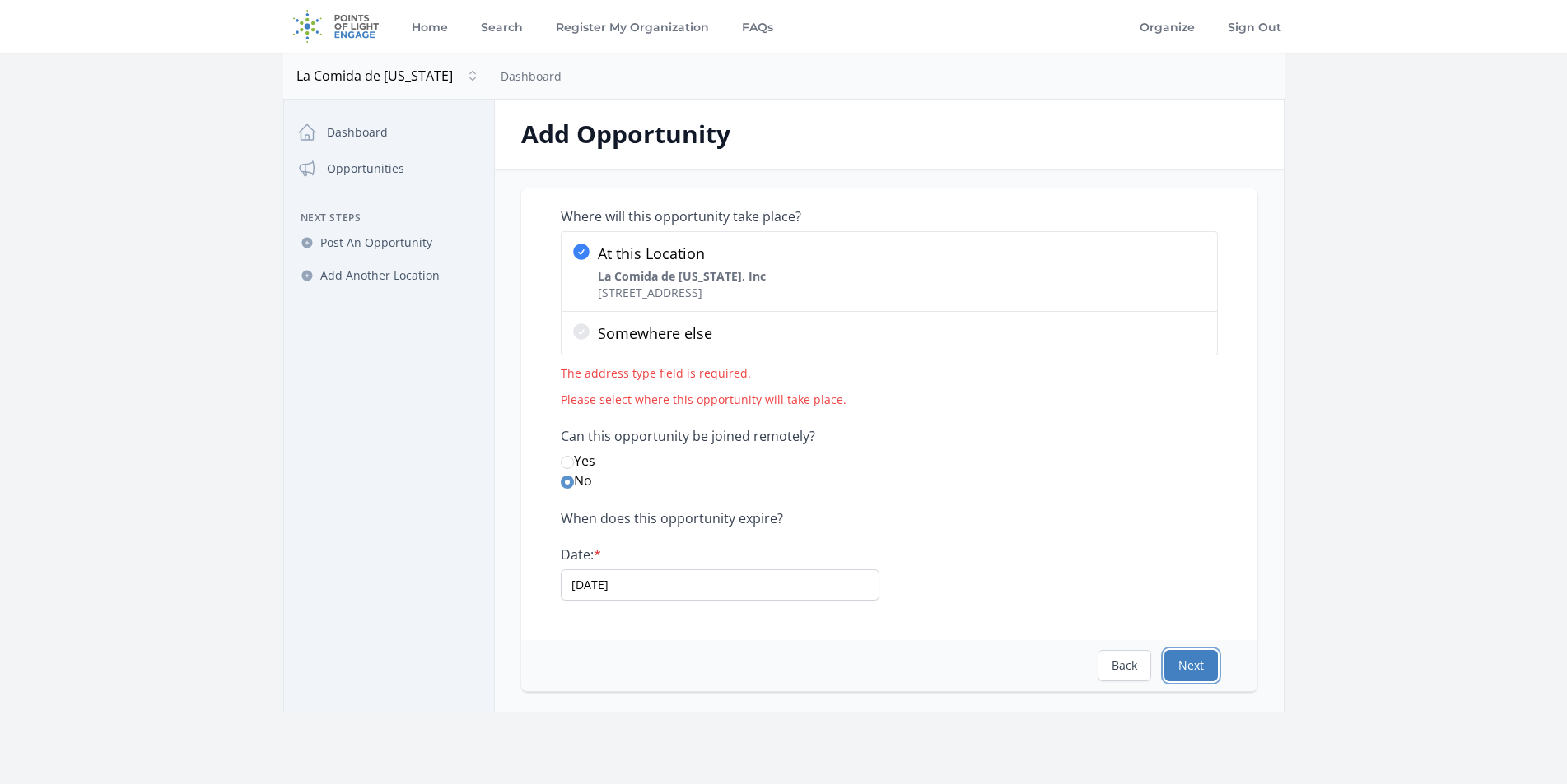
click at [1179, 661] on button "Next" at bounding box center [1191, 666] width 53 height 32
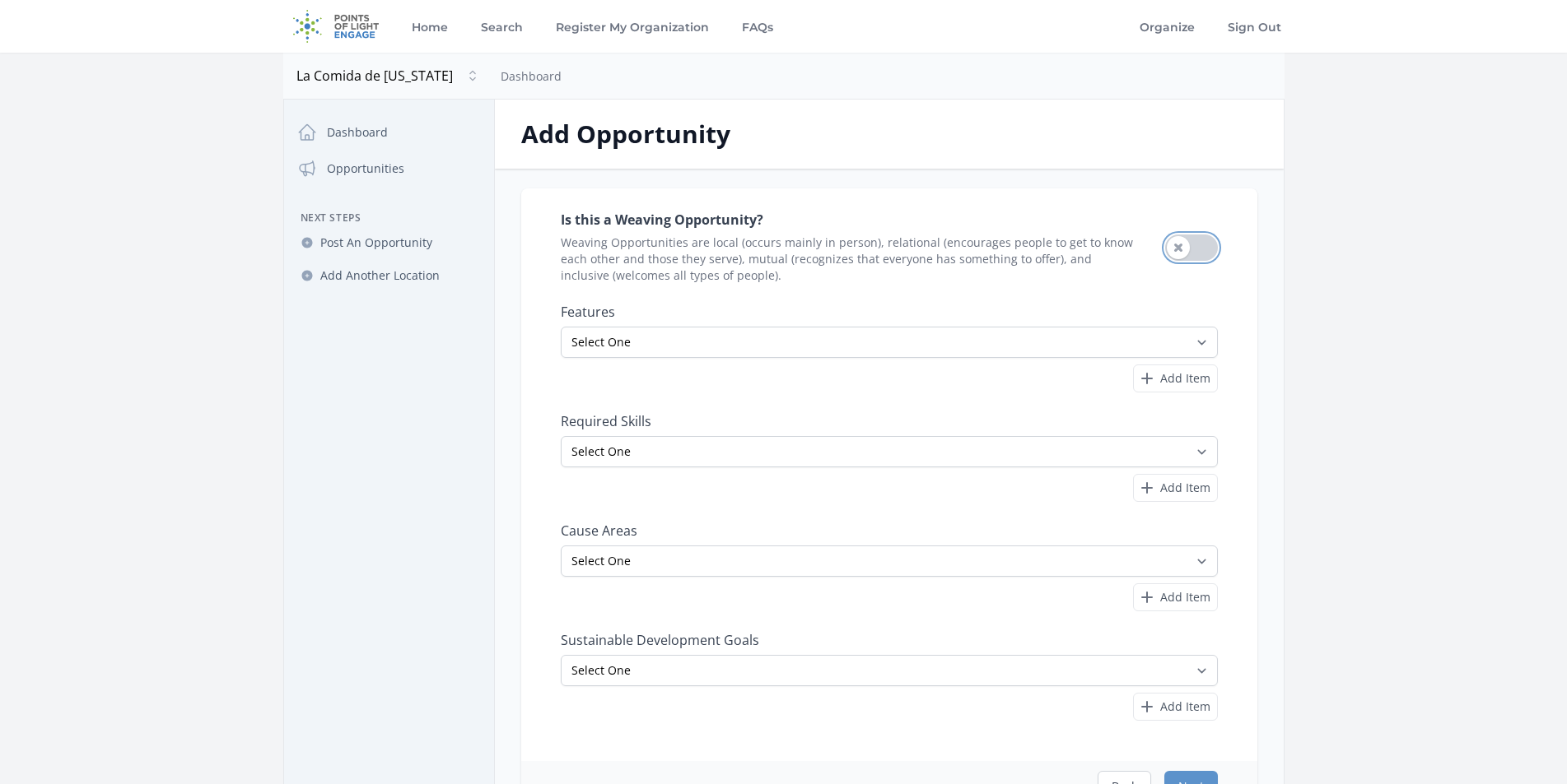
click at [1186, 249] on button "Use setting" at bounding box center [1191, 248] width 52 height 27
click at [612, 349] on select "Select One All Ages Court-Ordered Eligible Good for Families Good for Groups Go…" at bounding box center [890, 343] width 657 height 32
select select "Minimum Age 18"
click at [561, 327] on select "Select One All Ages Court-Ordered Eligible Good for Families Good for Groups Go…" at bounding box center [890, 343] width 657 height 32
click at [622, 451] on select "Select One Accounting Advocacy Administrative Arts Board Service Business Skill…" at bounding box center [890, 452] width 657 height 32
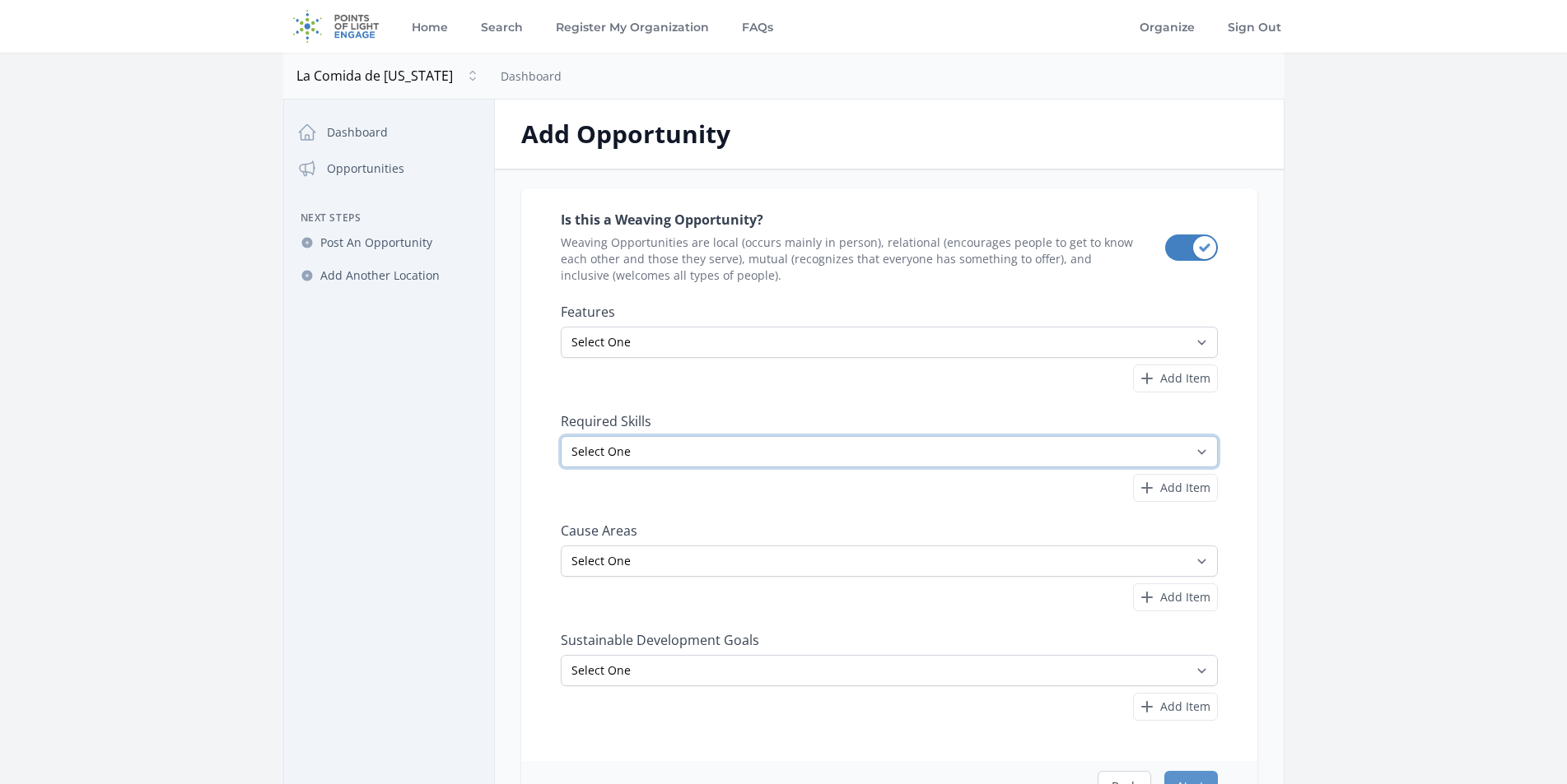
select select "Food Service"
click at [561, 436] on select "Select One Accounting Advocacy Administrative Arts Board Service Business Skill…" at bounding box center [890, 452] width 657 height 32
click at [634, 564] on select "Select One Adult Education Animals Arts & Culture Children & Youth Civil Rights…" at bounding box center [890, 562] width 657 height 32
click at [630, 635] on label "Sustainable Development Goals" at bounding box center [890, 640] width 657 height 17
click at [596, 563] on select "Select One Adult Education Animals Arts & Culture Children & Youth Civil Rights…" at bounding box center [890, 562] width 657 height 32
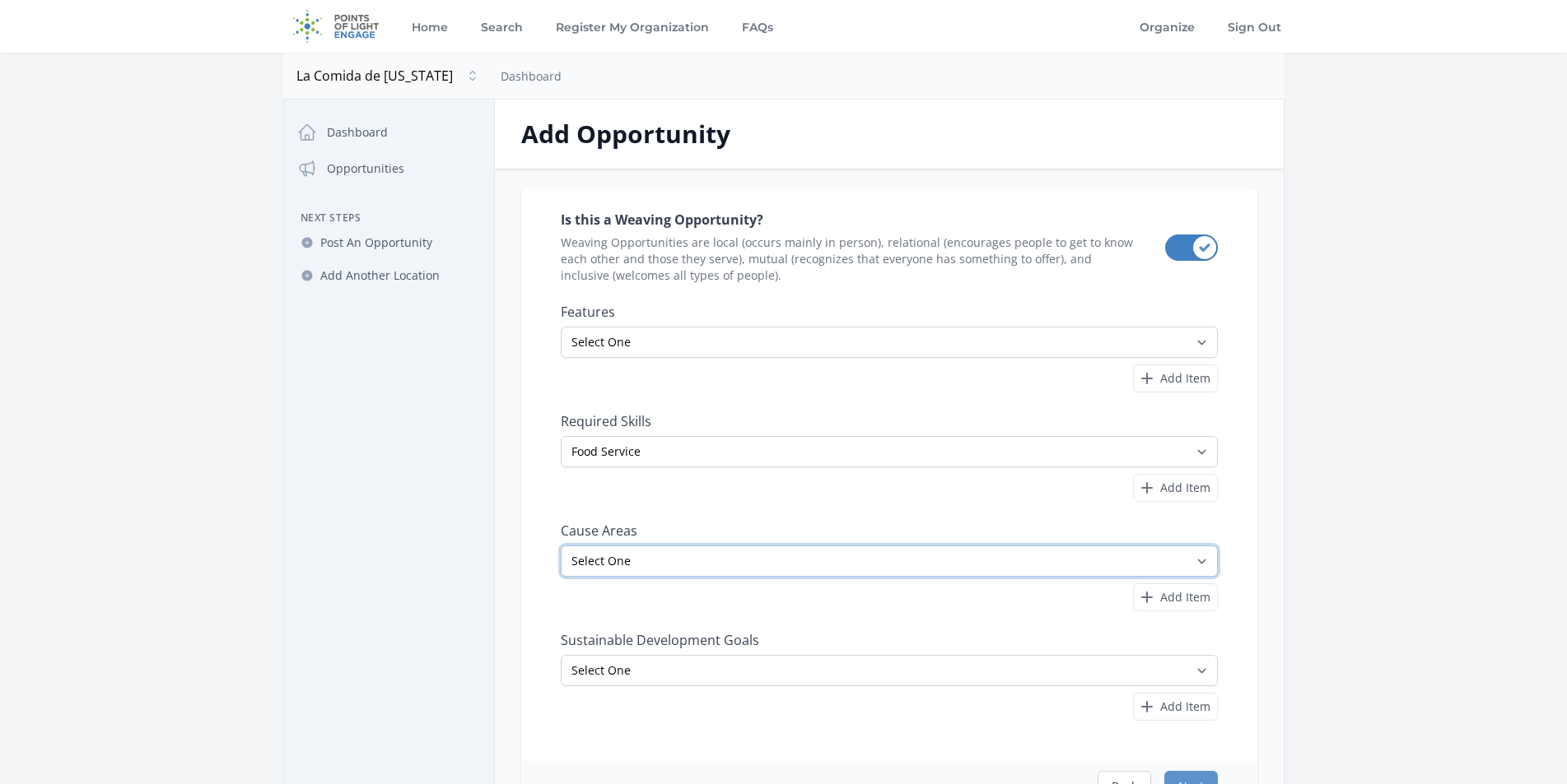
select select "Health & Wellness"
click at [561, 546] on select "Select One Adult Education Animals Arts & Culture Children & Youth Civil Rights…" at bounding box center [890, 562] width 657 height 32
click at [695, 553] on select "Select One Adult Education Animals Arts & Culture Children & Youth Civil Rights…" at bounding box center [890, 562] width 657 height 32
click at [684, 557] on select "Select One Adult Education Animals Arts & Culture Children & Youth Civil Rights…" at bounding box center [890, 562] width 657 height 32
click at [686, 562] on select "Select One Adult Education Animals Arts & Culture Children & Youth Civil Rights…" at bounding box center [890, 562] width 657 height 32
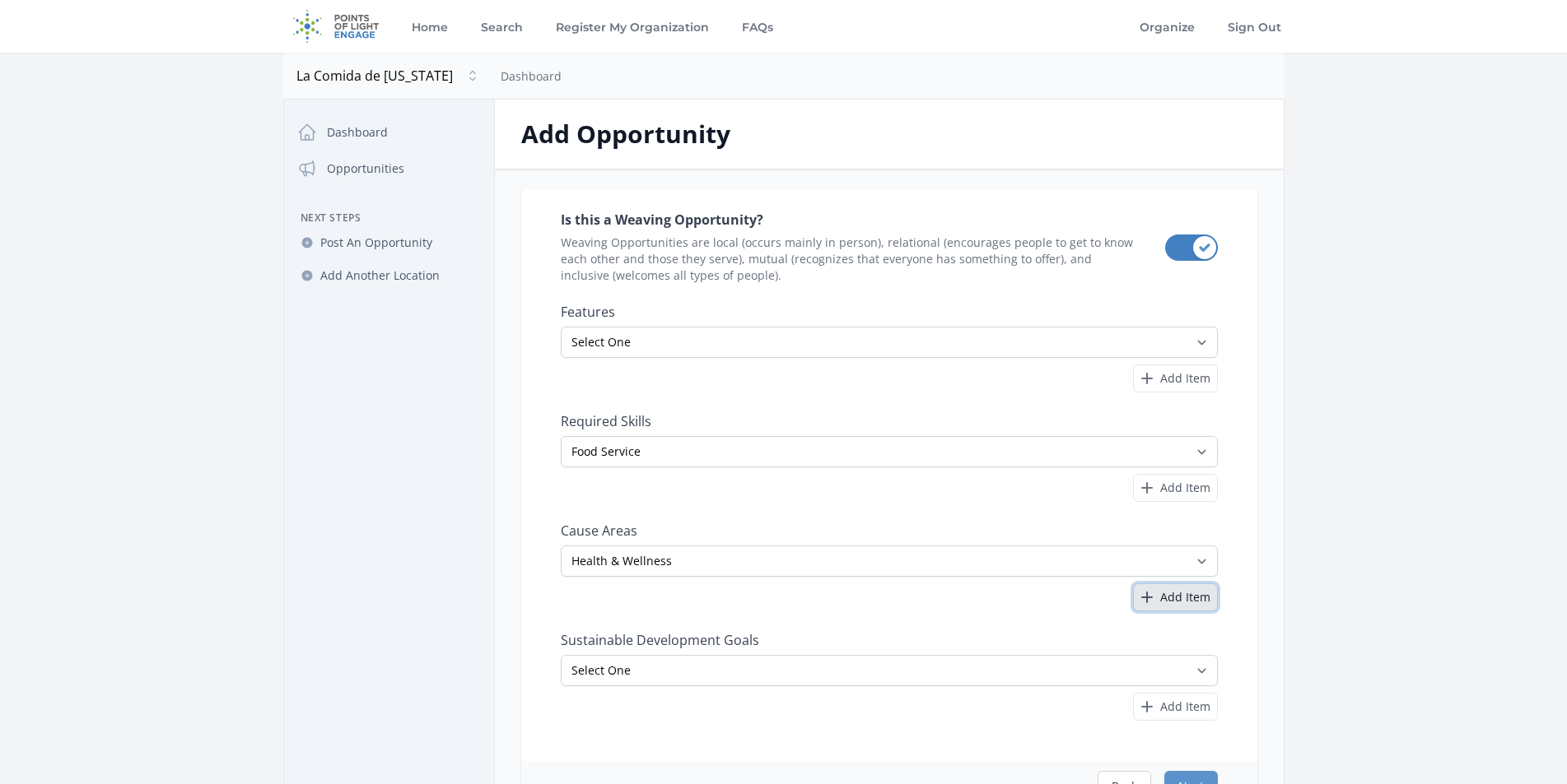
click at [1181, 598] on span "Add Item" at bounding box center [1185, 597] width 51 height 17
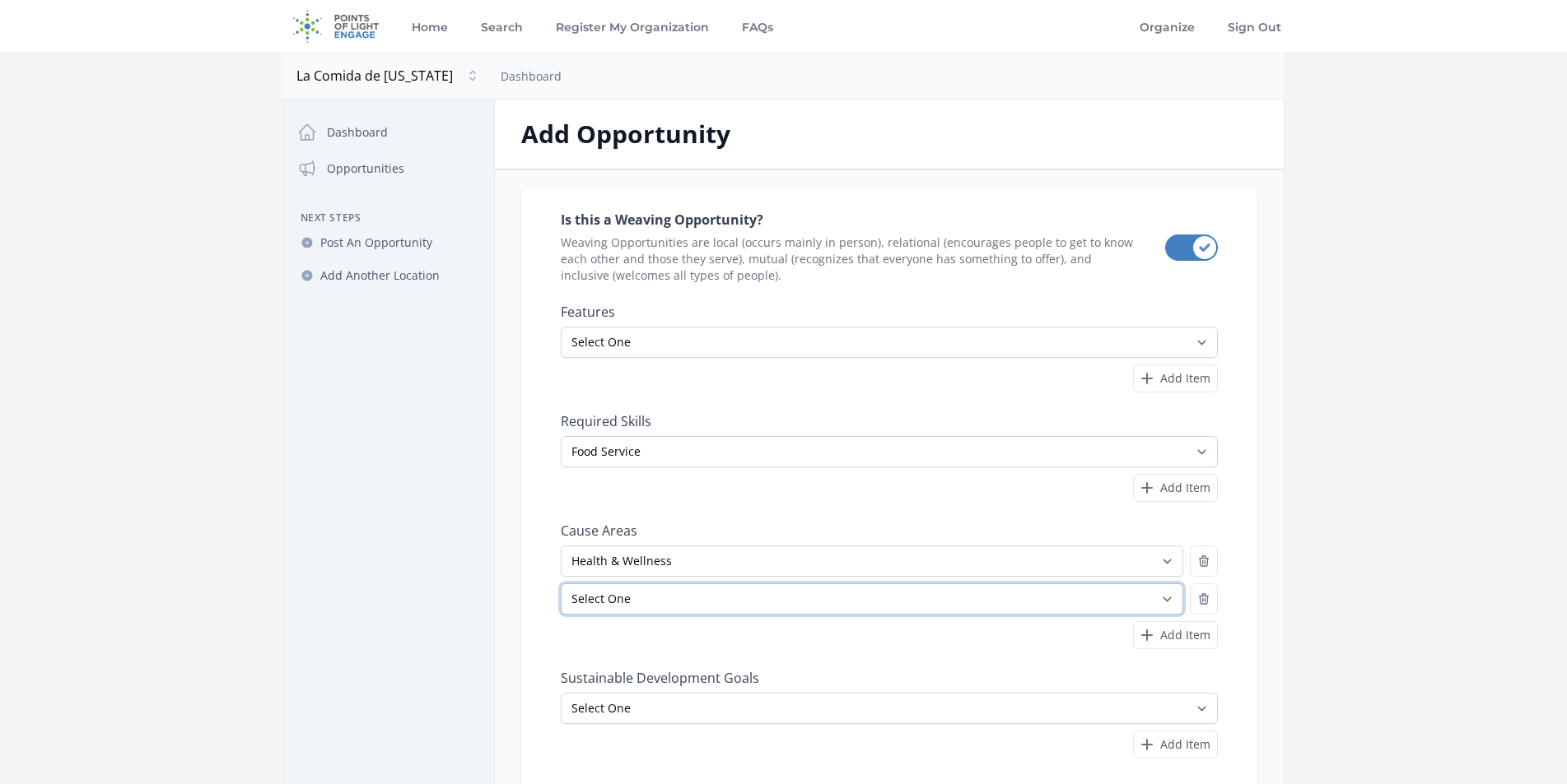
click at [618, 600] on select "Select One Adult Education Animals Arts & Culture Children & Youth Civil Rights…" at bounding box center [872, 599] width 622 height 32
select select "Seniors"
click at [561, 583] on select "Select One Adult Education Animals Arts & Culture Children & Youth Civil Rights…" at bounding box center [872, 599] width 622 height 32
click at [1170, 638] on span "Add Item" at bounding box center [1185, 635] width 51 height 17
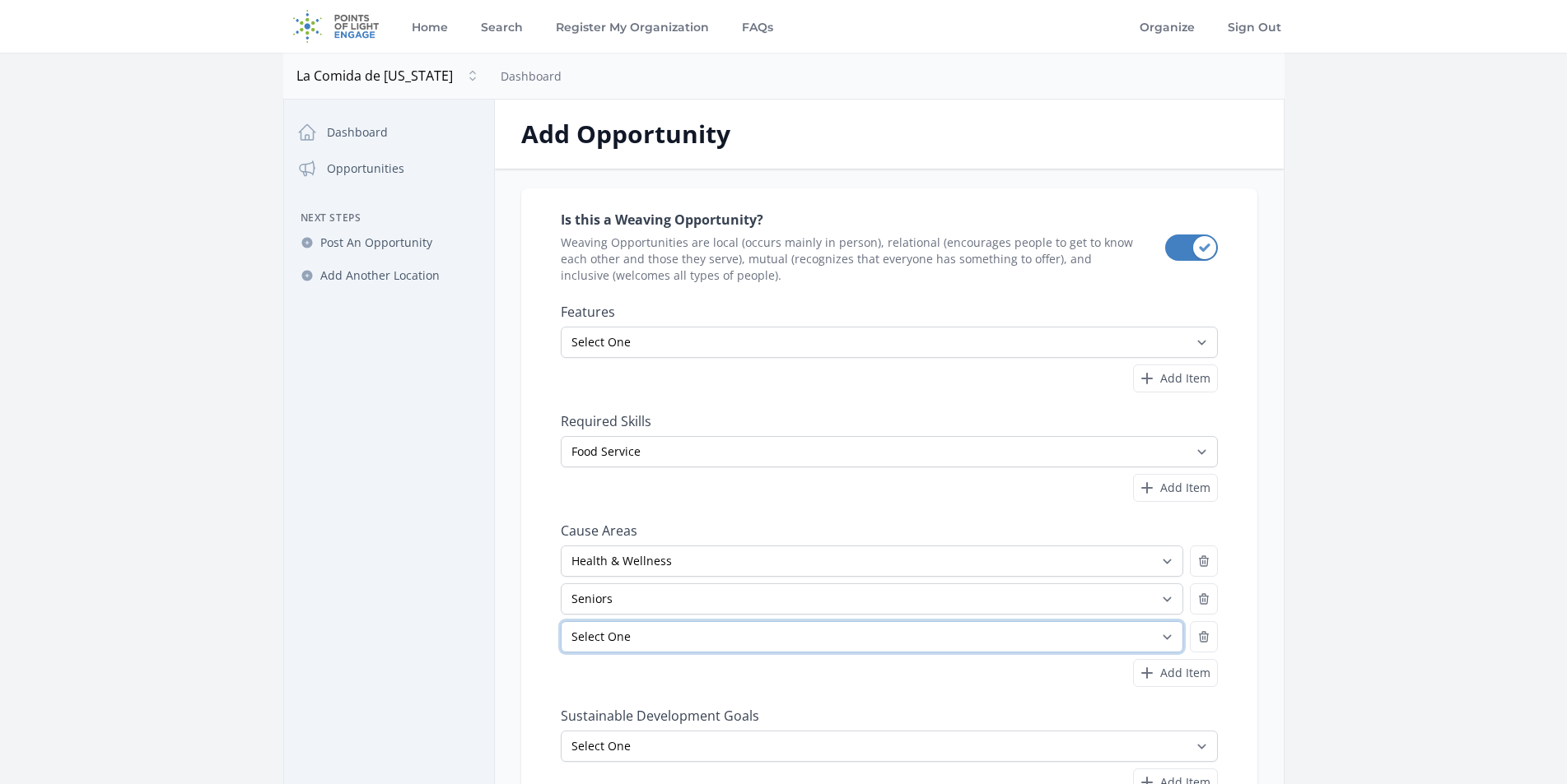
click at [1164, 637] on select "Select One Adult Education Animals Arts & Culture Children & Youth Civil Rights…" at bounding box center [872, 637] width 622 height 32
select select "Food Insecurity"
click at [561, 621] on select "Select One Adult Education Animals Arts & Culture Children & Youth Civil Rights…" at bounding box center [872, 637] width 622 height 32
click at [603, 749] on select "Select One No Poverty Zero Hunger Good Health and Well-Being Quality Education …" at bounding box center [890, 747] width 657 height 32
select select "Good Health and Well-Being"
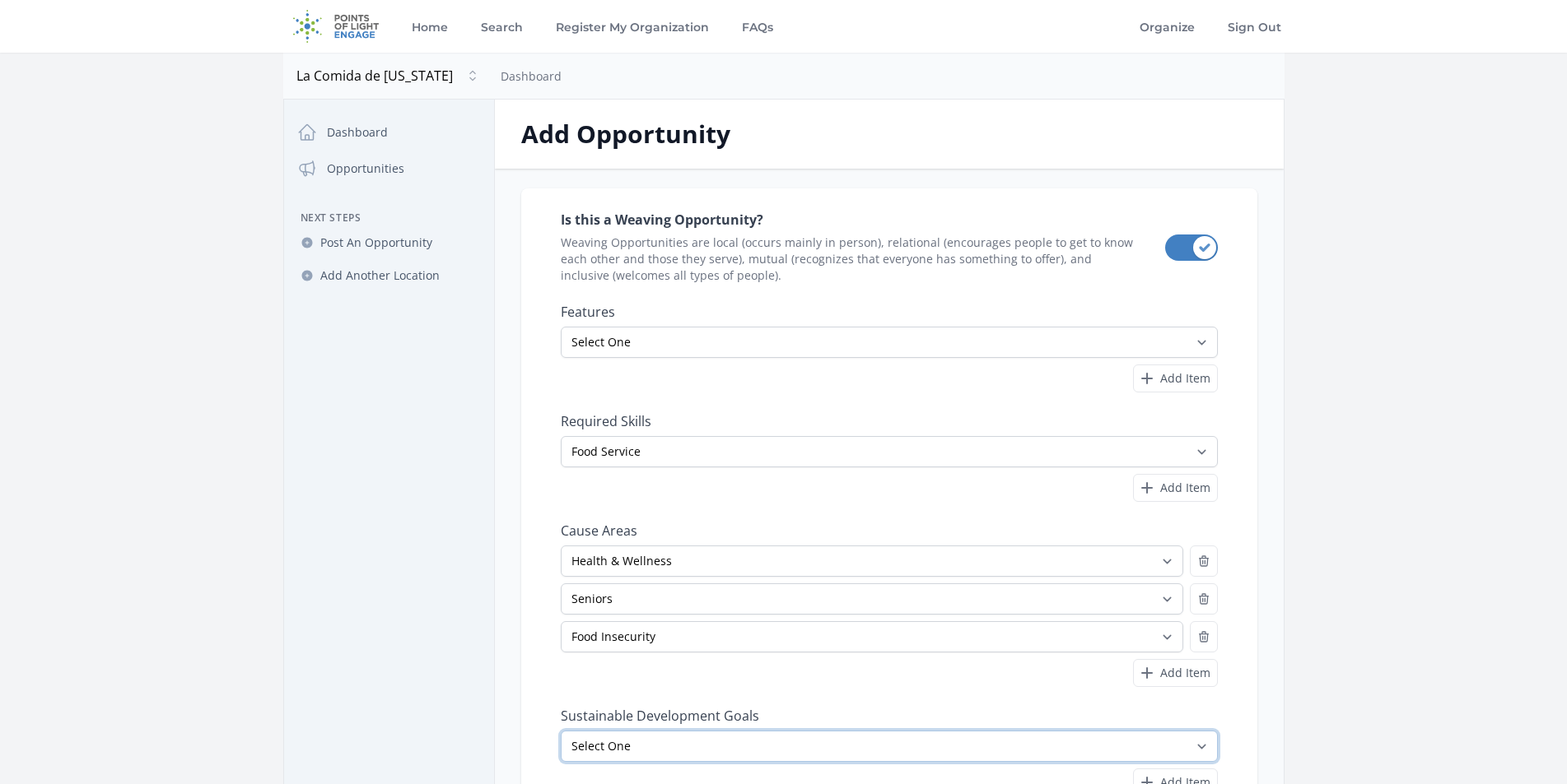
click at [561, 731] on select "Select One No Poverty Zero Hunger Good Health and Well-Being Quality Education …" at bounding box center [890, 747] width 657 height 32
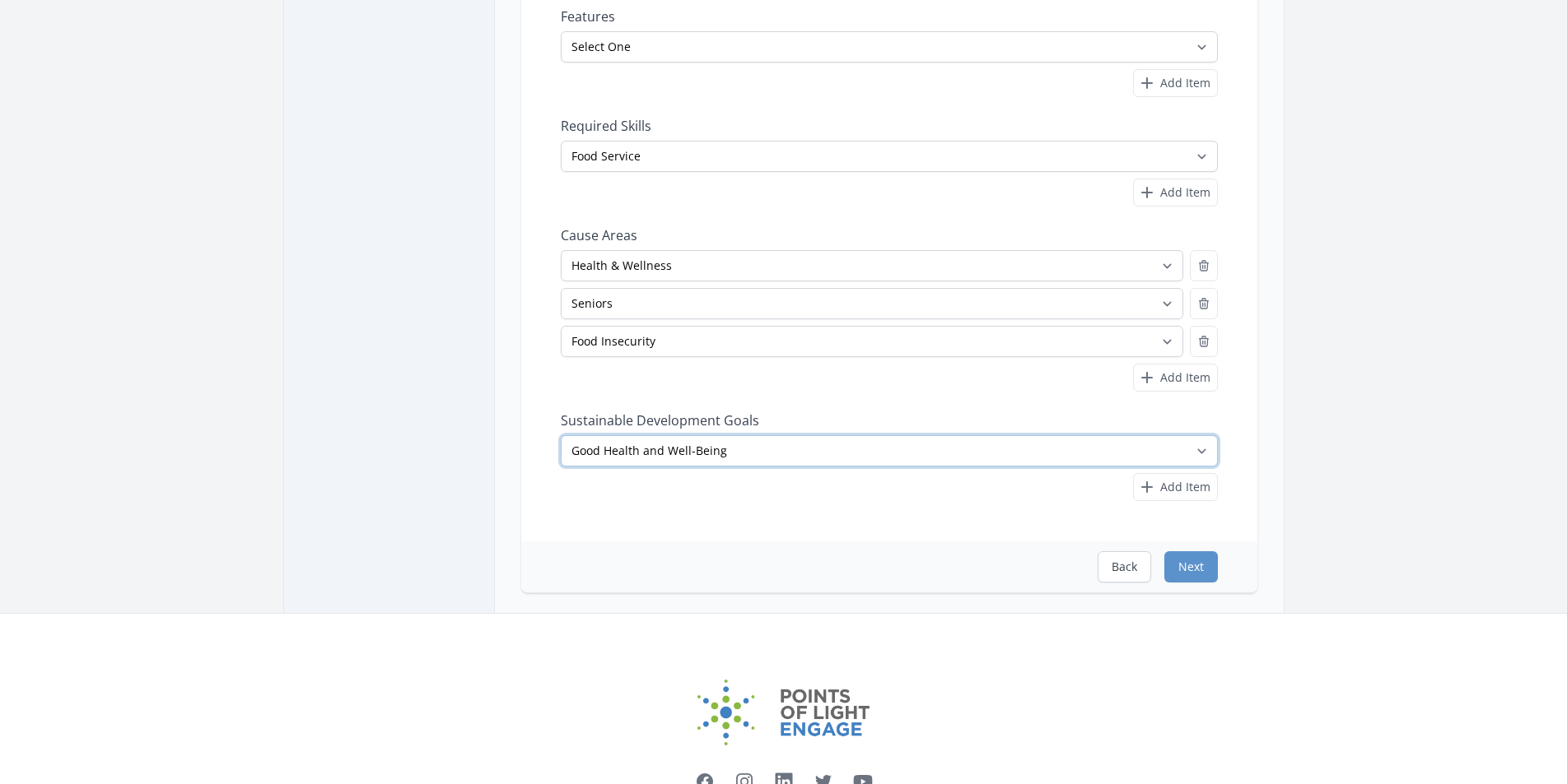
scroll to position [309, 0]
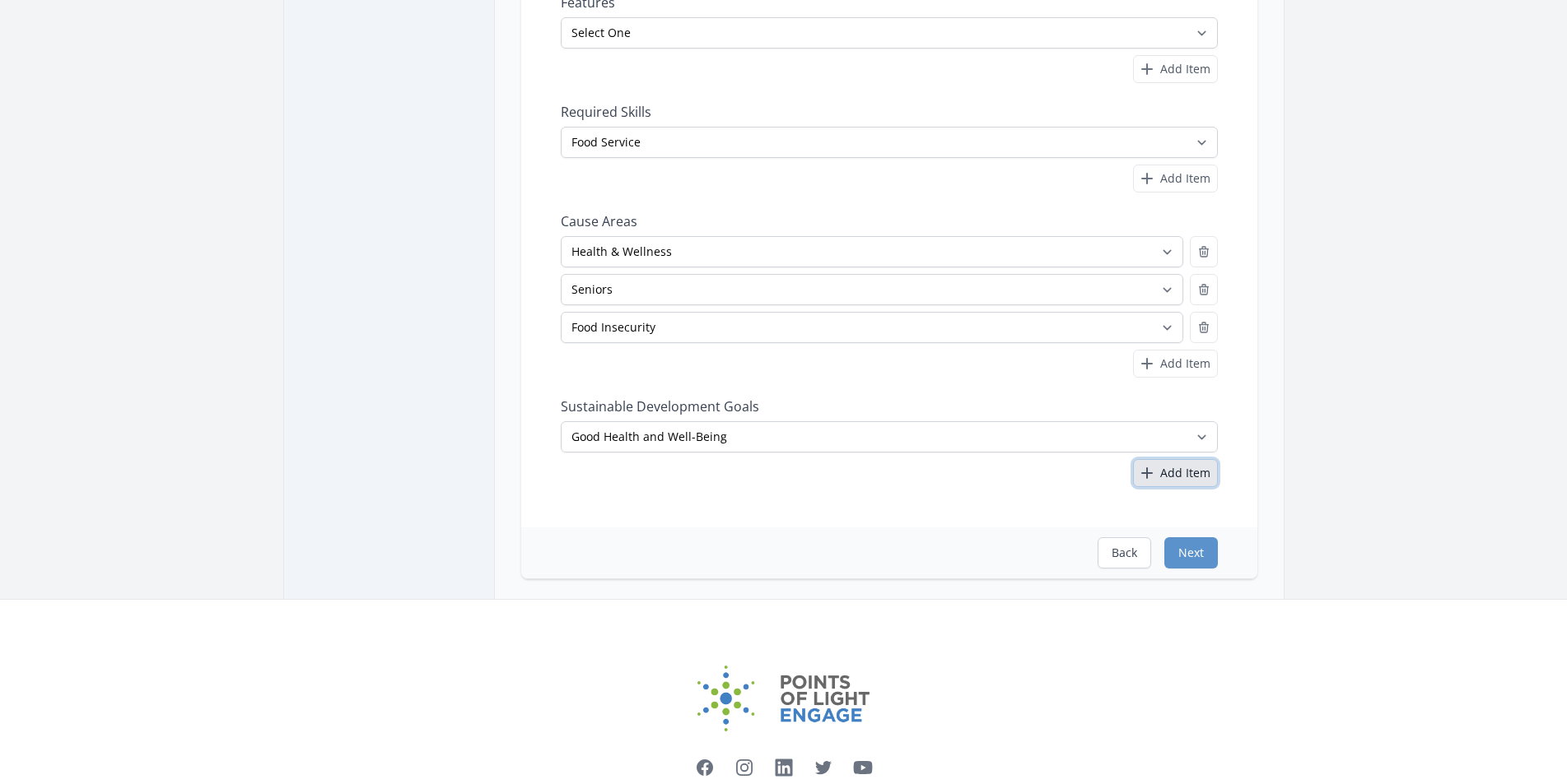
click at [1170, 470] on span "Add Item" at bounding box center [1185, 474] width 51 height 17
select select
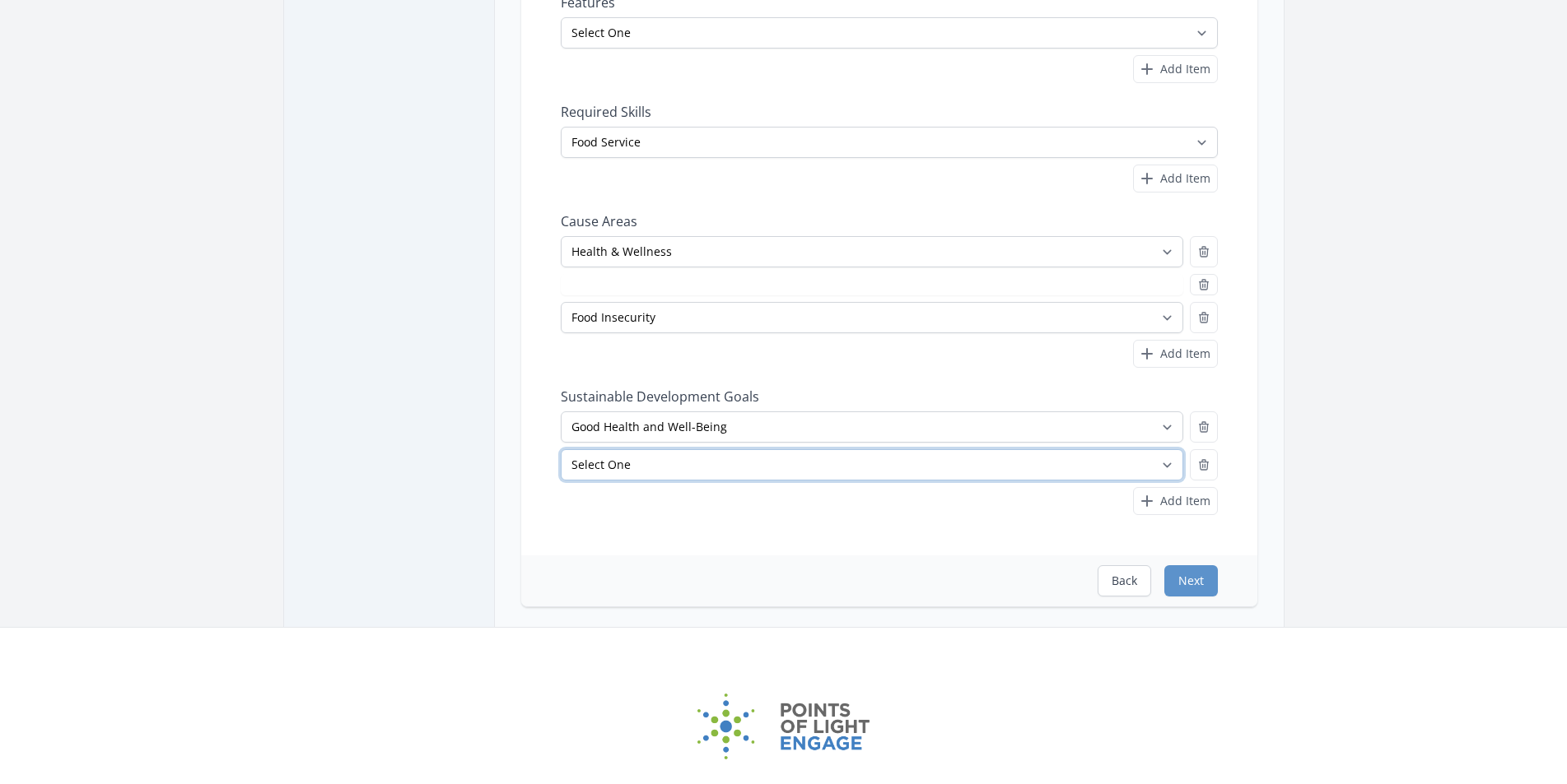
click at [670, 462] on select "Select One No Poverty Zero Hunger Good Health and Well-Being Quality Education …" at bounding box center [872, 465] width 622 height 32
select select "Zero Hunger"
click at [561, 450] on select "Select One No Poverty Zero Hunger Good Health and Well-Being Quality Education …" at bounding box center [872, 465] width 622 height 32
select select "Seniors"
select select "Zero Hunger"
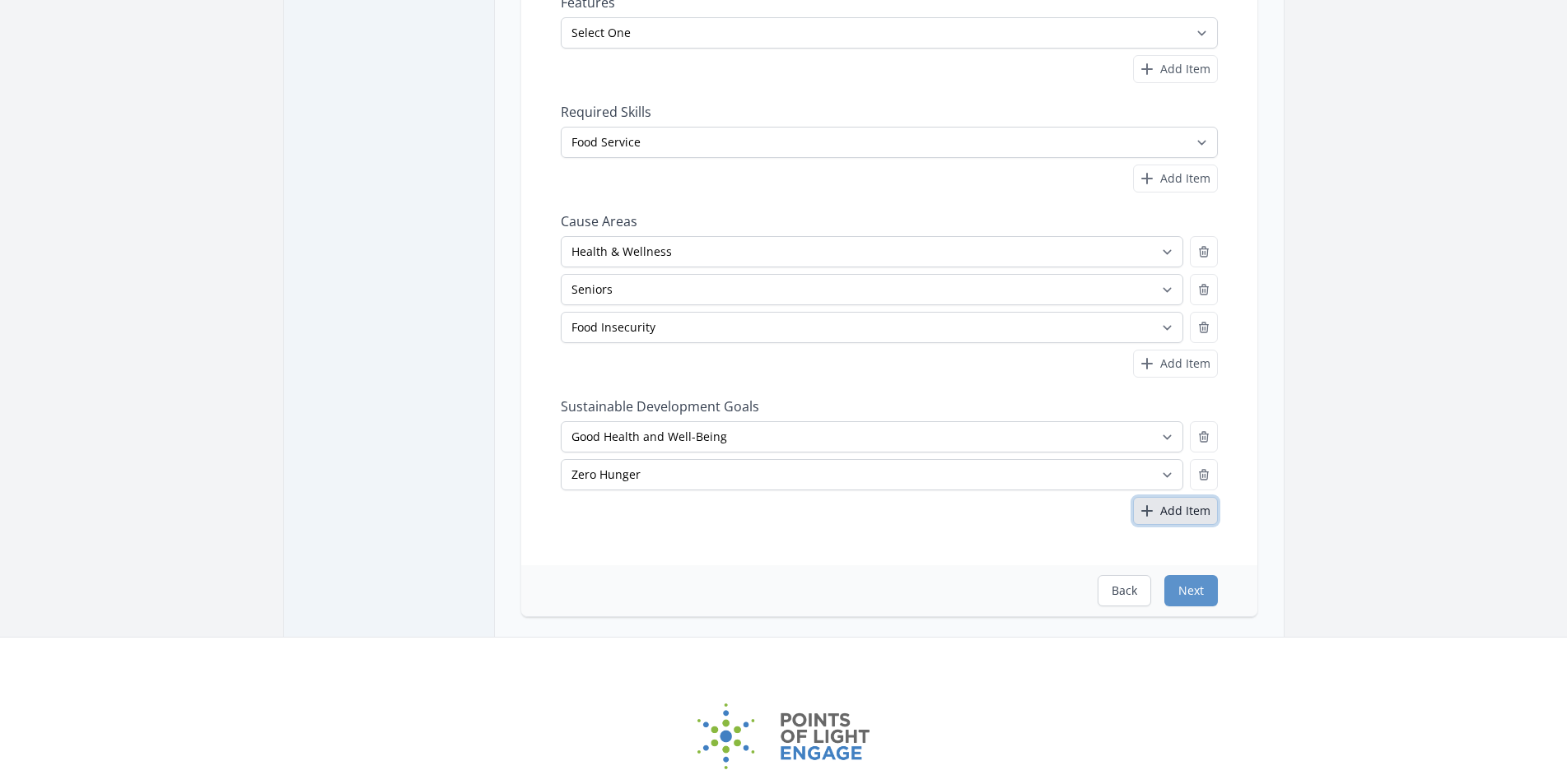
click at [1174, 509] on span "Add Item" at bounding box center [1185, 511] width 51 height 17
select select
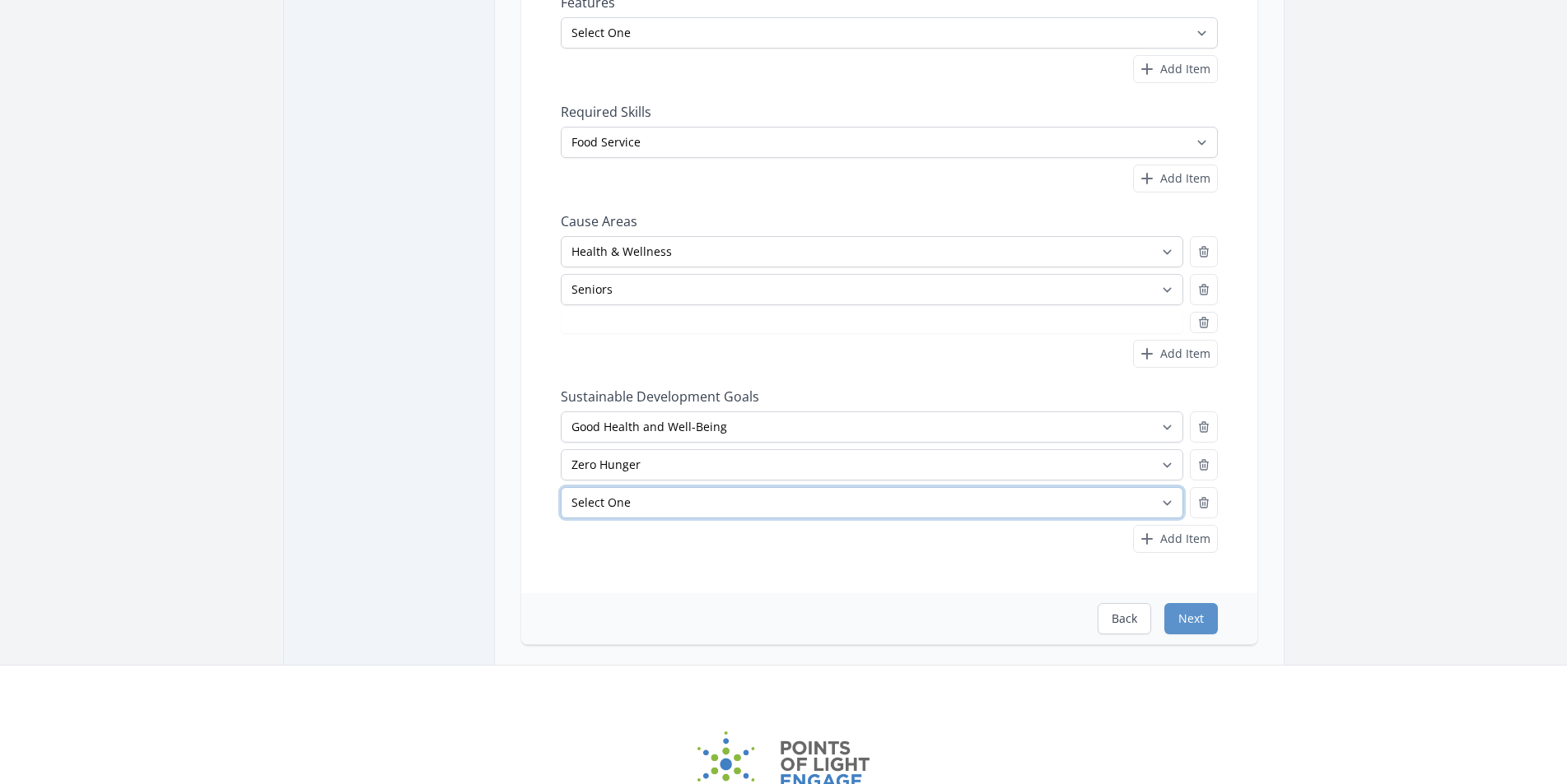
click at [1171, 500] on select "Select One No Poverty Zero Hunger Good Health and Well-Being Quality Education …" at bounding box center [872, 503] width 622 height 32
select select "Sustainable Cities and Communities"
click at [561, 487] on select "Select One No Poverty Zero Hunger Good Health and Well-Being Quality Education …" at bounding box center [872, 503] width 622 height 32
select select "Food Insecurity"
select select "Sustainable Cities and Communities"
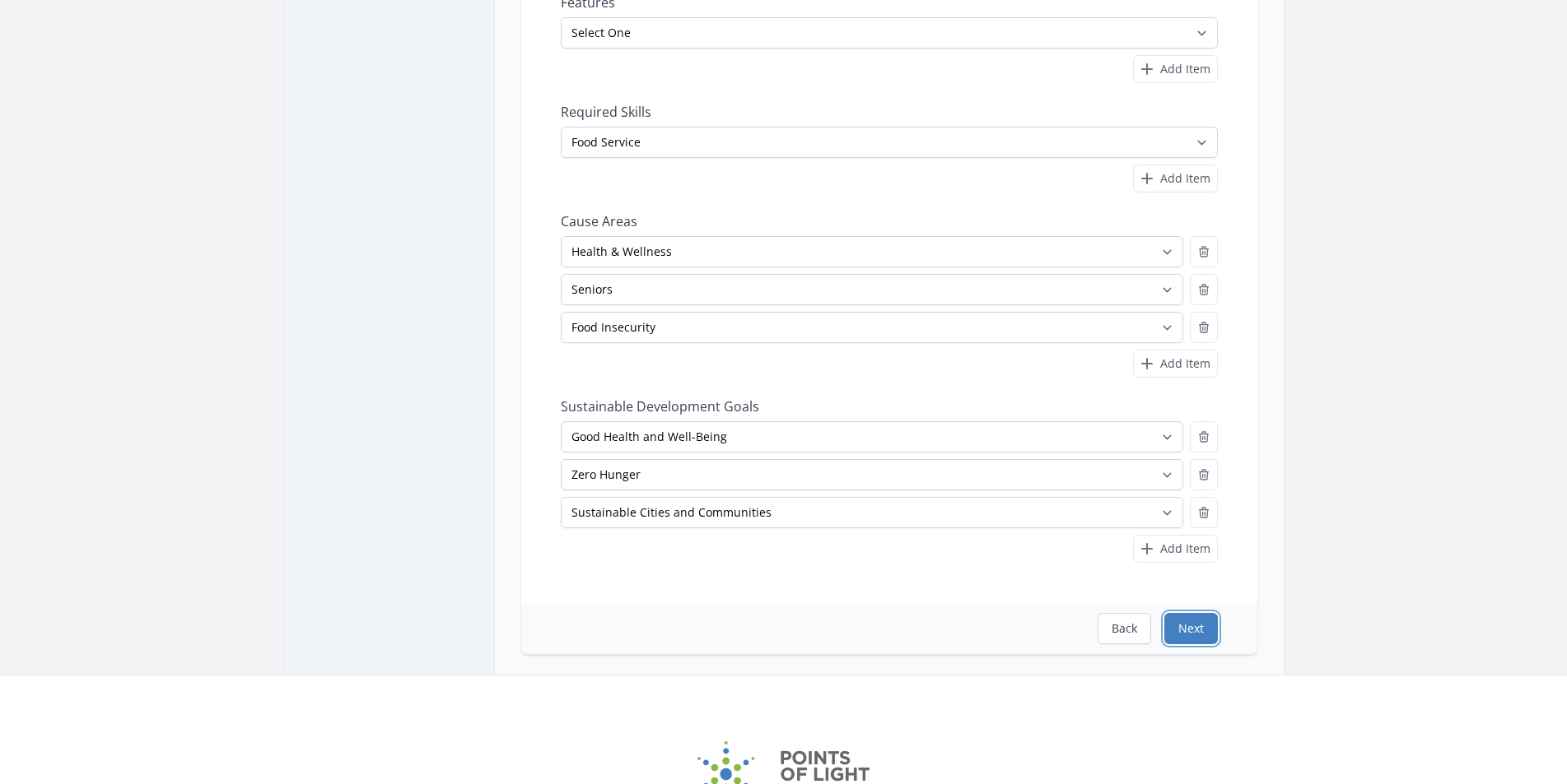
click at [1201, 620] on button "Next" at bounding box center [1191, 629] width 53 height 32
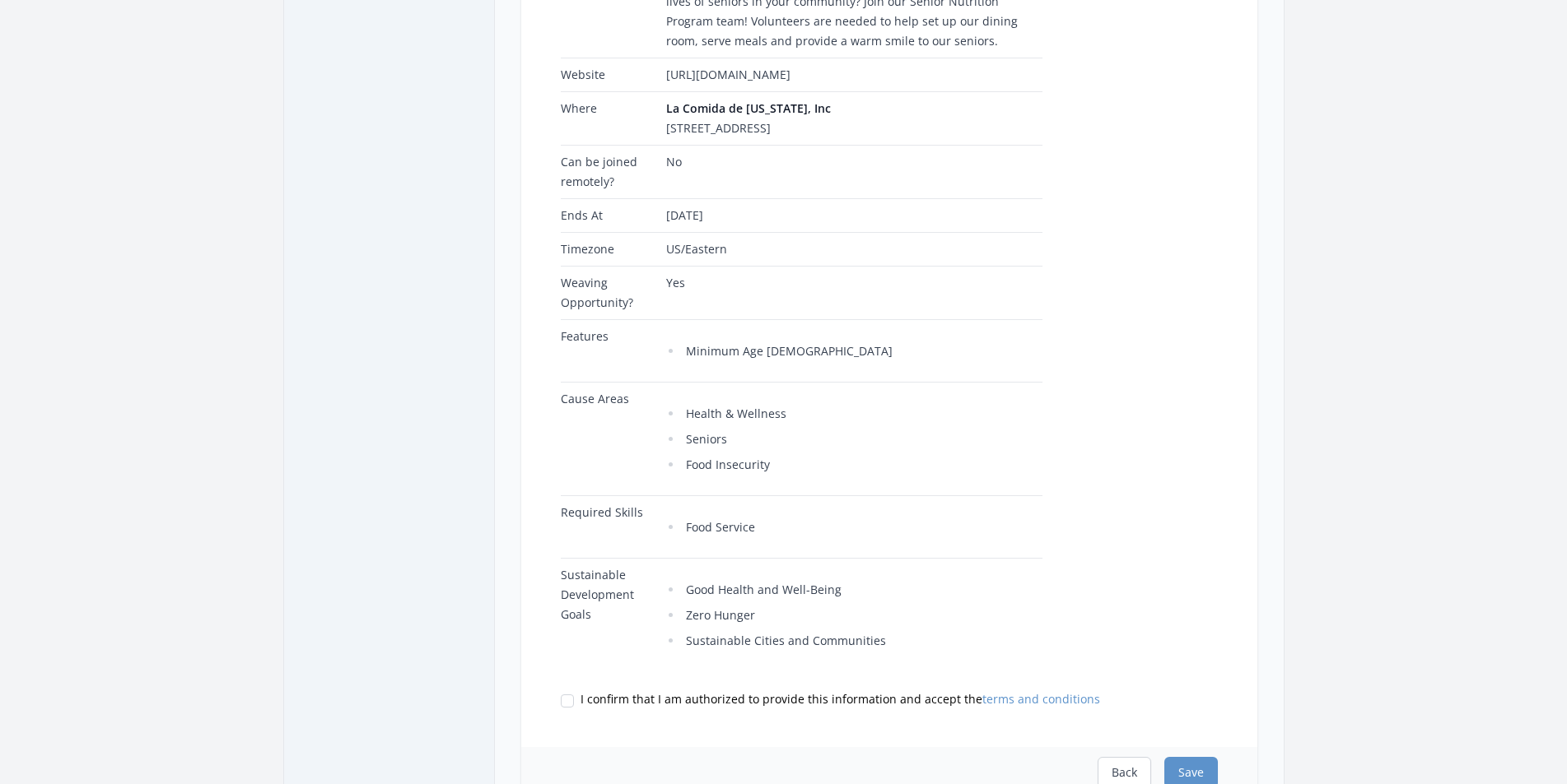
scroll to position [394, 0]
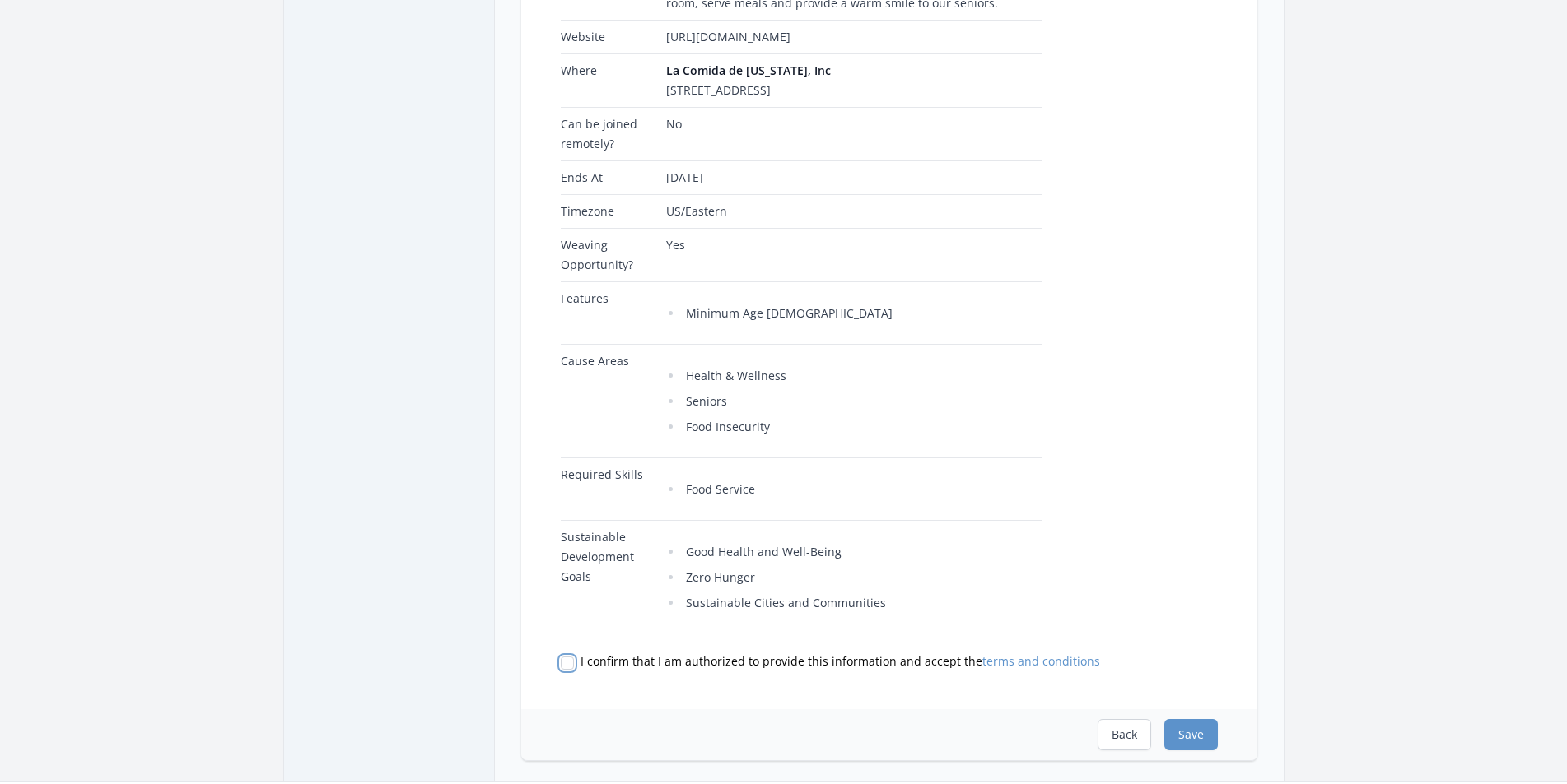
click at [566, 665] on input "I confirm that I am authorized to provide this information and accept the terms…" at bounding box center [568, 664] width 13 height 13
checkbox input "true"
click at [1201, 729] on button "Save" at bounding box center [1191, 735] width 53 height 32
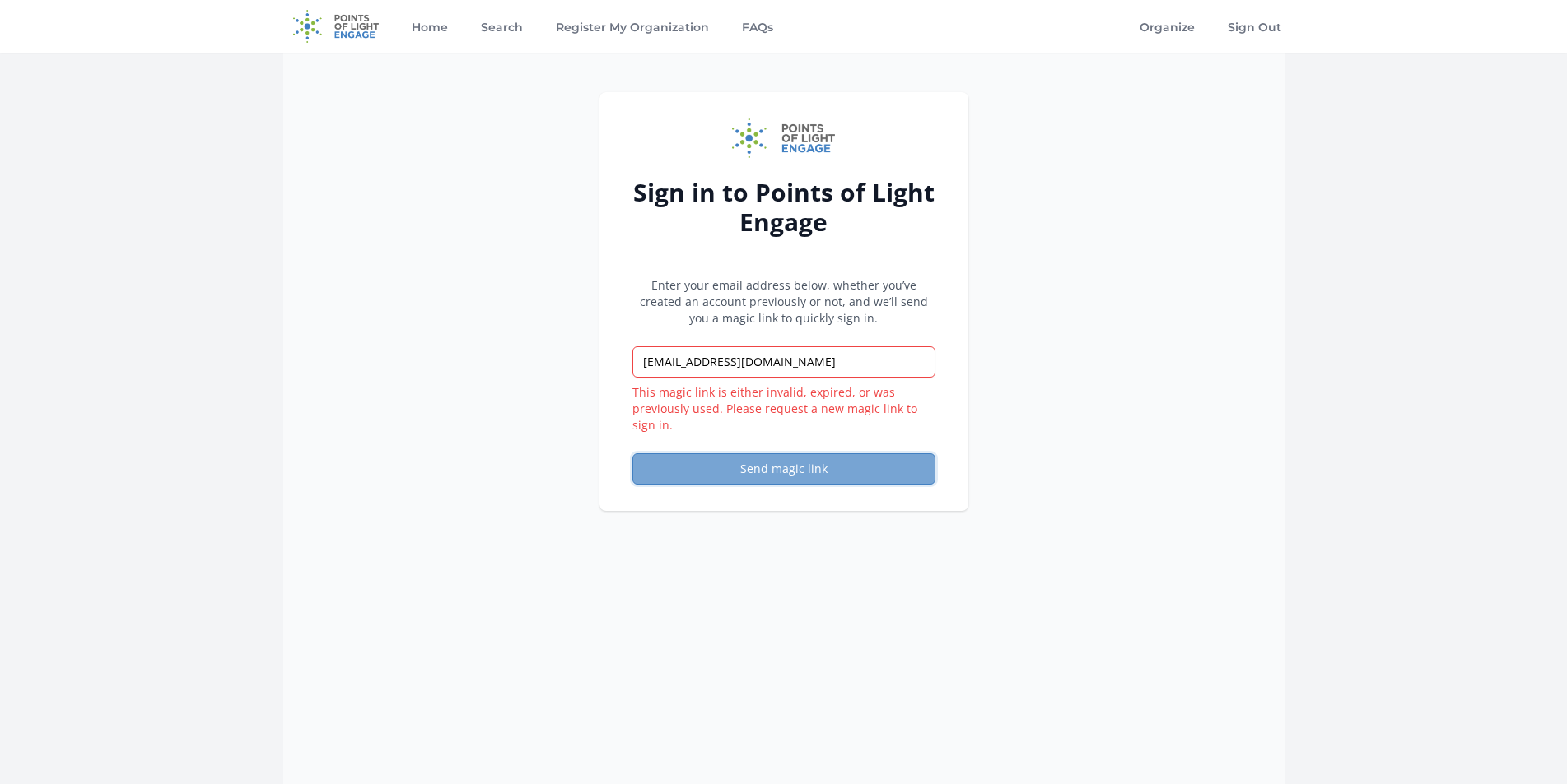
click at [803, 469] on button "Send magic link" at bounding box center [784, 470] width 303 height 32
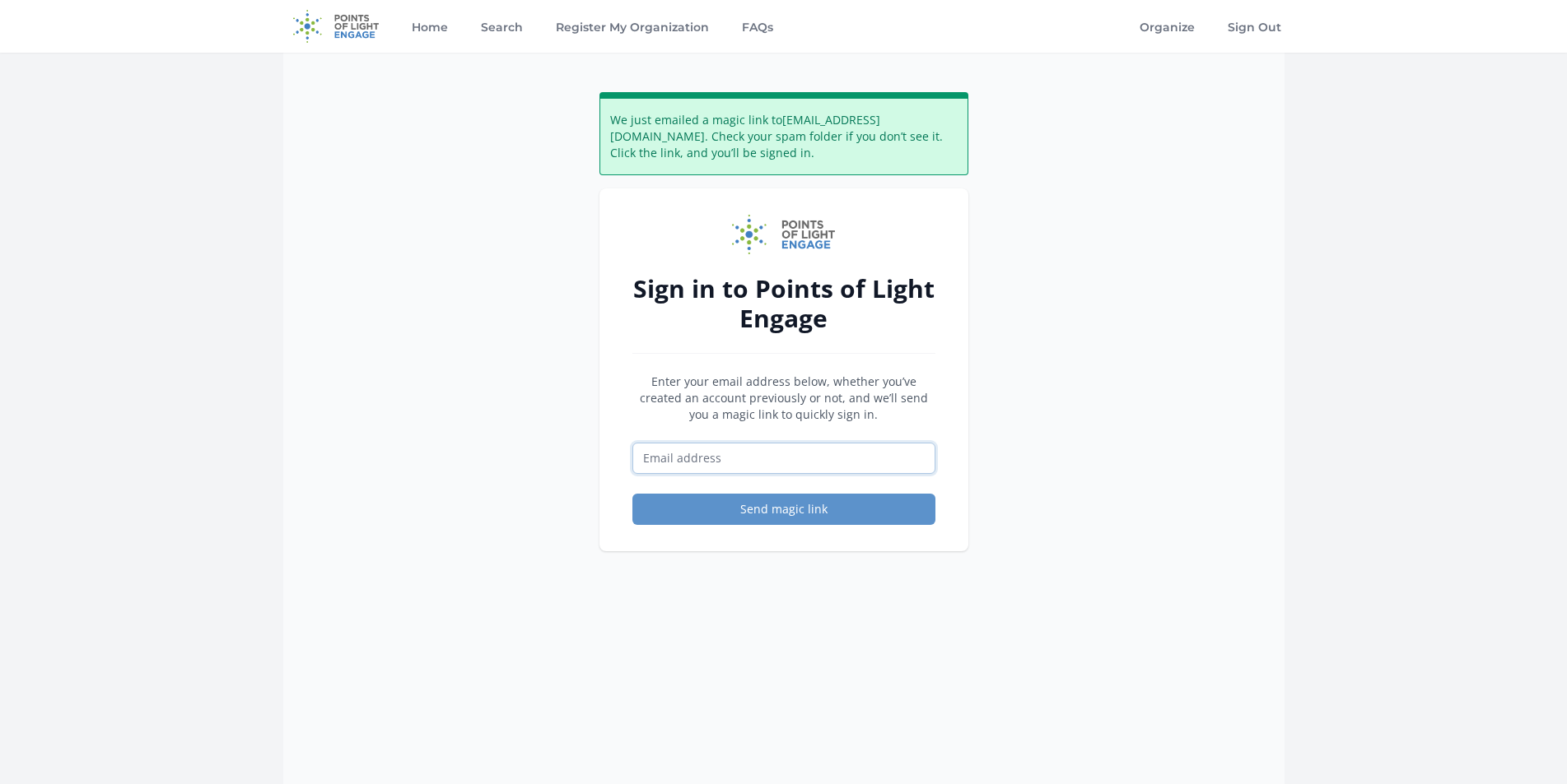
click at [691, 462] on input "Email address" at bounding box center [784, 459] width 303 height 32
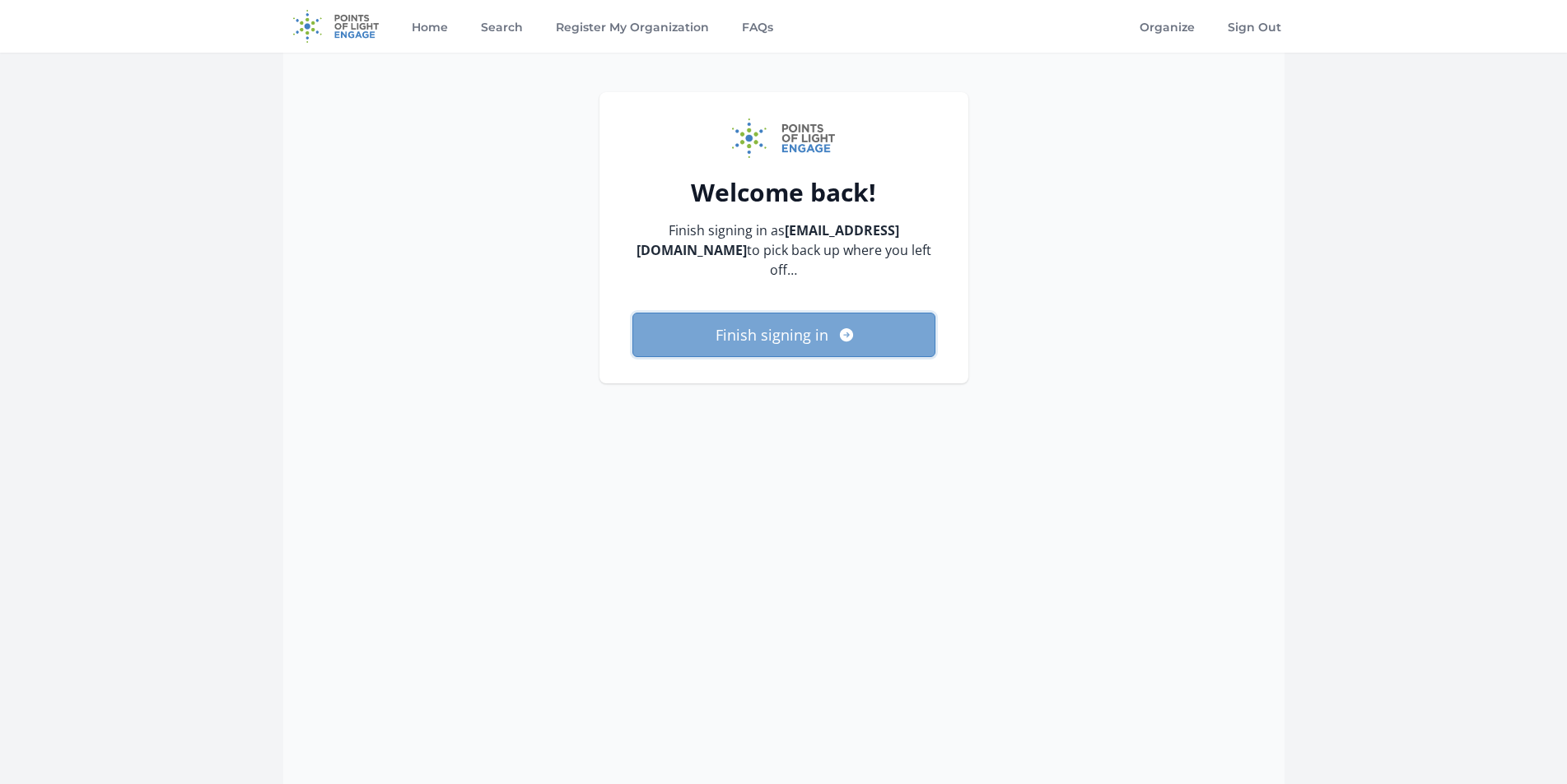
click at [792, 329] on button "Finish signing in" at bounding box center [784, 335] width 303 height 45
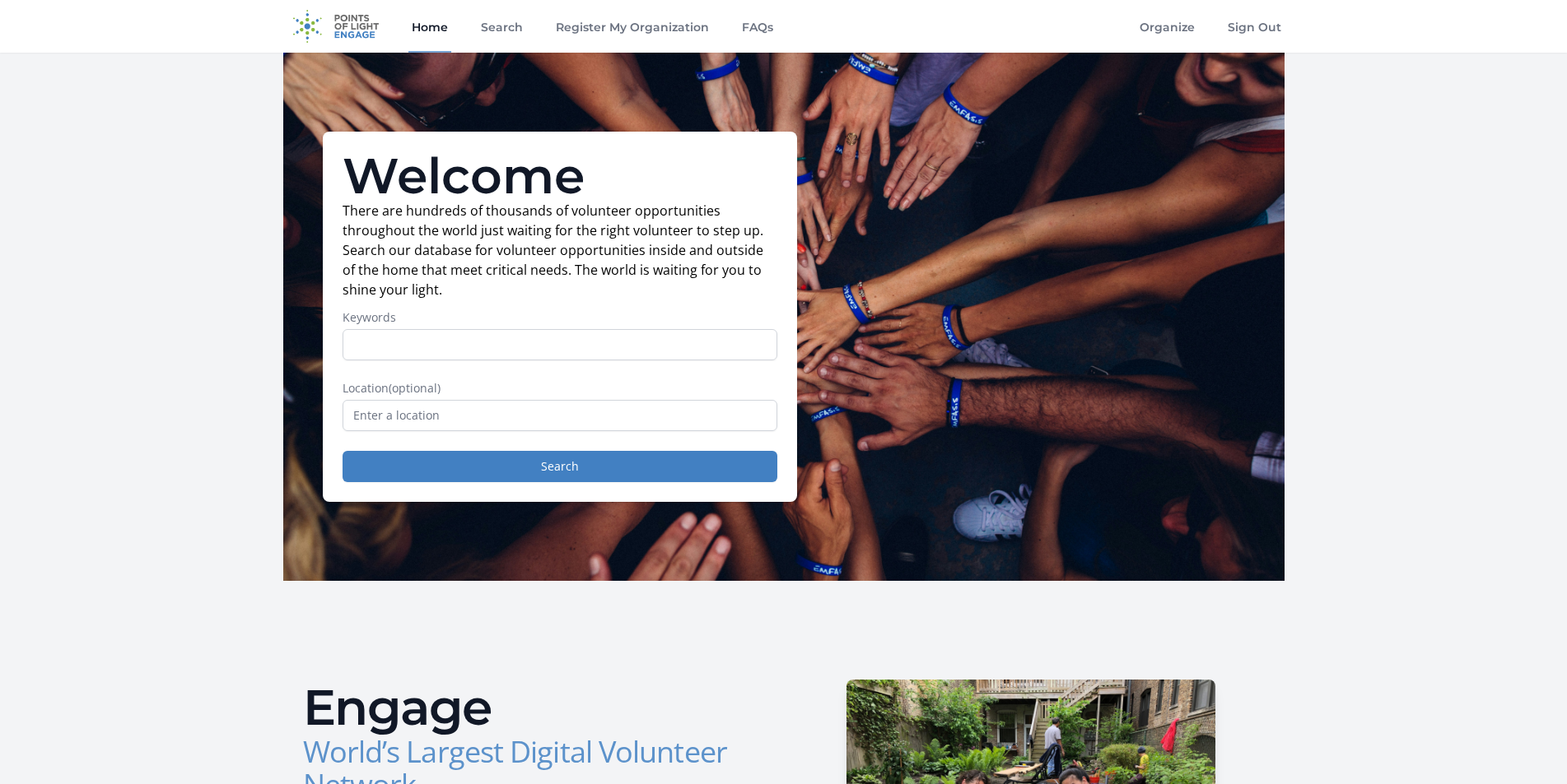
click at [393, 347] on input "Keywords" at bounding box center [560, 345] width 435 height 32
click at [1179, 444] on div "Welcome There are hundreds of thousands of volunteer opportunities throughout t…" at bounding box center [784, 316] width 1001 height 528
